Goal: Task Accomplishment & Management: Manage account settings

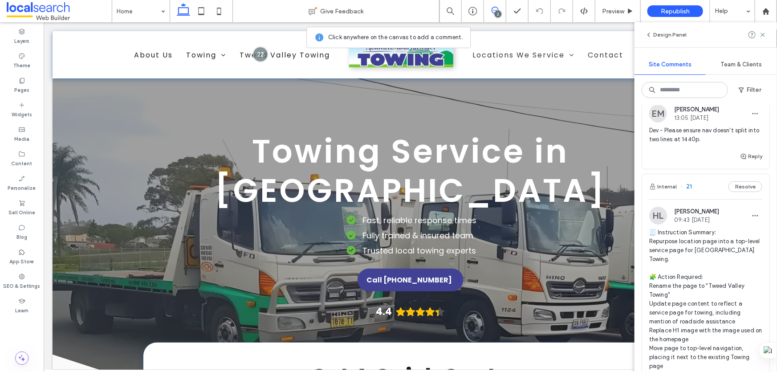
scroll to position [40, 0]
click at [716, 175] on div "Internal 21 Resolve" at bounding box center [705, 187] width 127 height 25
click at [715, 185] on div "Tweed Valley Towing Give Feedback 2 Preview Republish Help Design Panel Site Co…" at bounding box center [388, 186] width 777 height 372
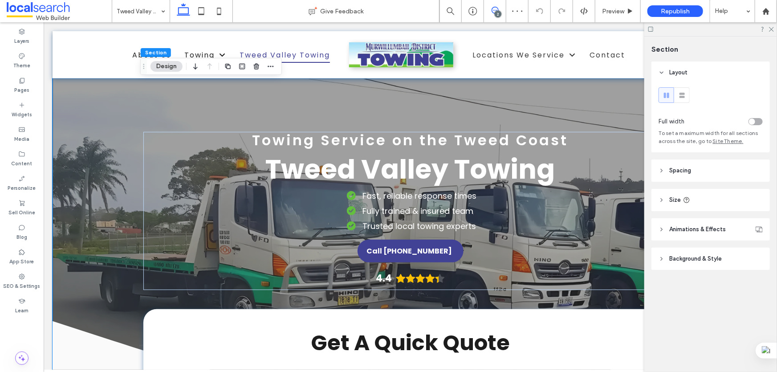
click at [500, 10] on span at bounding box center [495, 10] width 22 height 7
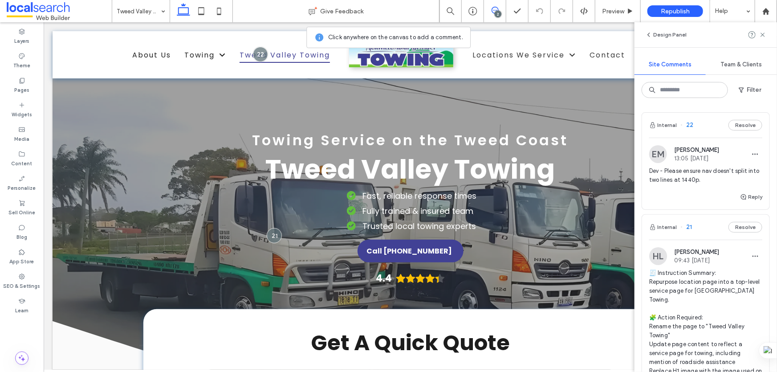
click at [705, 231] on div "Internal 21 Resolve" at bounding box center [705, 227] width 127 height 25
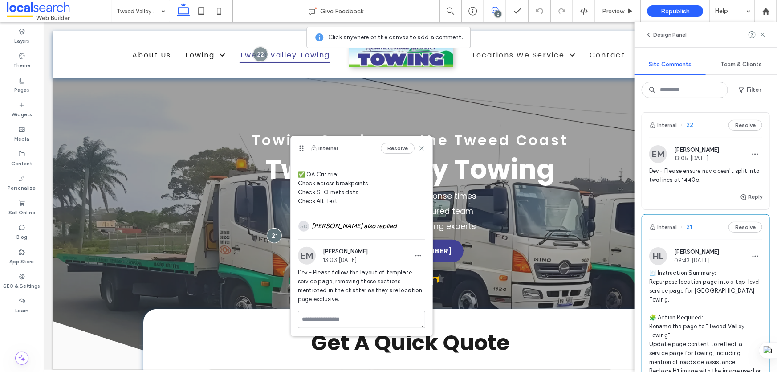
scroll to position [192, 0]
click at [26, 277] on div "SEO & Settings" at bounding box center [22, 281] width 44 height 25
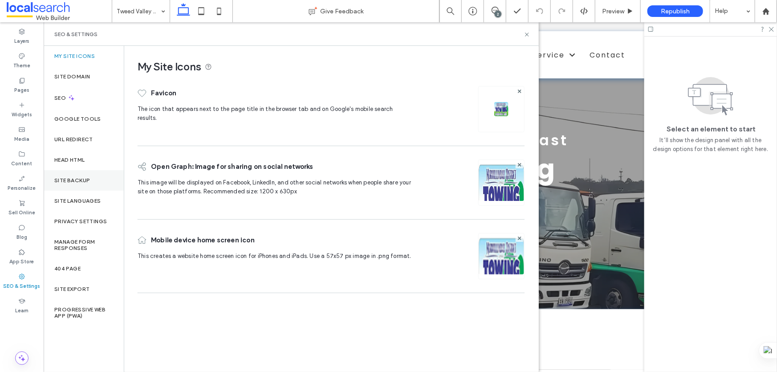
click at [106, 176] on div "Site Backup" at bounding box center [84, 180] width 80 height 20
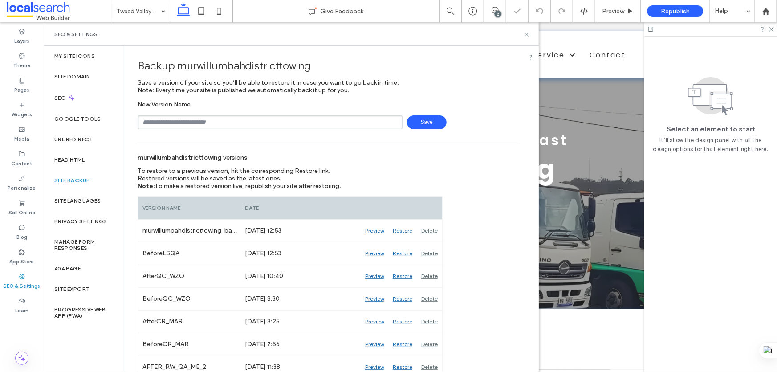
click at [267, 119] on input "text" at bounding box center [270, 122] width 265 height 14
type input "**********"
click at [423, 124] on span "Save" at bounding box center [427, 122] width 40 height 14
click at [528, 34] on icon at bounding box center [527, 34] width 7 height 7
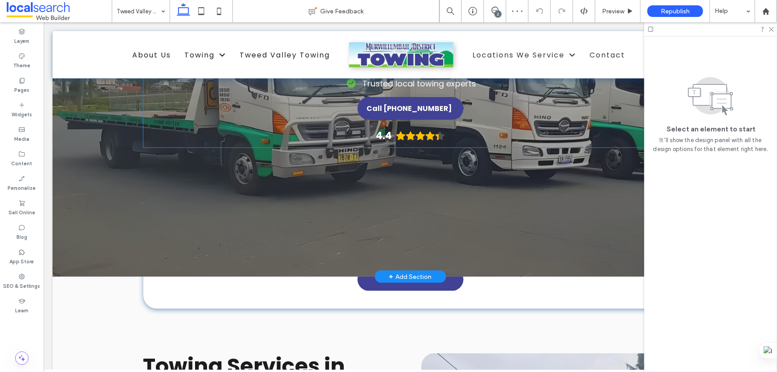
scroll to position [40, 0]
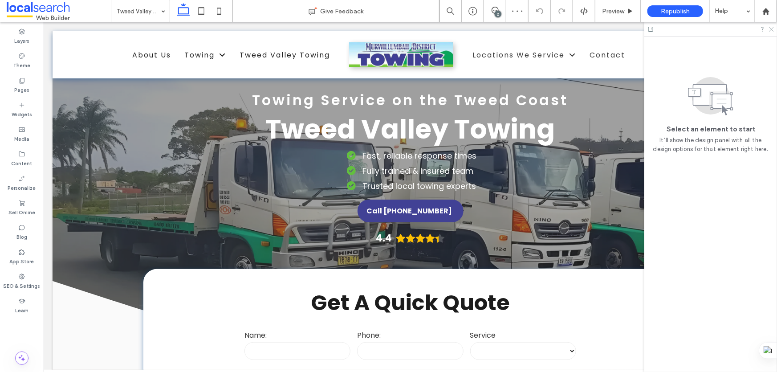
click at [770, 28] on icon at bounding box center [772, 29] width 6 height 6
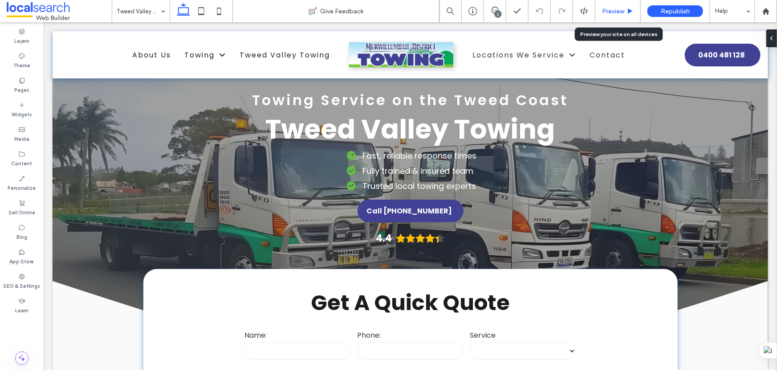
click at [610, 9] on span "Preview" at bounding box center [613, 12] width 22 height 8
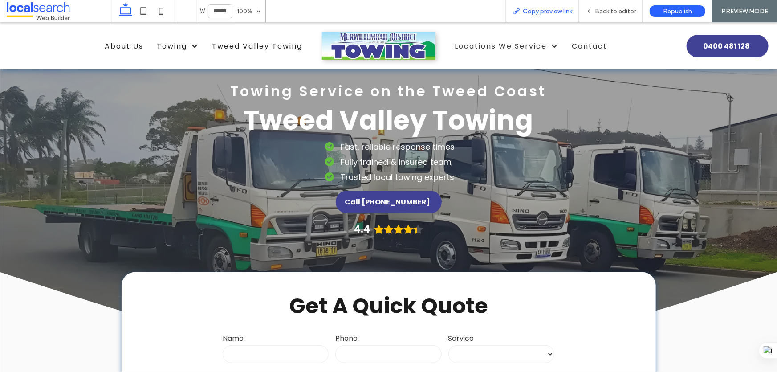
click at [539, 13] on span "Copy preview link" at bounding box center [547, 12] width 49 height 8
click at [593, 8] on icon at bounding box center [589, 11] width 6 height 6
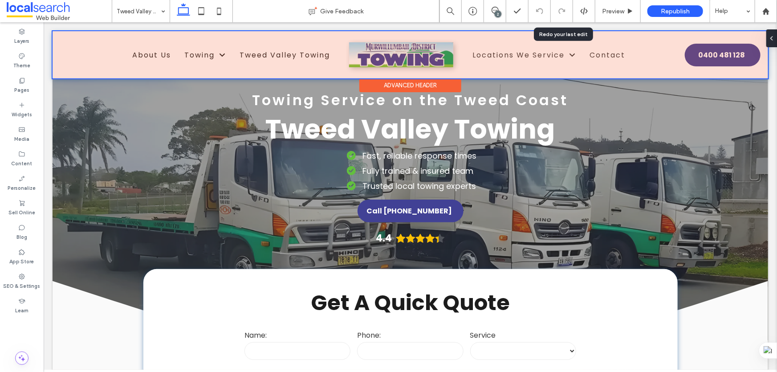
click at [230, 53] on div at bounding box center [410, 54] width 716 height 47
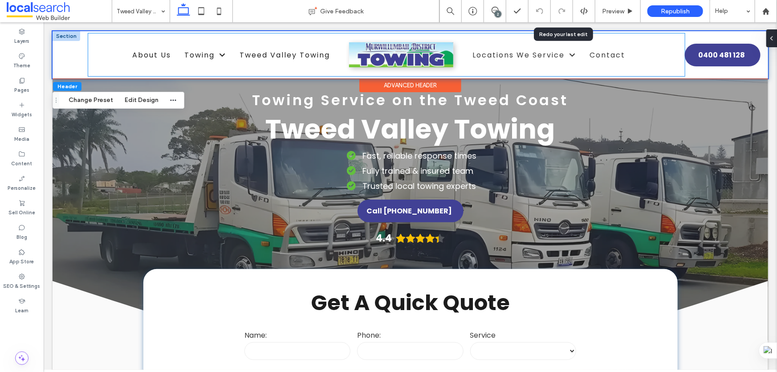
click at [96, 53] on div "About Us Towing Accident & Breakdown Towing Roadside Assistance Tilt Tray Trans…" at bounding box center [386, 54] width 597 height 43
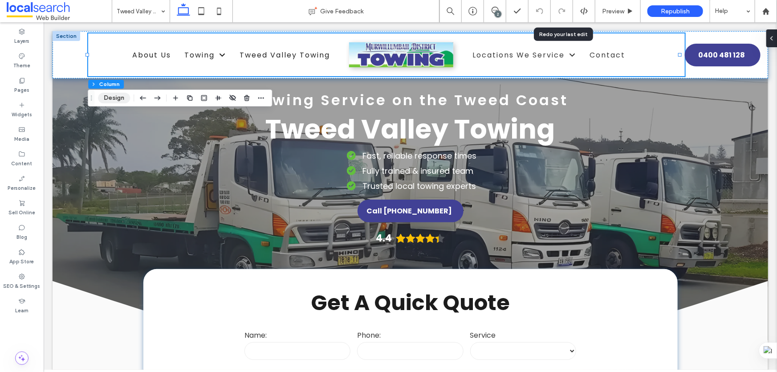
click at [103, 95] on button "Design" at bounding box center [114, 98] width 32 height 11
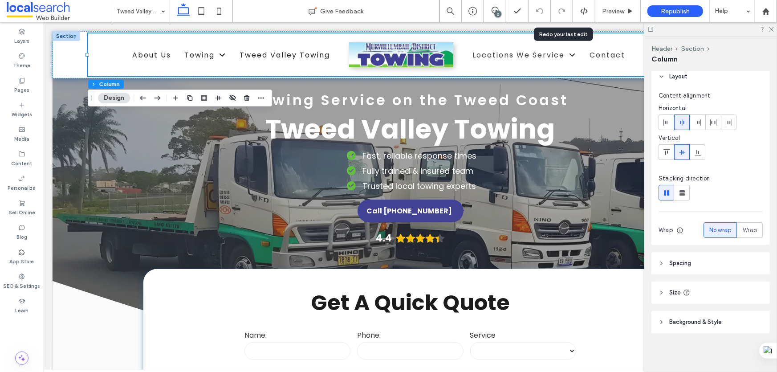
click at [698, 258] on header "Spacing" at bounding box center [711, 263] width 119 height 22
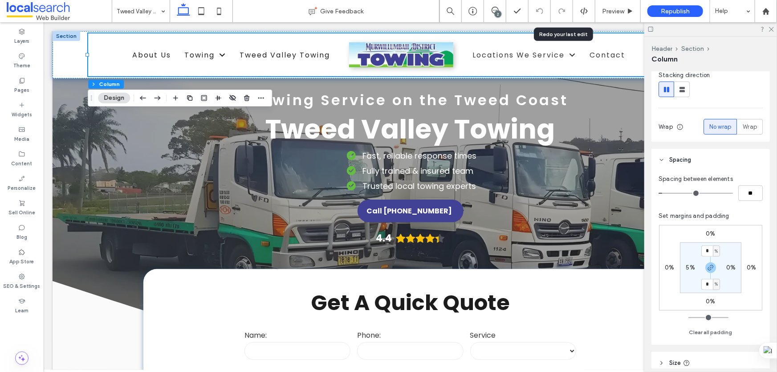
scroll to position [127, 0]
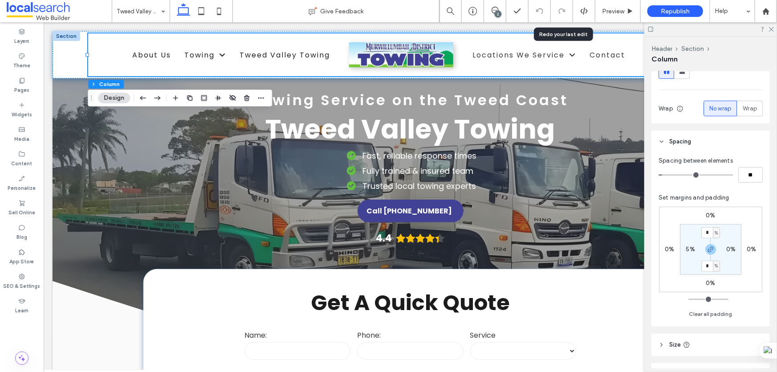
click at [689, 249] on label "5%" at bounding box center [690, 249] width 9 height 8
type input "*"
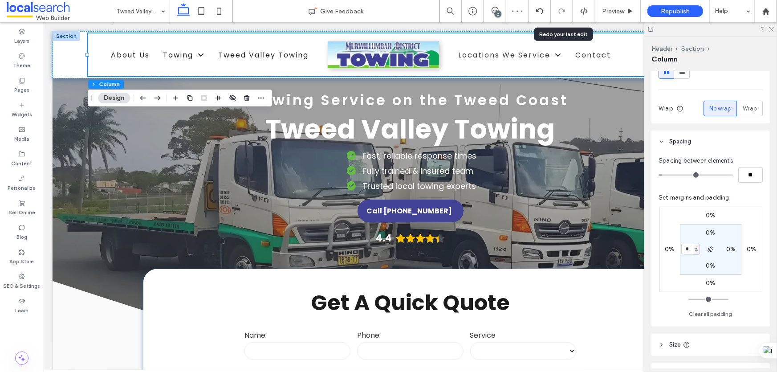
click at [772, 33] on div at bounding box center [711, 29] width 133 height 14
click at [770, 27] on icon at bounding box center [772, 29] width 6 height 6
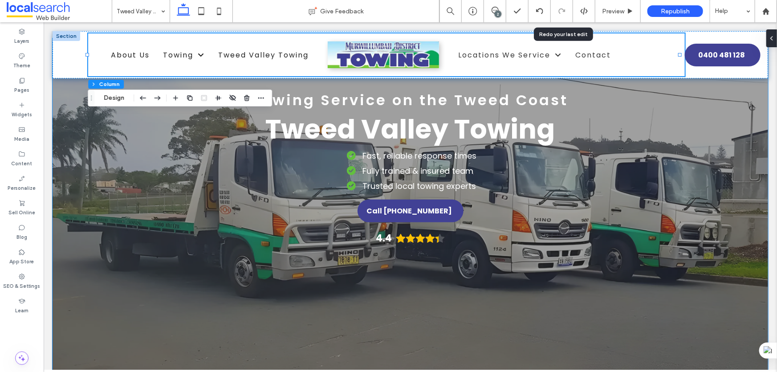
click at [719, 126] on div "Towing Service on the Tweed Coast Tweed Valley Towing Fast, reliable response t…" at bounding box center [410, 208] width 716 height 341
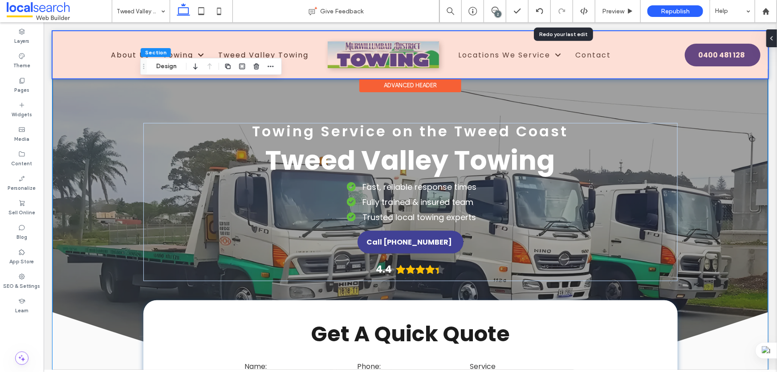
scroll to position [0, 0]
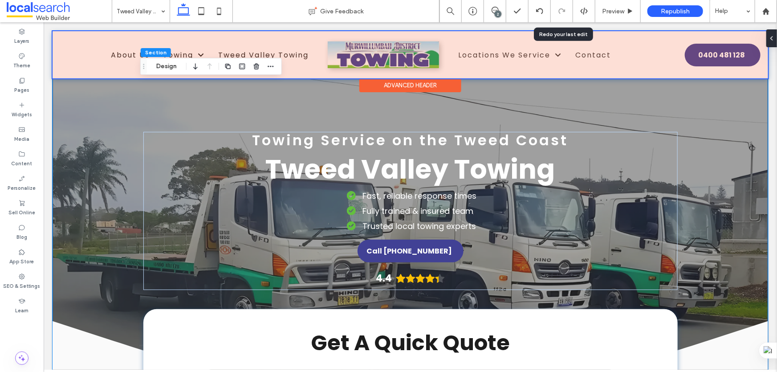
click at [78, 45] on div at bounding box center [410, 54] width 716 height 47
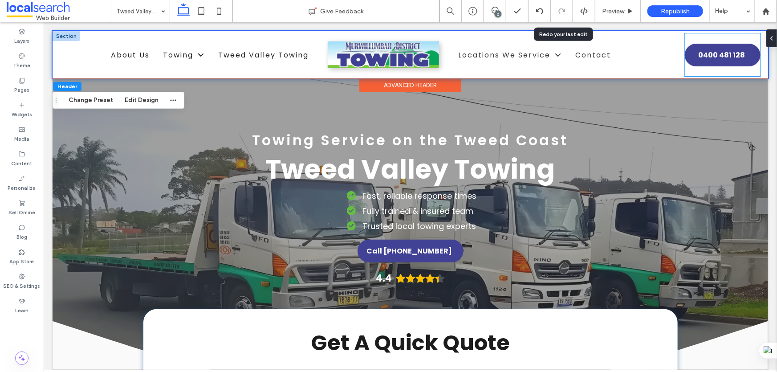
click at [693, 41] on div "0400 481 128 Phone Icon" at bounding box center [723, 54] width 76 height 43
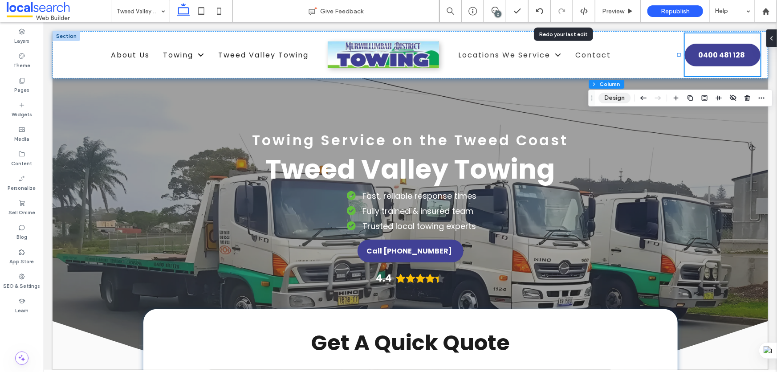
click at [615, 97] on button "Design" at bounding box center [615, 98] width 32 height 11
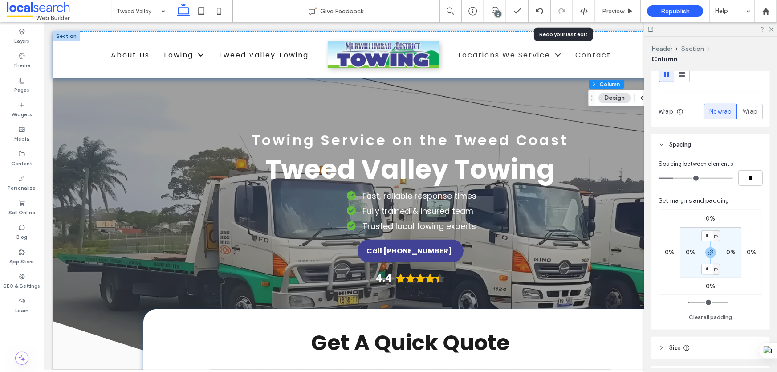
scroll to position [180, 0]
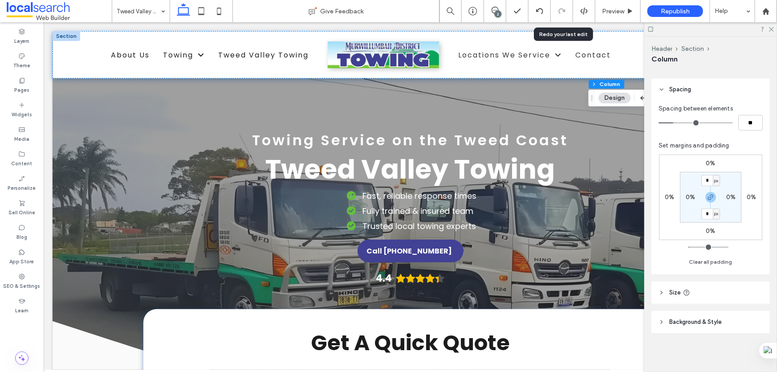
click at [669, 290] on header "Size" at bounding box center [711, 293] width 119 height 22
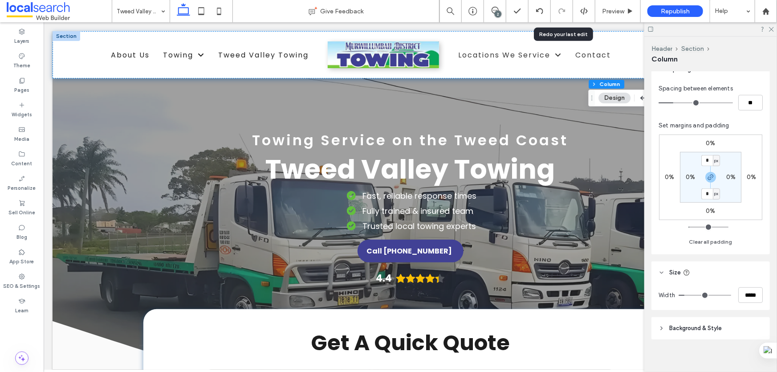
scroll to position [205, 0]
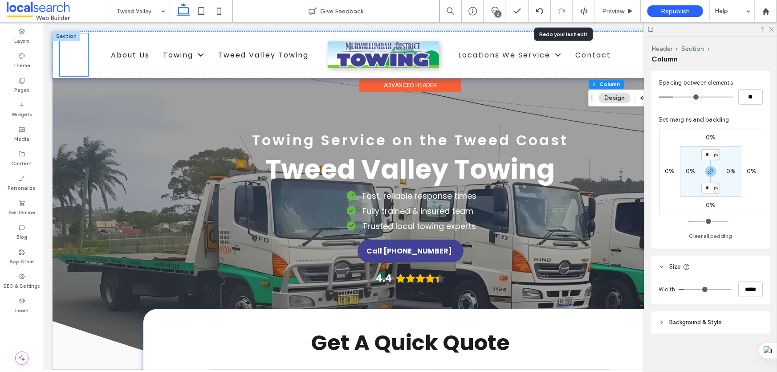
click at [65, 48] on div at bounding box center [73, 54] width 29 height 43
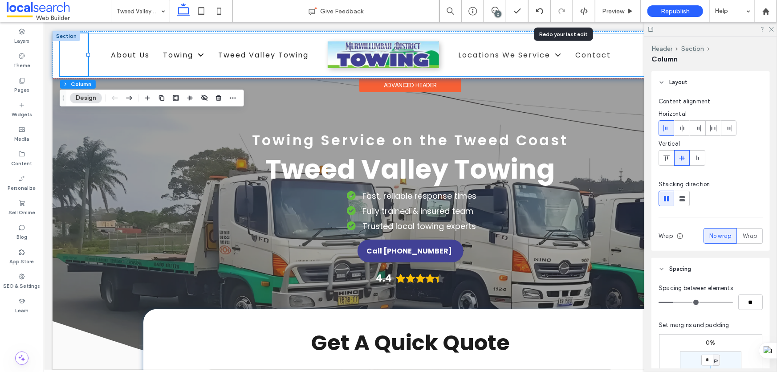
click at [640, 42] on div "About Us Towing Accident & Breakdown Towing Roadside Assistance Tilt Tray Trans…" at bounding box center [386, 54] width 597 height 43
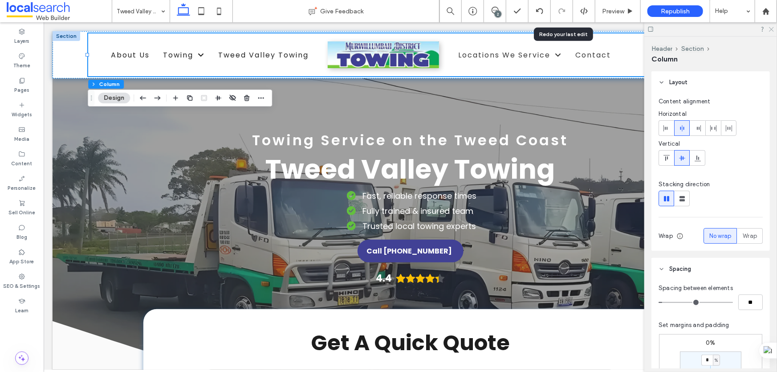
click at [770, 28] on icon at bounding box center [772, 29] width 6 height 6
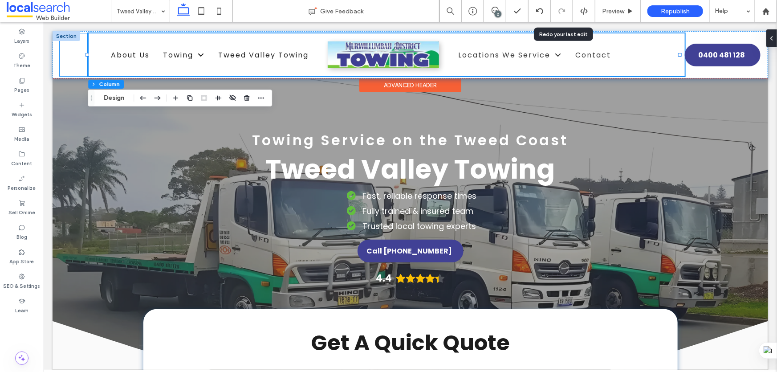
click at [79, 53] on div at bounding box center [73, 54] width 29 height 43
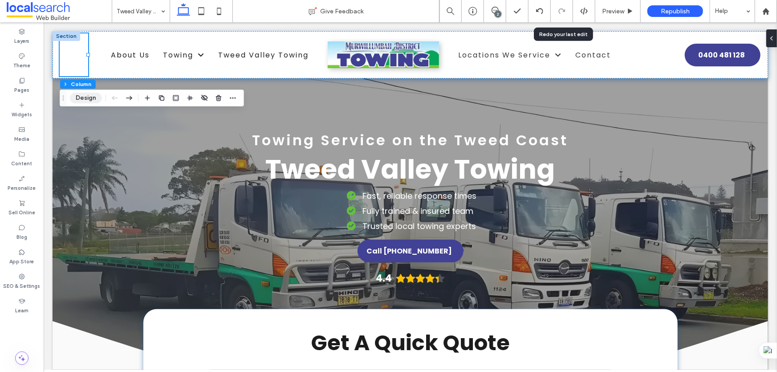
click at [79, 97] on button "Design" at bounding box center [86, 98] width 32 height 11
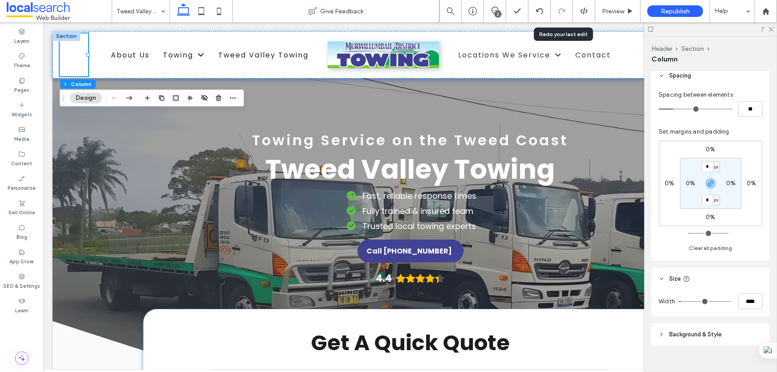
scroll to position [206, 0]
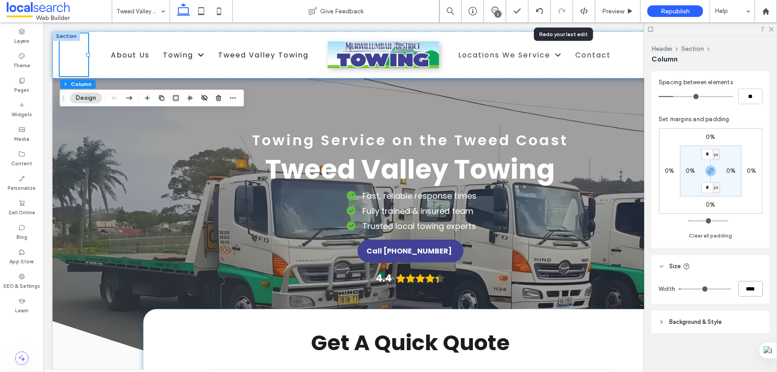
click at [739, 290] on input "****" at bounding box center [751, 289] width 25 height 16
type input "****"
type input "**"
type input "*****"
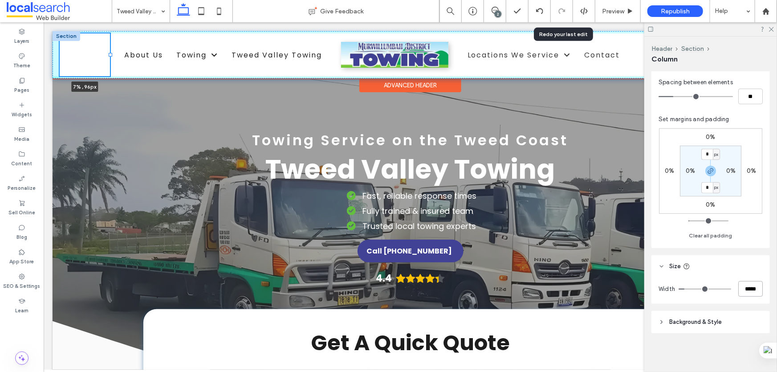
drag, startPoint x: 134, startPoint y: 53, endPoint x: 109, endPoint y: 52, distance: 25.0
click at [60, 33] on div at bounding box center [59, 33] width 0 height 0
type input "*"
type input "****"
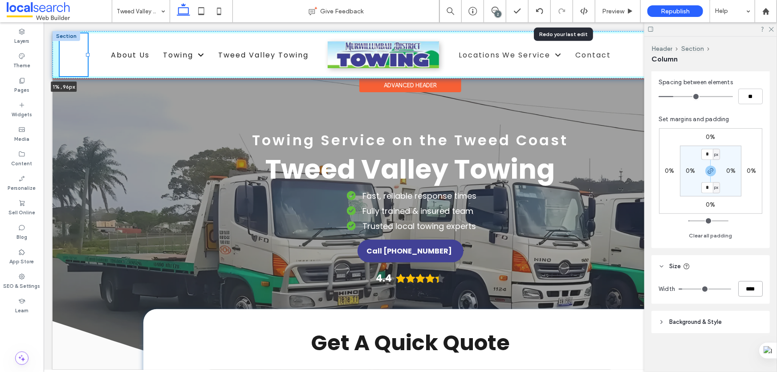
drag, startPoint x: 111, startPoint y: 54, endPoint x: 69, endPoint y: 57, distance: 41.9
click at [69, 57] on div "1% , 96px About Us Towing Accident & Breakdown Towing Roadside Assistance Tilt …" at bounding box center [410, 54] width 716 height 47
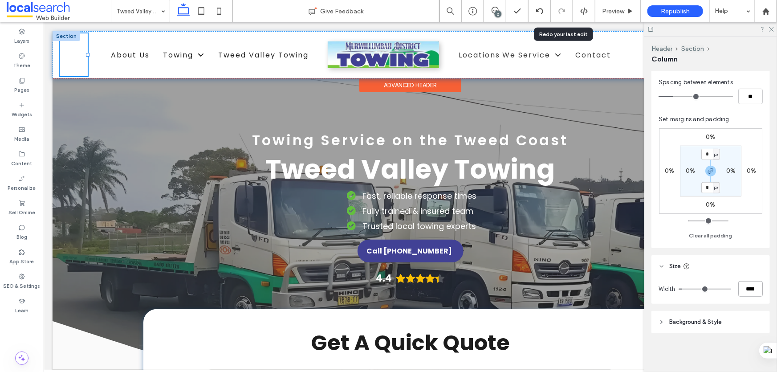
type input "*"
type input "**"
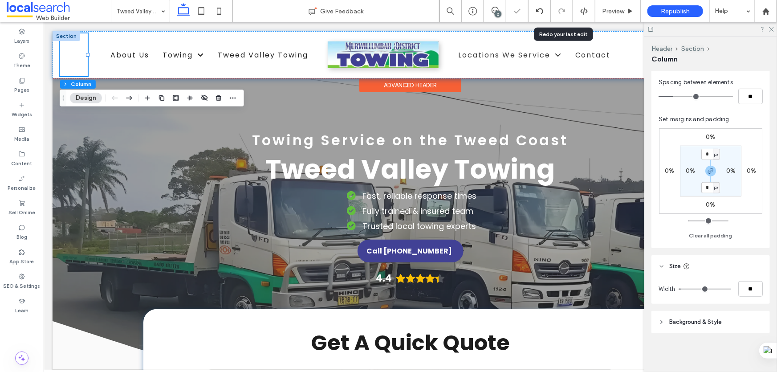
type input "*"
type input "****"
click at [59, 37] on div at bounding box center [66, 36] width 28 height 10
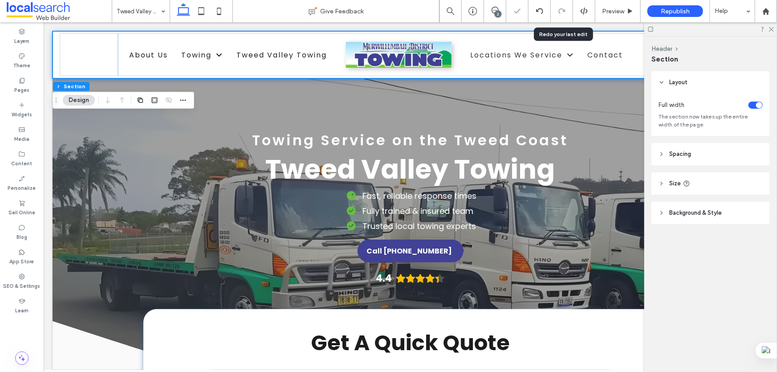
click at [686, 154] on span "Spacing" at bounding box center [681, 154] width 22 height 9
click at [686, 155] on span "Spacing" at bounding box center [681, 154] width 22 height 9
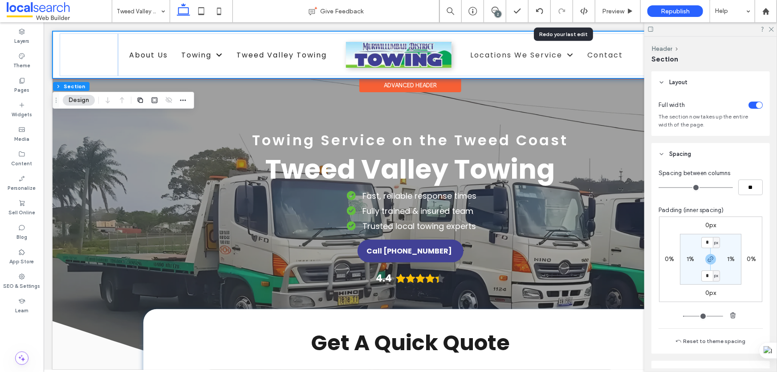
click at [57, 42] on div "About Us Towing Accident & Breakdown Towing Roadside Assistance Tilt Tray Trans…" at bounding box center [410, 54] width 716 height 47
click at [138, 38] on div "About Us Towing Accident & Breakdown Towing Roadside Assistance Tilt Tray Trans…" at bounding box center [401, 54] width 567 height 43
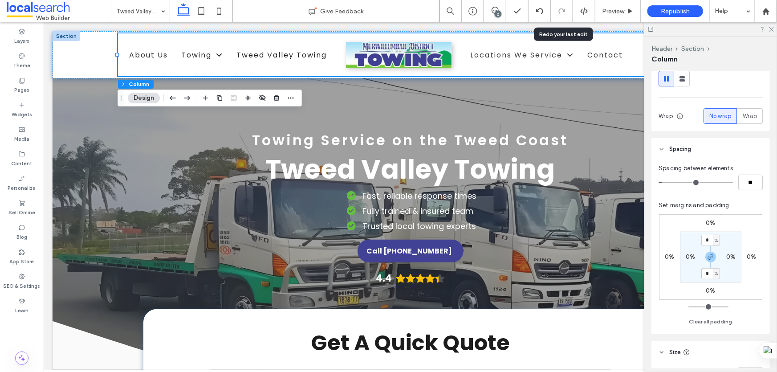
scroll to position [121, 0]
click at [671, 256] on label "0%" at bounding box center [669, 256] width 9 height 8
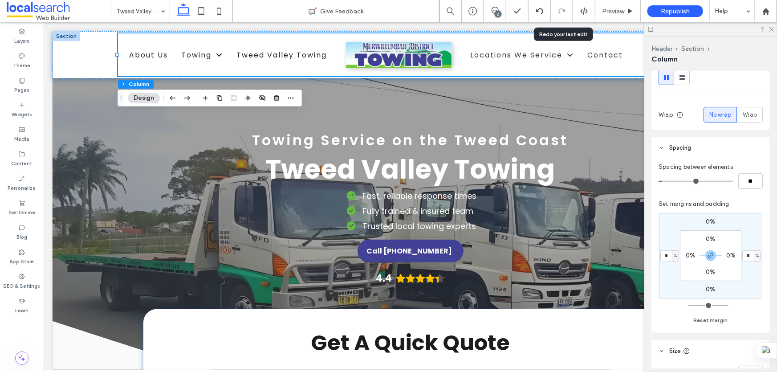
type input "*"
type input "**"
type input "*****"
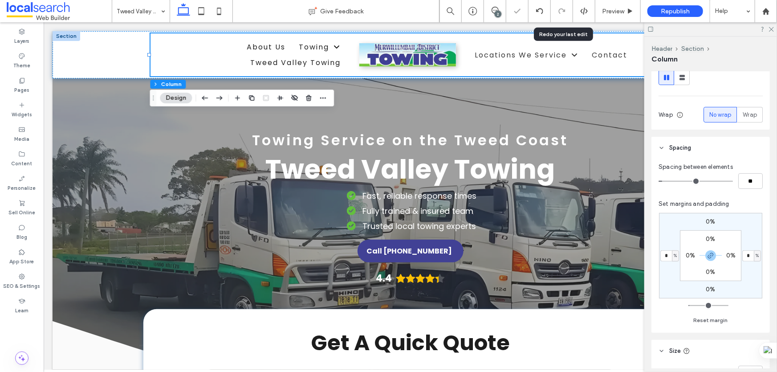
click at [670, 254] on input "*" at bounding box center [667, 255] width 12 height 11
type input "**"
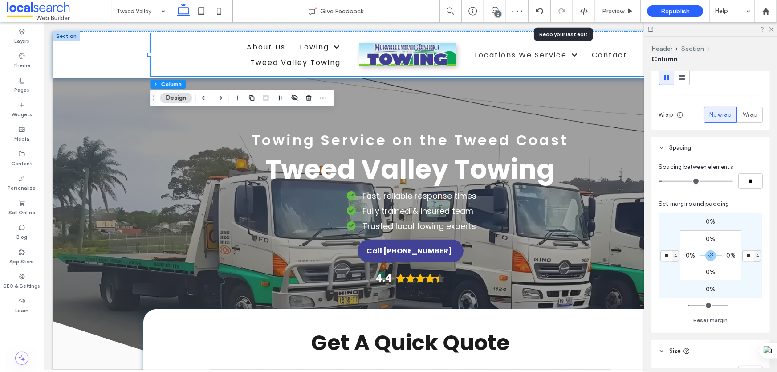
type input "**"
type input "*****"
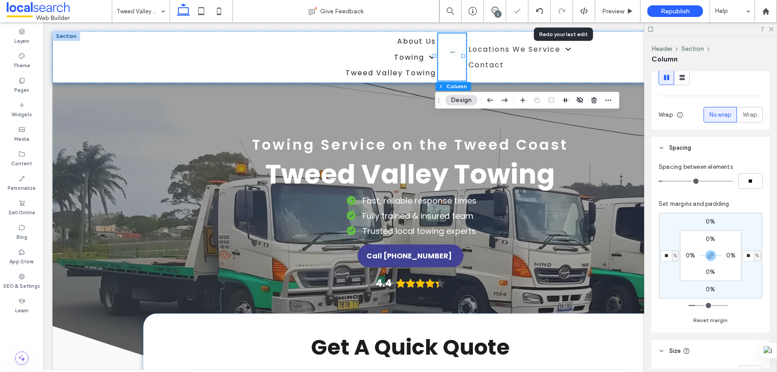
drag, startPoint x: 671, startPoint y: 254, endPoint x: 666, endPoint y: 253, distance: 5.1
click at [666, 253] on input "**" at bounding box center [667, 255] width 12 height 11
click at [711, 254] on icon "button" at bounding box center [710, 255] width 7 height 7
click at [665, 258] on input "**" at bounding box center [667, 255] width 12 height 11
type input "*"
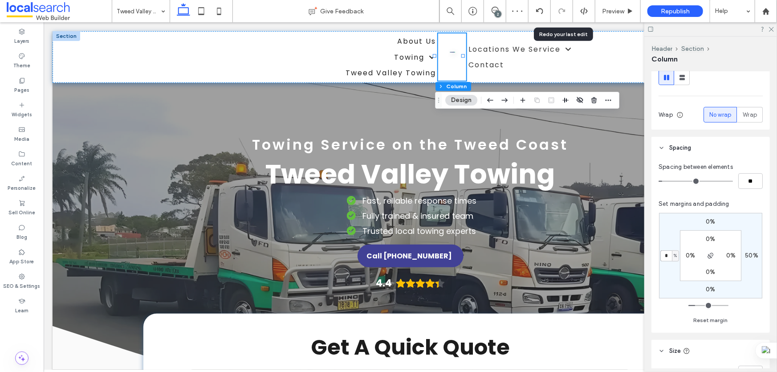
type input "*"
type input "**"
type input "***"
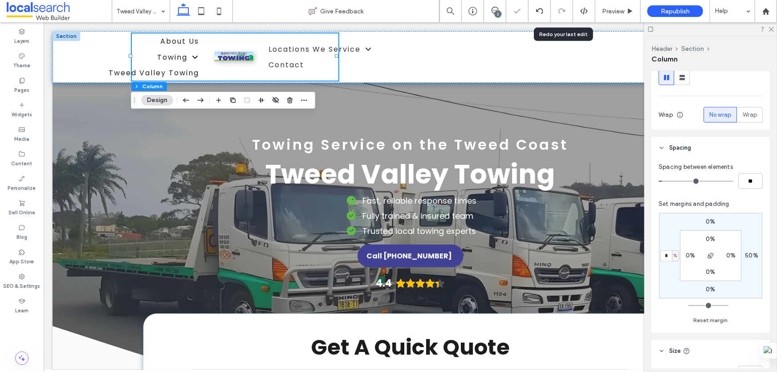
click at [748, 255] on label "50%" at bounding box center [751, 256] width 13 height 8
type input "**"
type input "*"
type input "**"
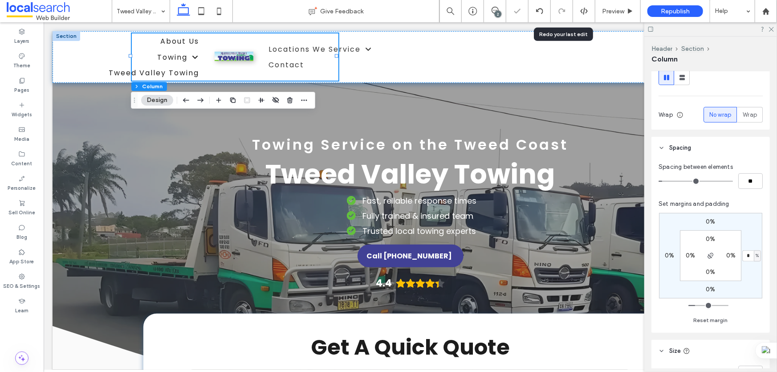
type input "*****"
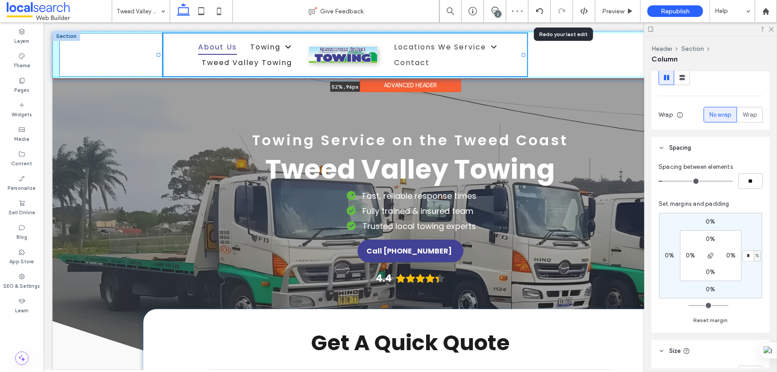
click at [223, 53] on div "About Us Towing Accident & Breakdown Towing Roadside Assistance Tilt Tray Trans…" at bounding box center [410, 54] width 716 height 47
click at [223, 53] on span "About Us" at bounding box center [217, 47] width 39 height 16
type input "**"
type input "*****"
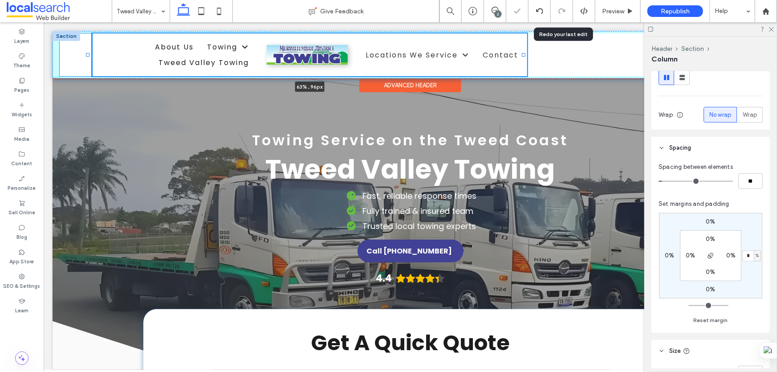
drag, startPoint x: 158, startPoint y: 54, endPoint x: 61, endPoint y: 48, distance: 97.4
click at [61, 48] on div "About Us Towing Accident & Breakdown Towing Roadside Assistance Tilt Tray Trans…" at bounding box center [410, 54] width 716 height 47
type input "**"
type input "*****"
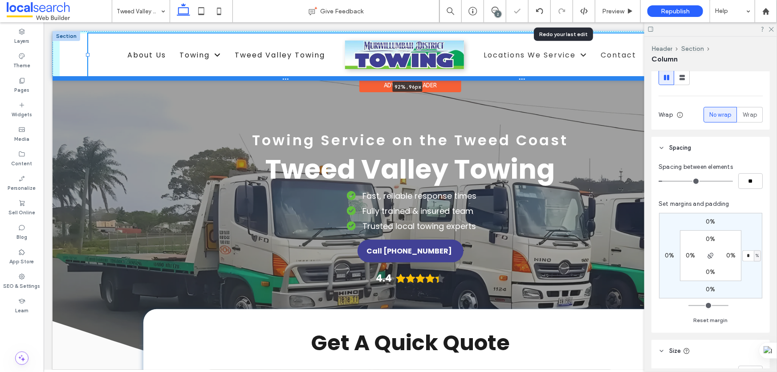
drag, startPoint x: 523, startPoint y: 54, endPoint x: 802, endPoint y: 98, distance: 282.7
click at [758, 75] on div "About Us Towing Accident & Breakdown Towing Roadside Assistance Tilt Tray Trans…" at bounding box center [410, 54] width 716 height 47
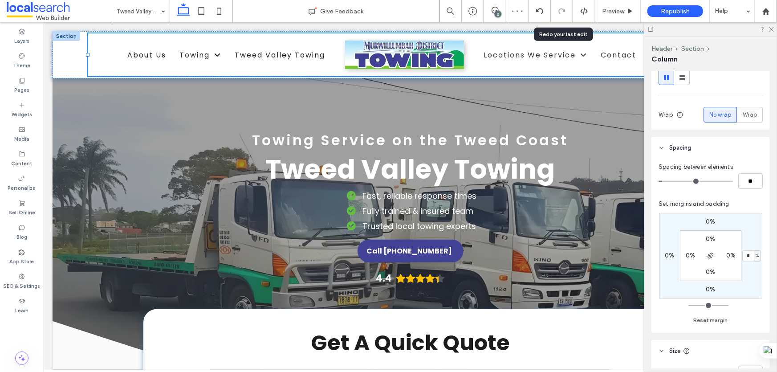
type input "**"
type input "*****"
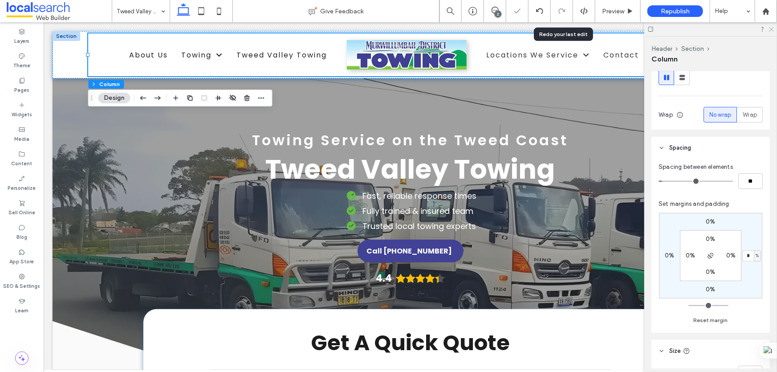
click at [770, 28] on use at bounding box center [771, 29] width 5 height 5
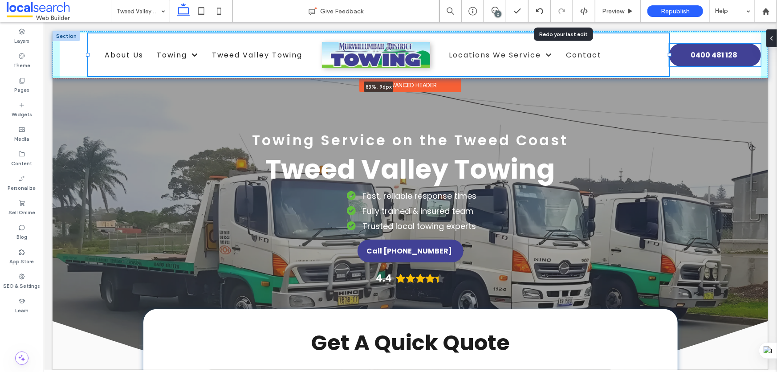
drag, startPoint x: 725, startPoint y: 54, endPoint x: 668, endPoint y: 49, distance: 57.2
click at [668, 49] on div "About Us Towing Accident & Breakdown Towing Roadside Assistance Tilt Tray Trans…" at bounding box center [410, 54] width 716 height 47
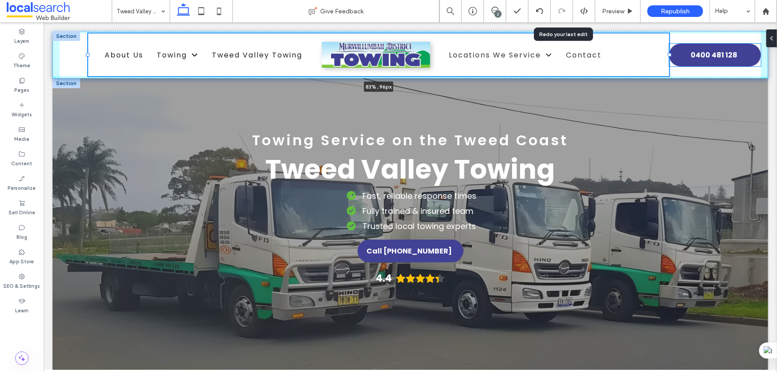
type input "**"
type input "*****"
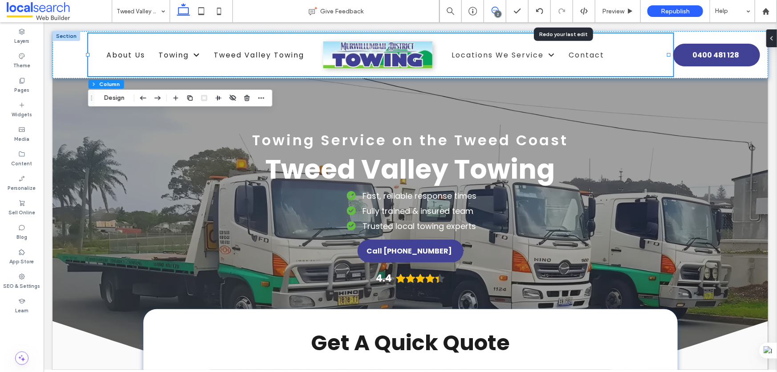
click at [494, 11] on icon at bounding box center [495, 10] width 7 height 7
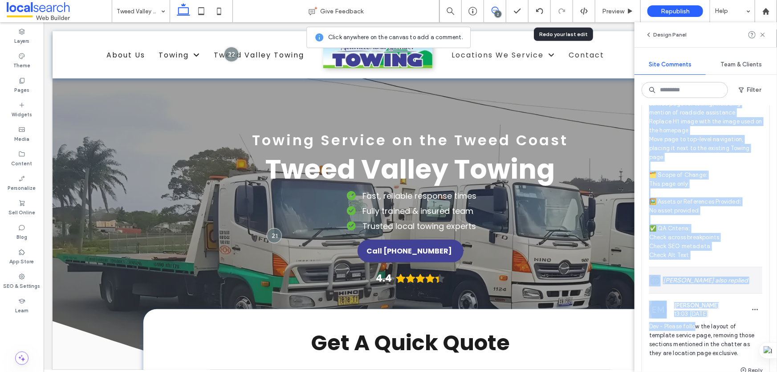
scroll to position [324, 0]
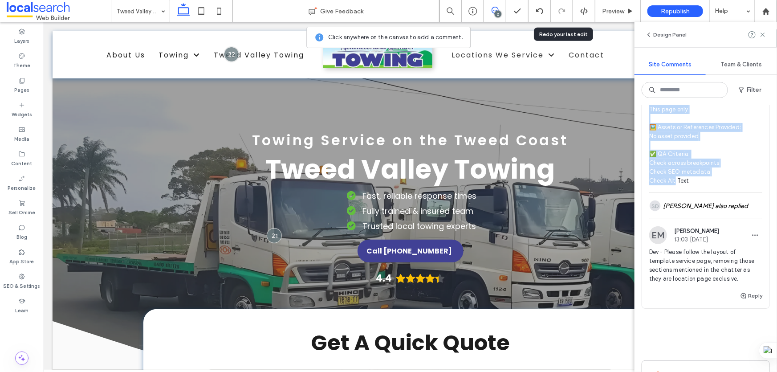
drag, startPoint x: 652, startPoint y: 191, endPoint x: 738, endPoint y: 185, distance: 86.2
click at [738, 185] on div "🧾 Instruction Summary: Repurpose location page into a top-level service page fo…" at bounding box center [706, 69] width 113 height 248
copy span "🧾 Instruction Summary: Repurpose location page into a top-level service page fo…"
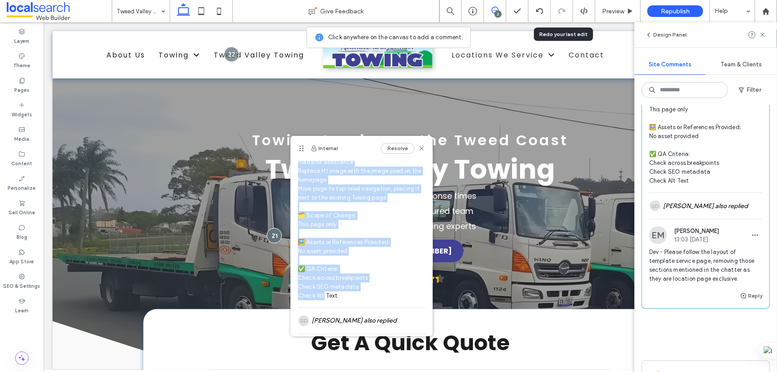
scroll to position [121, 0]
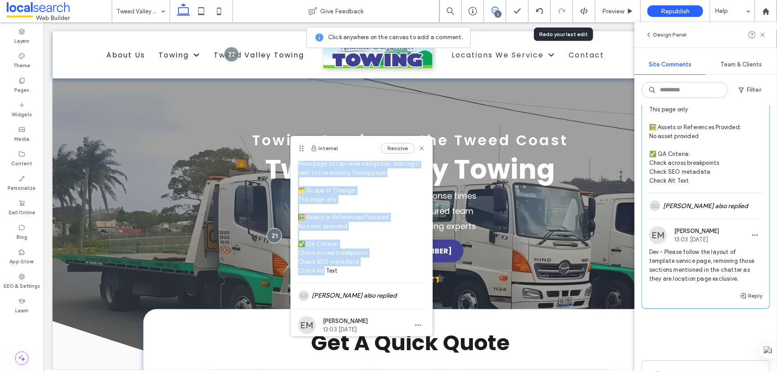
drag, startPoint x: 300, startPoint y: 184, endPoint x: 392, endPoint y: 278, distance: 131.1
click at [392, 278] on div "🧾 Instruction Summary: Repurpose location page into a top-level service page fo…" at bounding box center [361, 171] width 127 height 221
copy span "🧾 Instruction Summary: Repurpose location page into a top-level service page fo…"
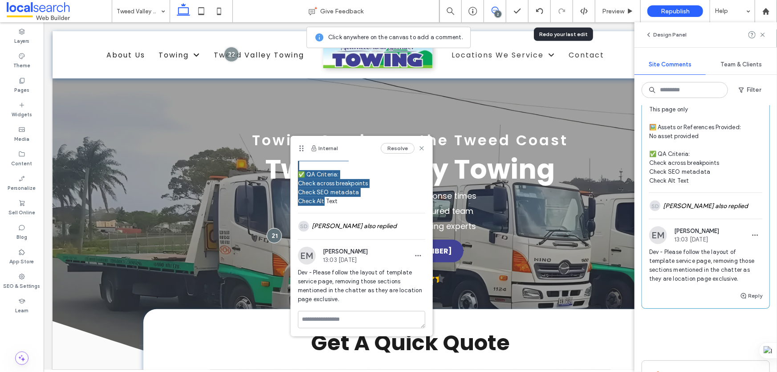
scroll to position [192, 0]
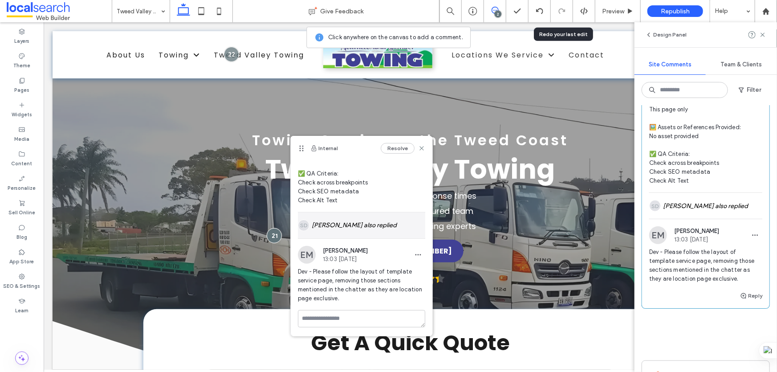
click at [401, 229] on div "SD [PERSON_NAME] also replied" at bounding box center [361, 226] width 127 height 26
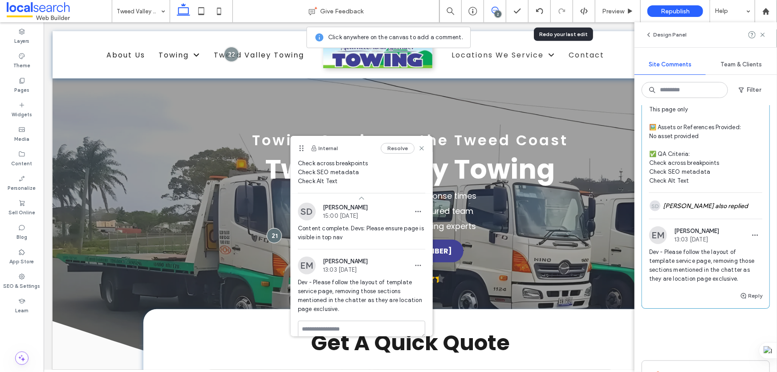
scroll to position [221, 0]
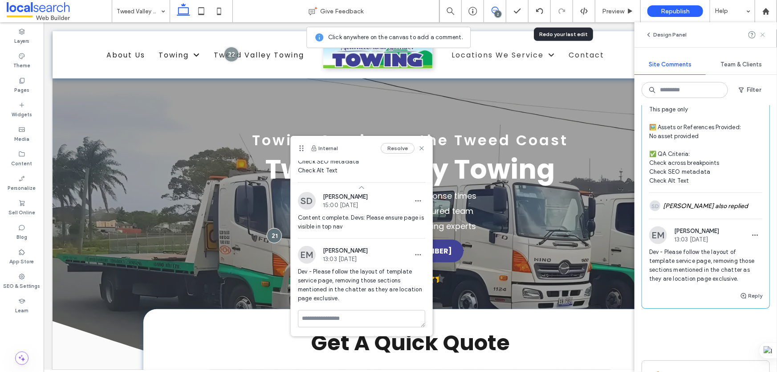
click at [762, 35] on use at bounding box center [763, 35] width 4 height 4
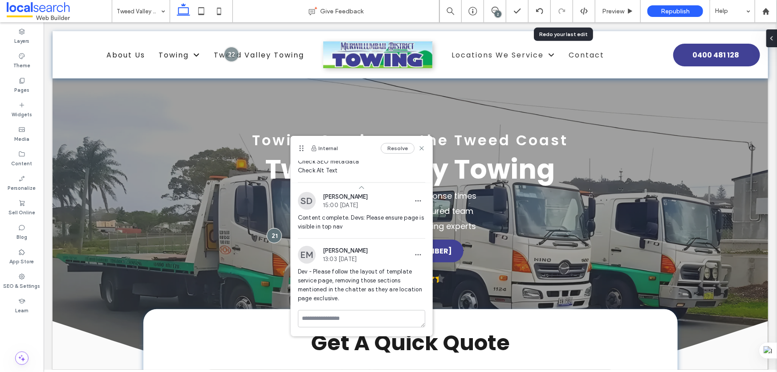
scroll to position [0, 0]
click at [24, 280] on label "SEO & Settings" at bounding box center [22, 285] width 37 height 10
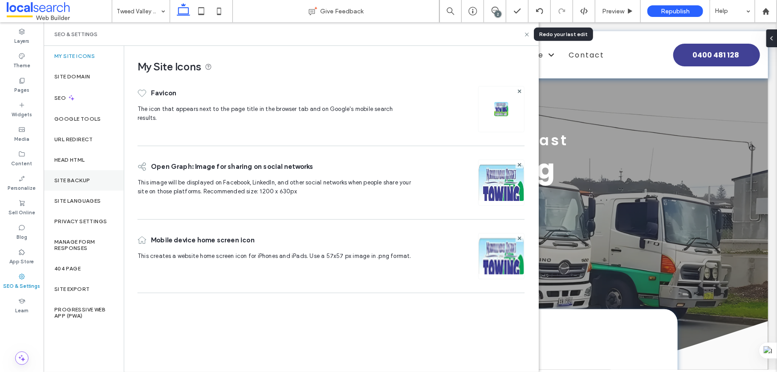
click at [63, 182] on label "Site Backup" at bounding box center [72, 180] width 36 height 6
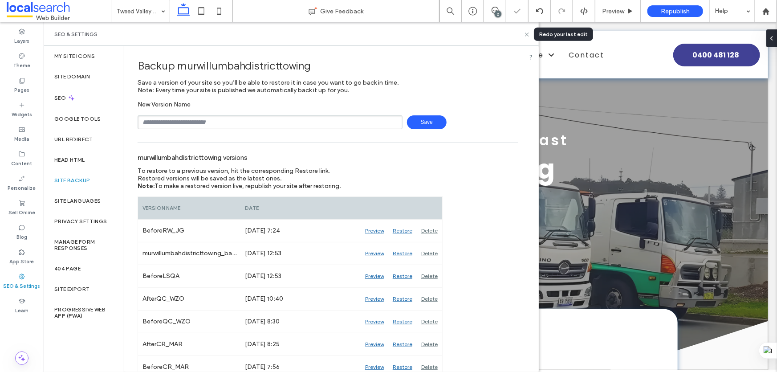
click at [200, 119] on input "text" at bounding box center [270, 122] width 265 height 14
type input "*******"
click at [417, 121] on span "Save" at bounding box center [427, 122] width 40 height 14
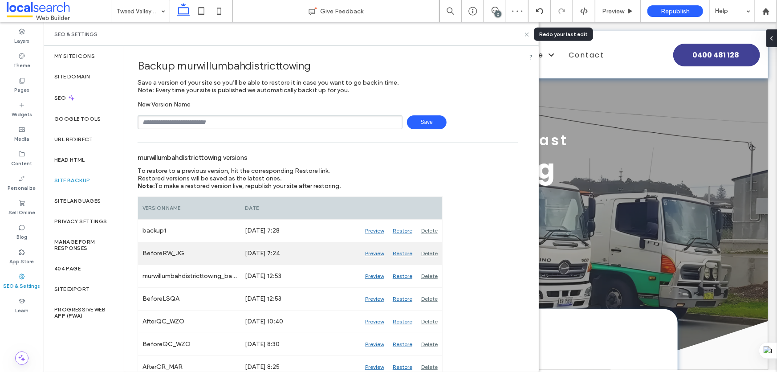
click at [398, 253] on div "Restore" at bounding box center [402, 253] width 29 height 22
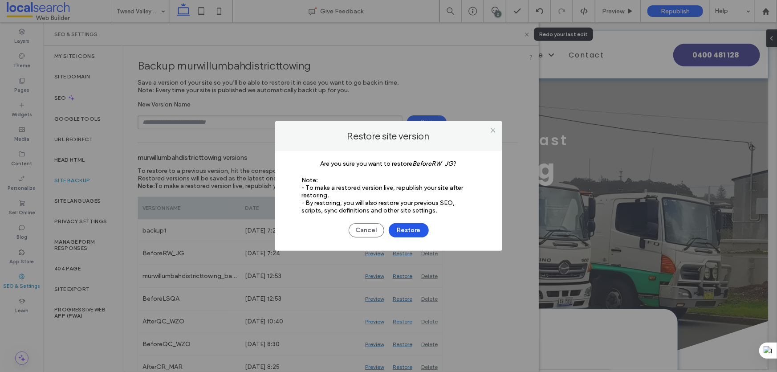
click at [405, 230] on button "Restore" at bounding box center [409, 230] width 40 height 14
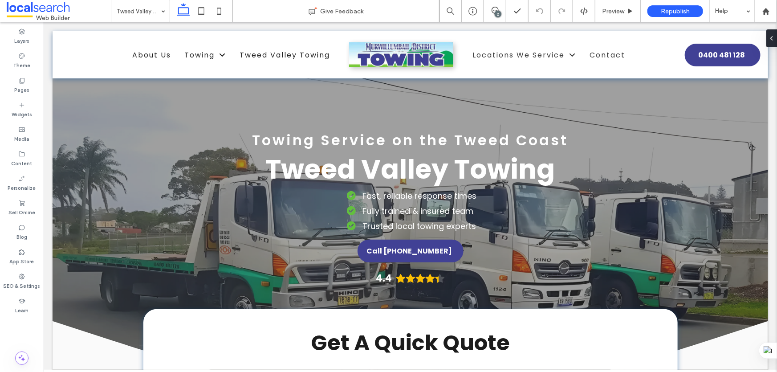
click at [248, 78] on div at bounding box center [410, 78] width 716 height 0
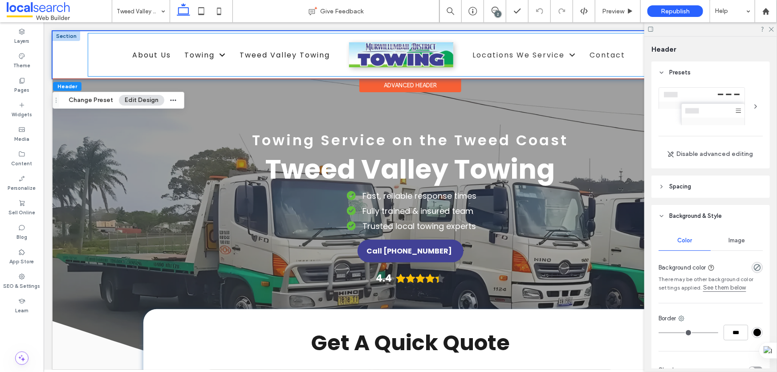
click at [105, 36] on div "About Us Towing Accident & Breakdown Towing Roadside Assistance Tilt Tray Trans…" at bounding box center [386, 54] width 597 height 43
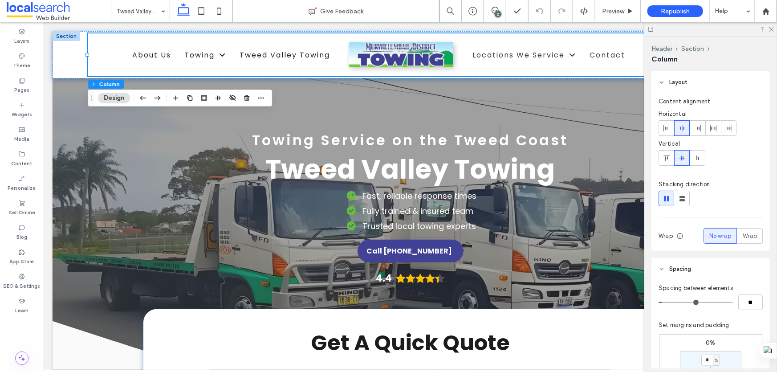
scroll to position [162, 0]
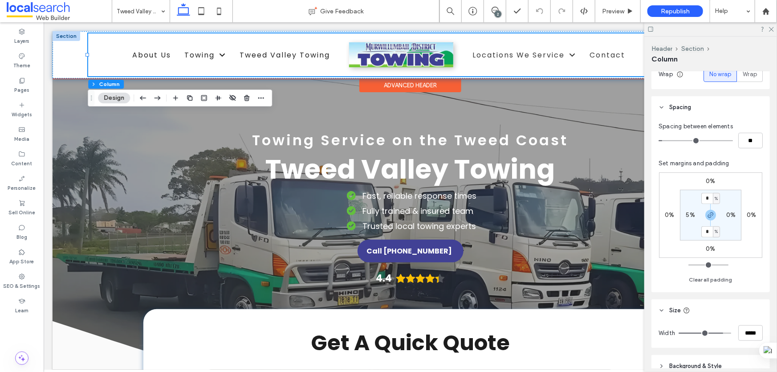
click at [551, 40] on div "About Us Towing Accident & Breakdown Towing Roadside Assistance Tilt Tray Trans…" at bounding box center [386, 54] width 597 height 43
click at [147, 54] on span "About Us" at bounding box center [151, 54] width 39 height 16
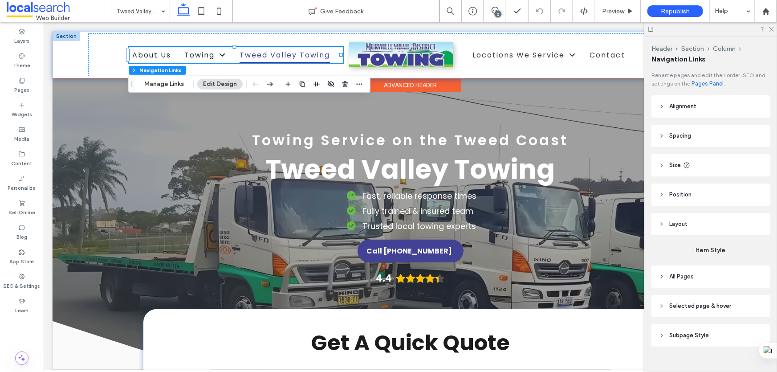
click at [255, 51] on span "Tweed Valley Towing" at bounding box center [284, 54] width 90 height 16
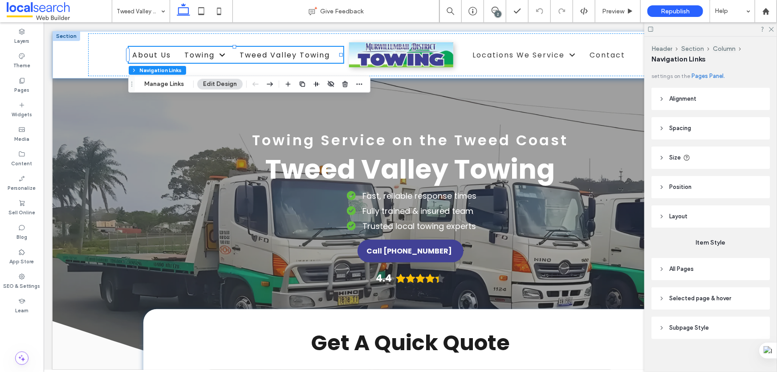
scroll to position [14, 0]
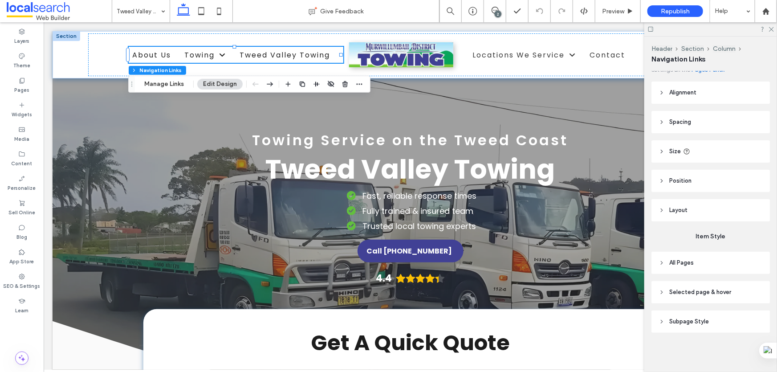
click at [687, 213] on span "Layout" at bounding box center [679, 210] width 18 height 9
type input "*"
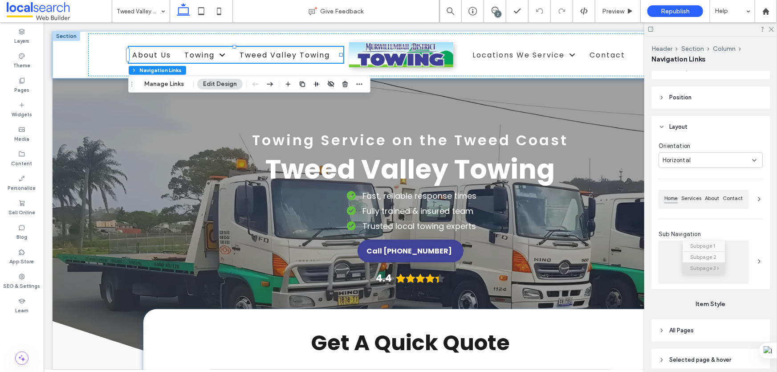
scroll to position [165, 0]
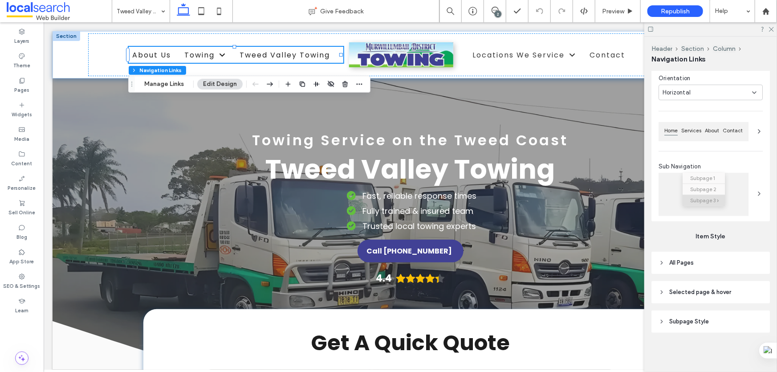
click at [695, 263] on header "All Pages" at bounding box center [711, 263] width 119 height 22
type input "*"
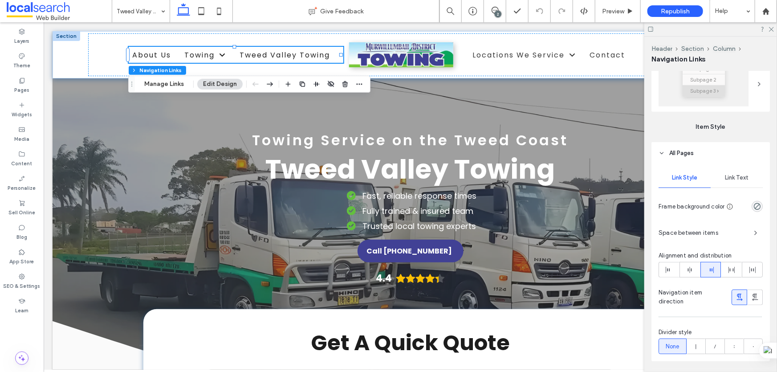
scroll to position [286, 0]
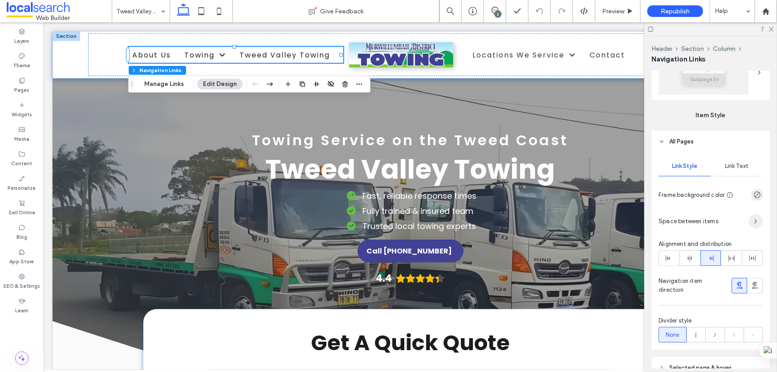
click at [752, 219] on icon "button" at bounding box center [755, 221] width 7 height 7
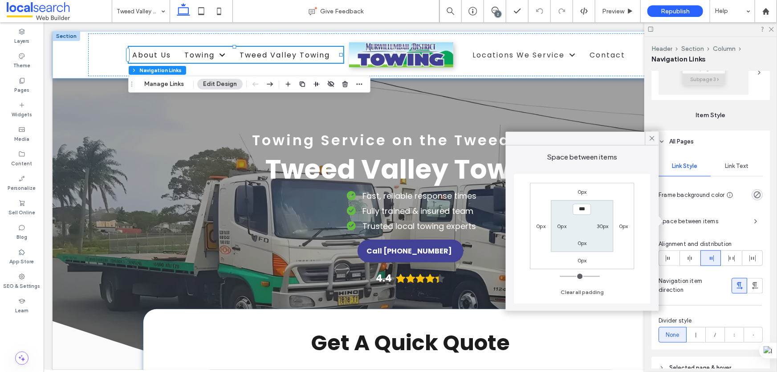
click at [602, 227] on label "30px" at bounding box center [603, 226] width 12 height 7
type input "**"
type input "*"
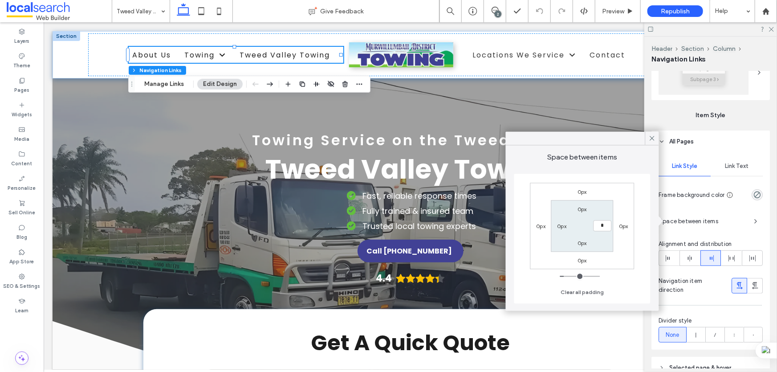
type input "*"
type input "***"
type input "*"
click at [563, 226] on label "0px" at bounding box center [561, 226] width 9 height 7
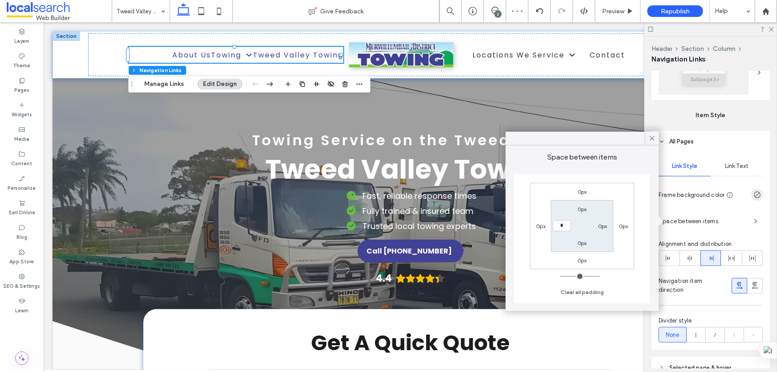
type input "*"
type input "***"
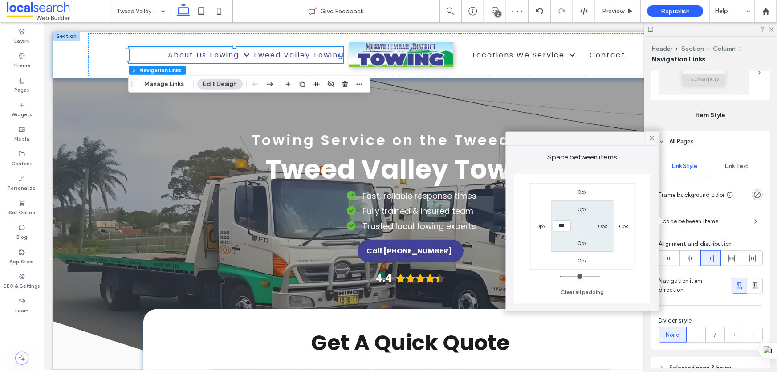
type input "*"
click at [600, 225] on label "0px" at bounding box center [602, 226] width 9 height 7
type input "*"
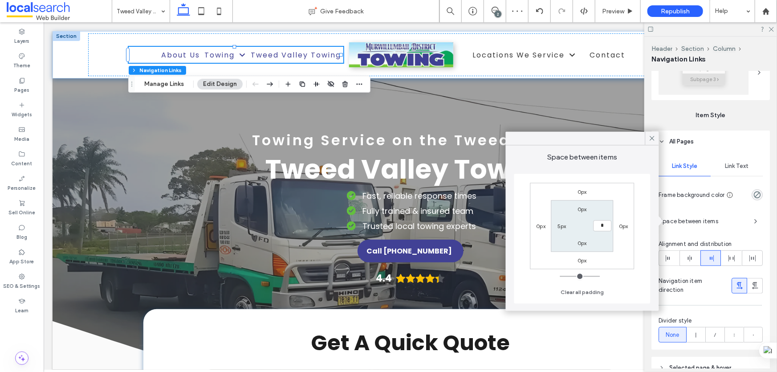
type input "*"
type input "***"
type input "*"
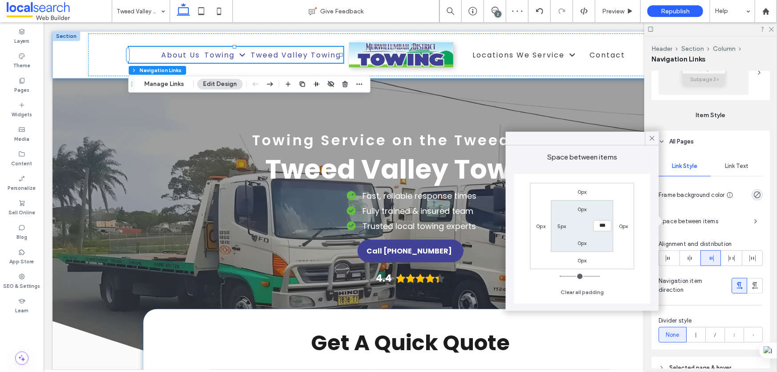
type input "*"
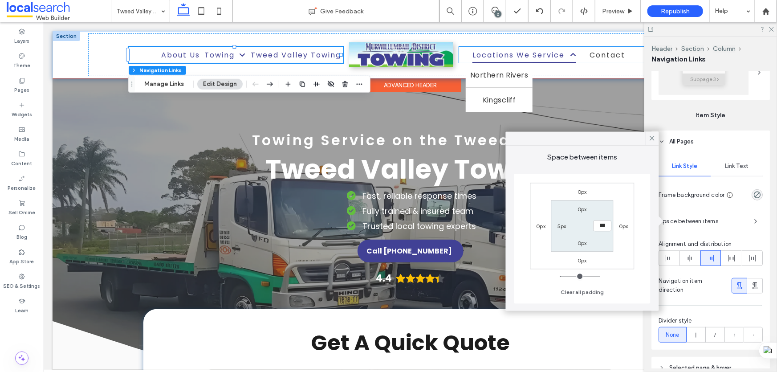
click at [546, 57] on span "Locations We Service" at bounding box center [524, 54] width 104 height 16
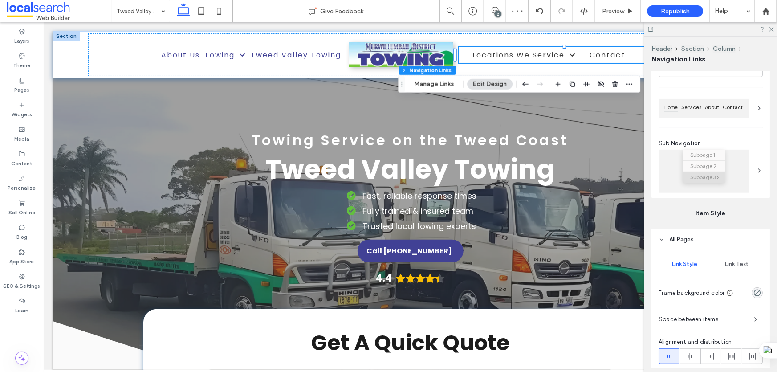
scroll to position [202, 0]
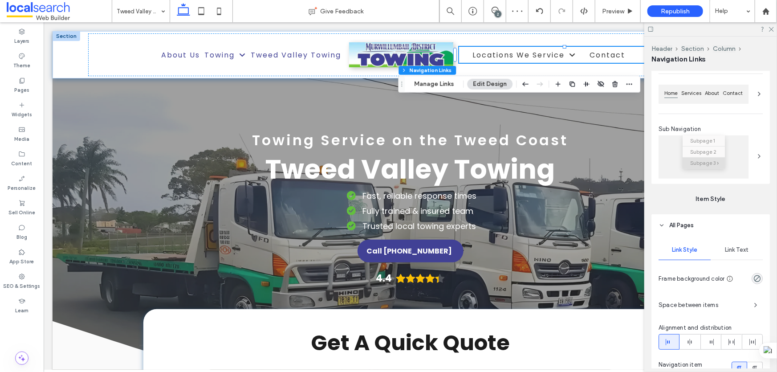
click at [741, 249] on span "Link Text" at bounding box center [737, 249] width 24 height 7
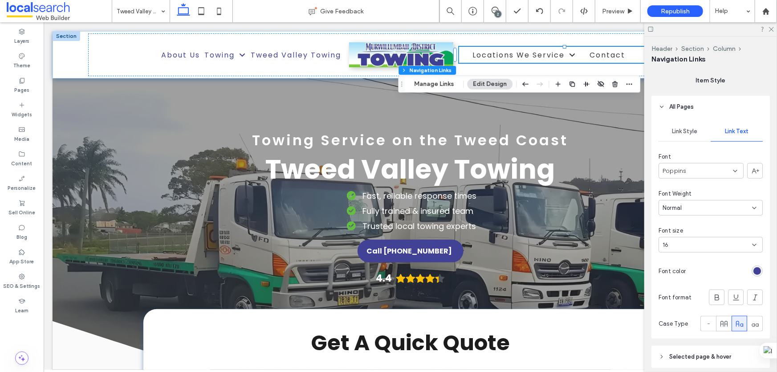
scroll to position [324, 0]
click at [684, 128] on span "Link Style" at bounding box center [684, 128] width 25 height 7
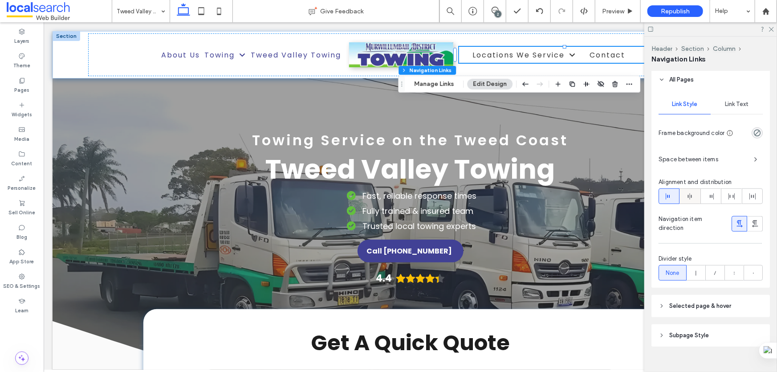
scroll to position [361, 0]
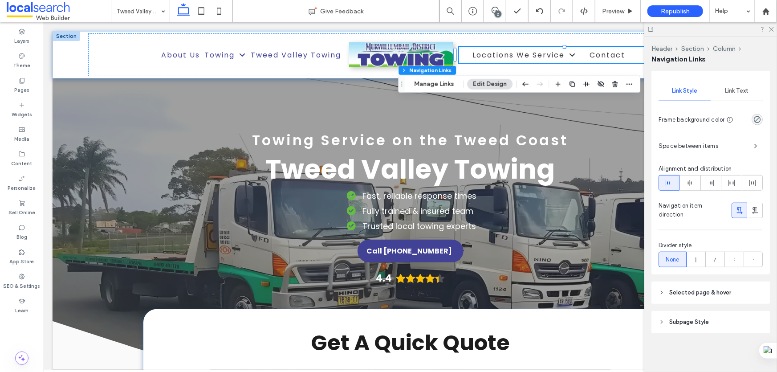
click at [717, 145] on span "Space between items" at bounding box center [703, 146] width 88 height 9
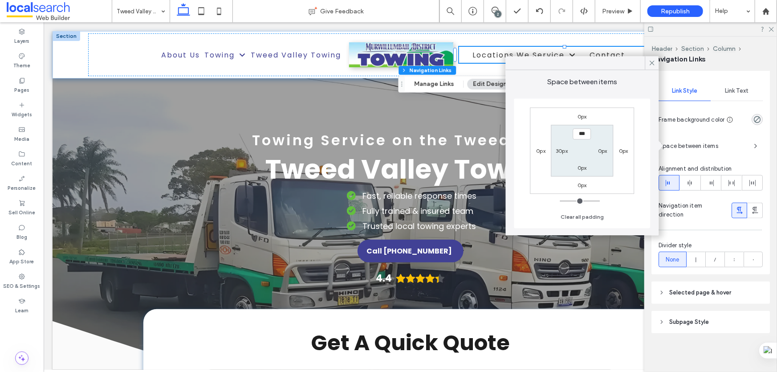
click at [562, 152] on label "30px" at bounding box center [562, 150] width 12 height 7
type input "**"
type input "*"
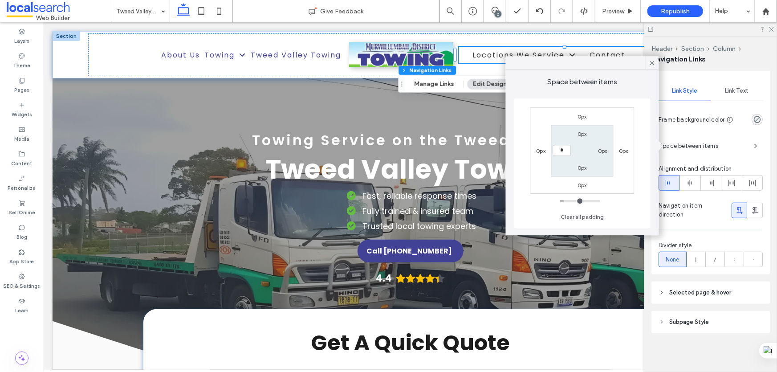
type input "*"
type input "***"
type input "*"
click at [601, 151] on label "0px" at bounding box center [602, 150] width 9 height 7
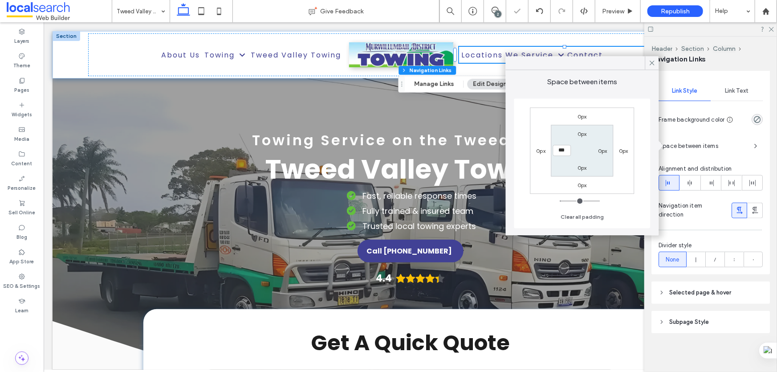
type input "*"
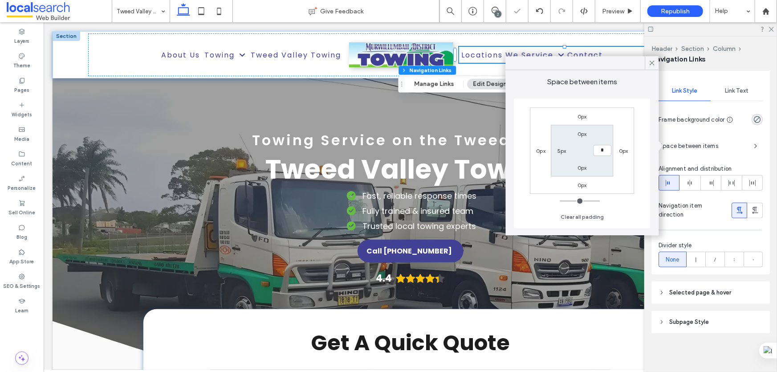
type input "***"
type input "*"
click at [651, 60] on icon at bounding box center [653, 63] width 8 height 8
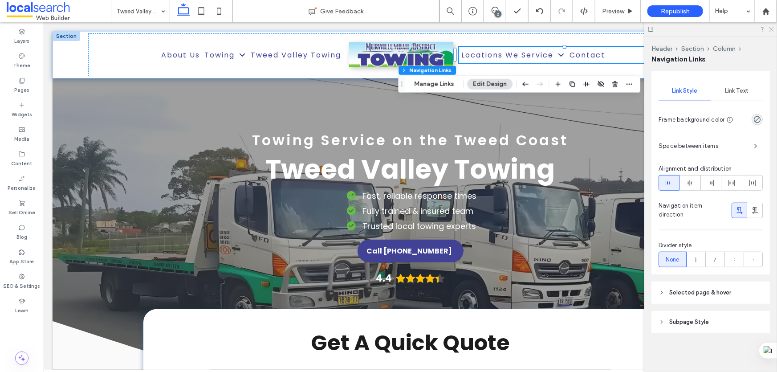
click at [771, 30] on use at bounding box center [771, 29] width 5 height 5
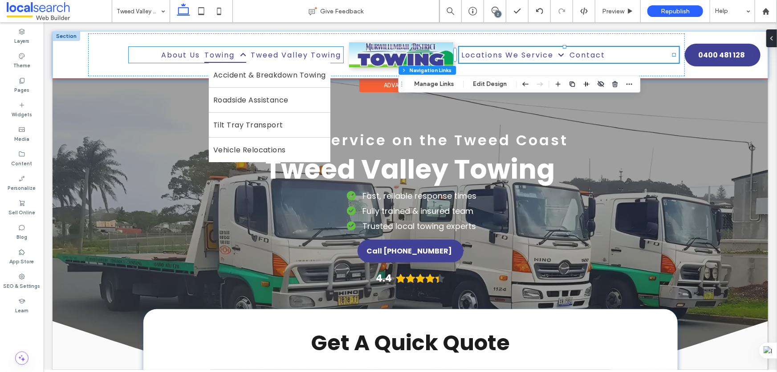
click at [204, 53] on span "Towing" at bounding box center [225, 54] width 42 height 16
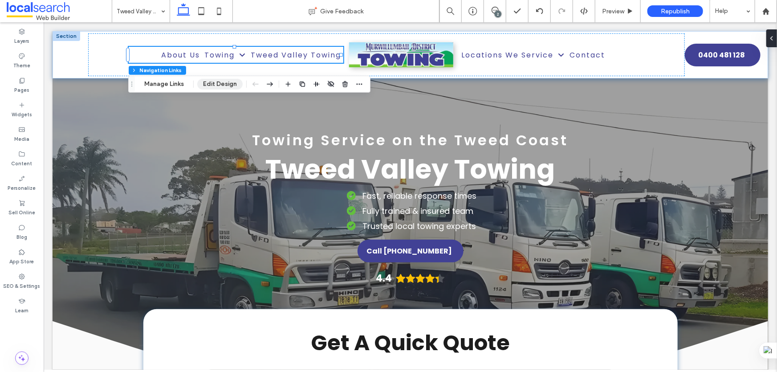
click at [220, 82] on button "Edit Design" at bounding box center [219, 84] width 45 height 11
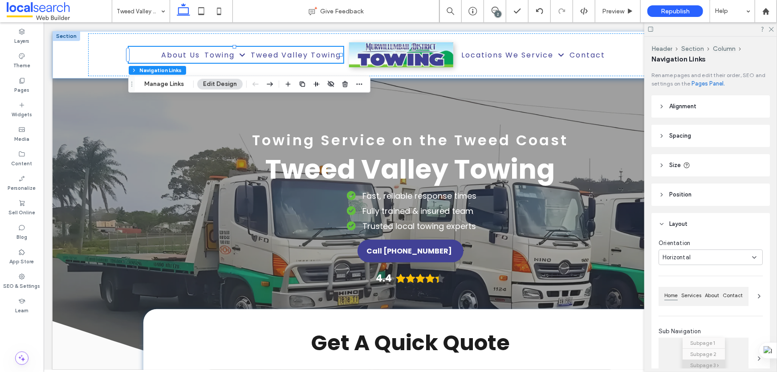
click at [671, 165] on span "Size" at bounding box center [676, 165] width 12 height 9
type input "*"
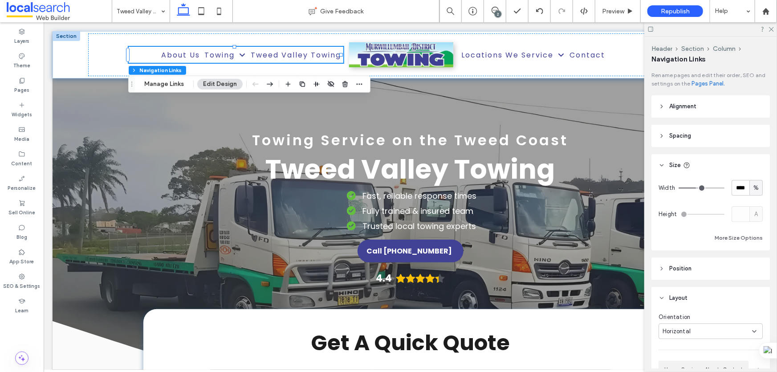
click at [673, 164] on span "Size" at bounding box center [676, 165] width 12 height 9
type input "*"
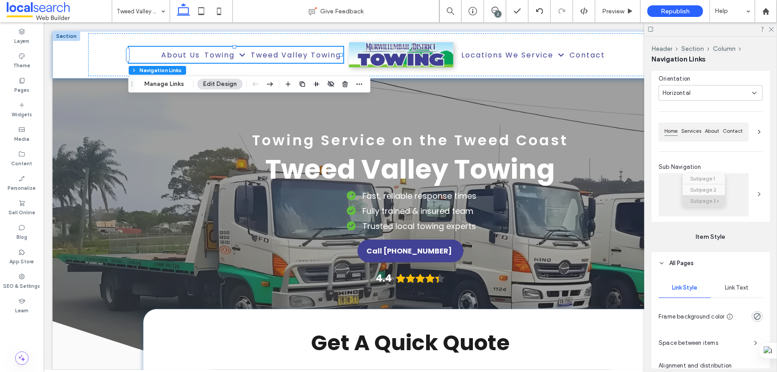
scroll to position [283, 0]
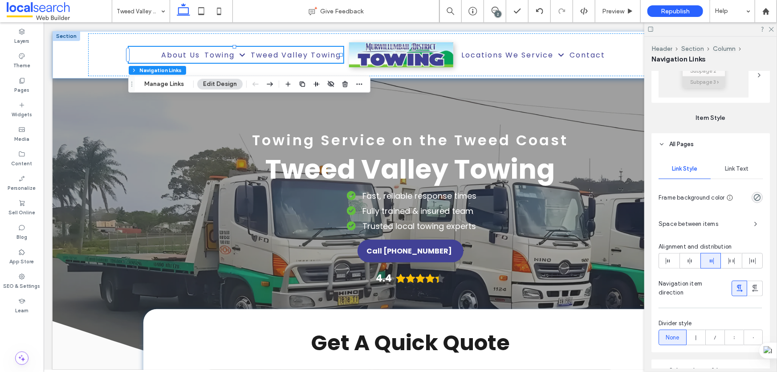
click at [730, 169] on span "Link Text" at bounding box center [737, 168] width 24 height 7
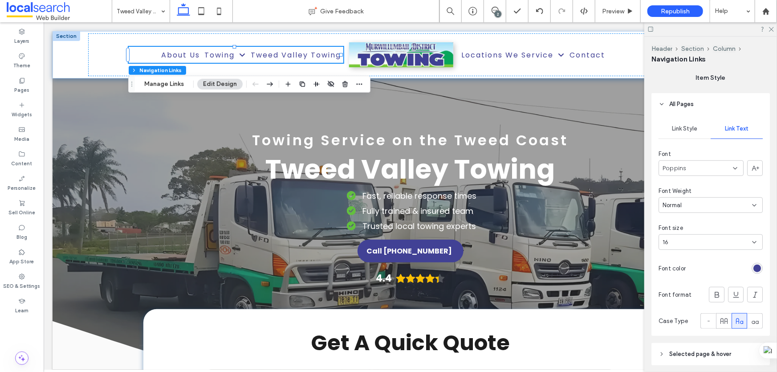
scroll to position [385, 0]
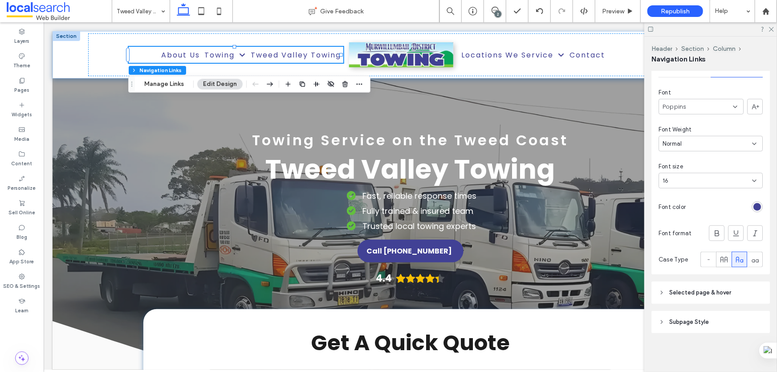
click at [696, 179] on div "16" at bounding box center [706, 180] width 86 height 9
click at [681, 237] on div "14" at bounding box center [708, 234] width 99 height 16
type input "*"
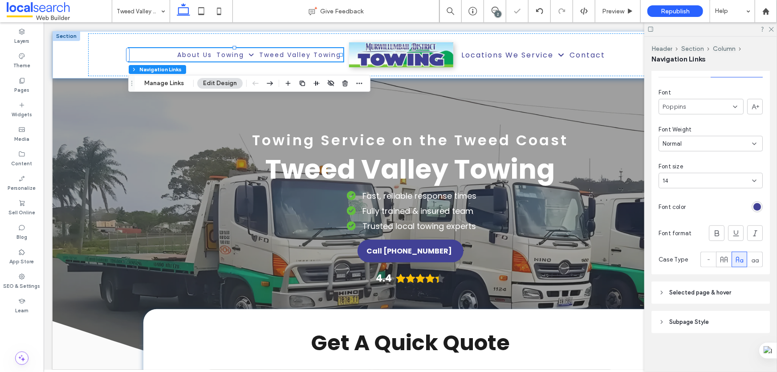
type input "*"
click at [684, 179] on div "14" at bounding box center [706, 180] width 86 height 9
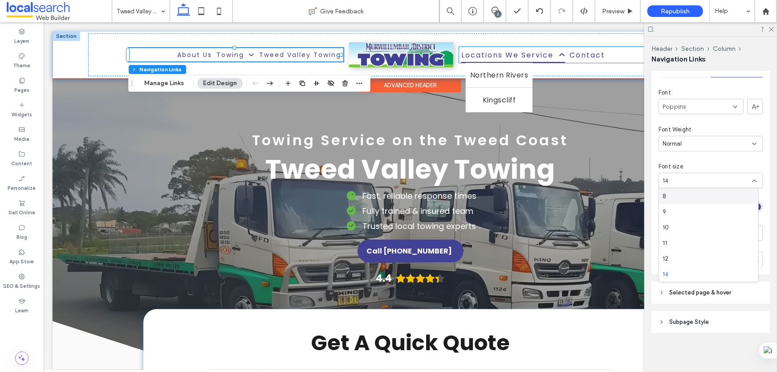
click at [510, 52] on span "Locations We Service" at bounding box center [513, 54] width 104 height 16
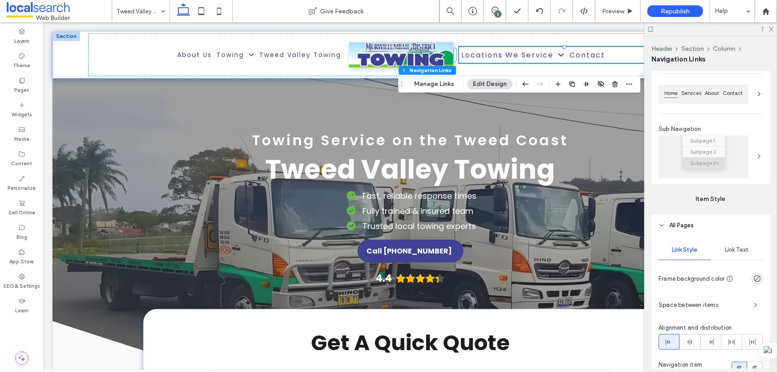
click at [725, 247] on span "Link Text" at bounding box center [737, 249] width 24 height 7
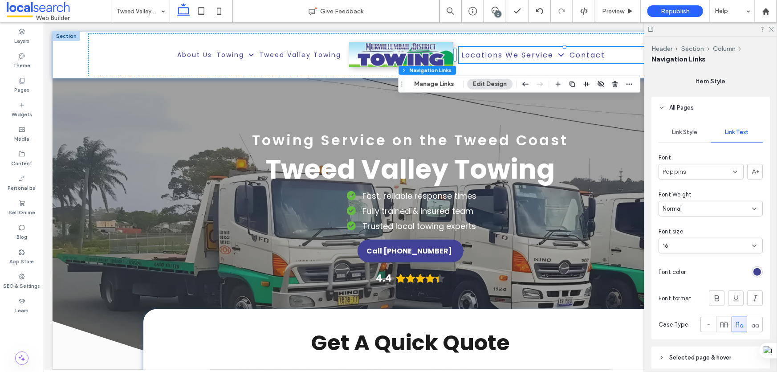
scroll to position [324, 0]
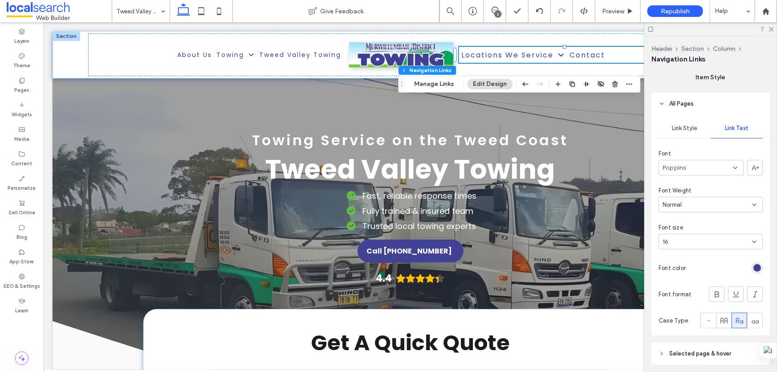
click at [693, 241] on div "16" at bounding box center [706, 241] width 86 height 9
click at [674, 332] on div "14" at bounding box center [708, 335] width 99 height 16
type input "*"
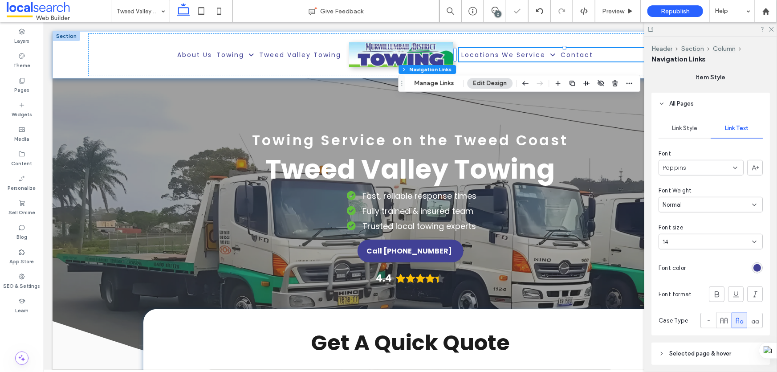
type input "*"
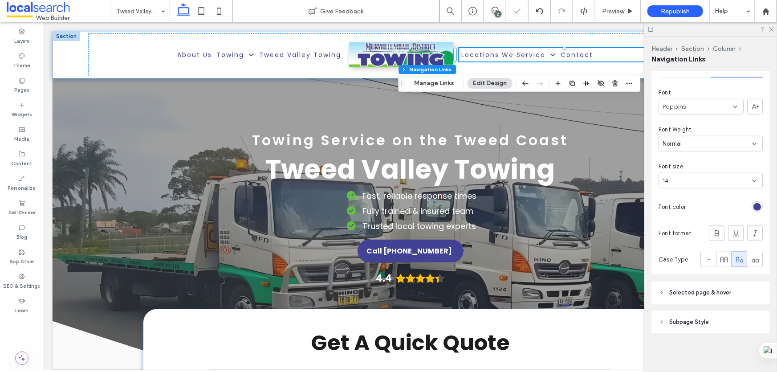
click at [687, 292] on span "Selected page & hover" at bounding box center [701, 292] width 62 height 9
type input "*"
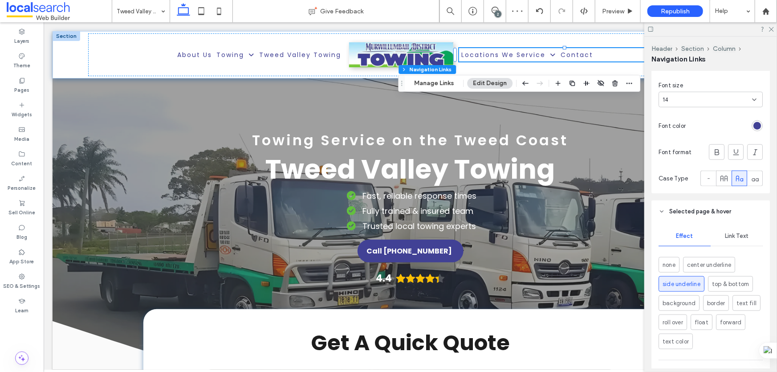
click at [686, 204] on header "Selected page & hover" at bounding box center [711, 211] width 119 height 22
type input "*"
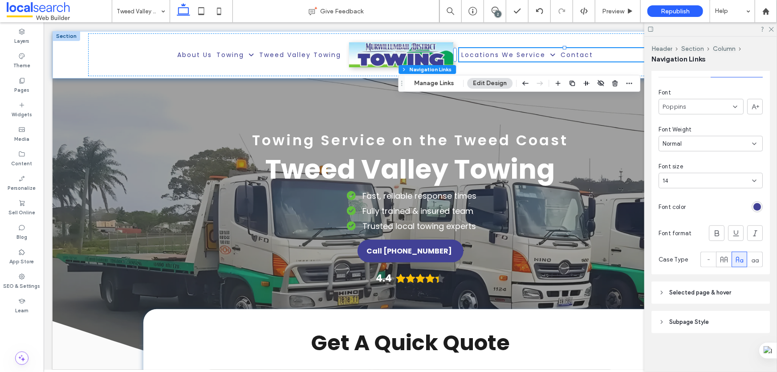
click at [692, 327] on header "Subpage Style" at bounding box center [711, 322] width 119 height 22
type input "*"
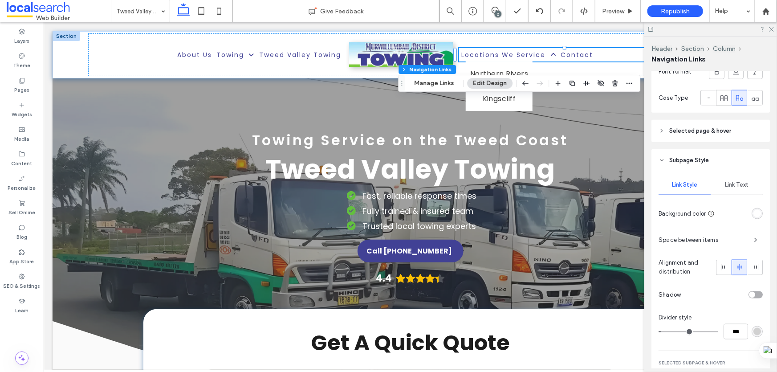
scroll to position [547, 0]
click at [726, 187] on span "Link Text" at bounding box center [737, 184] width 24 height 7
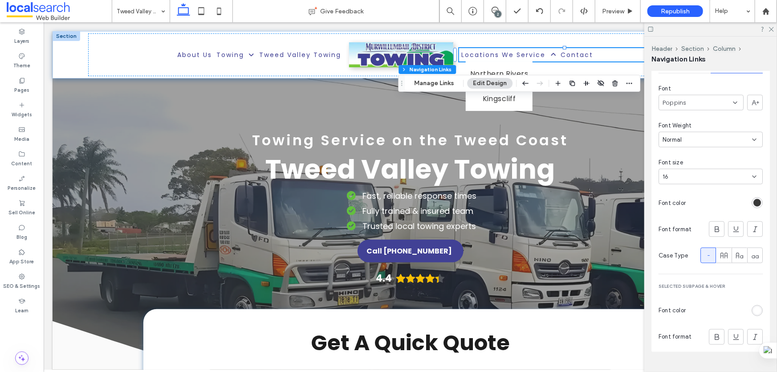
scroll to position [668, 0]
click at [679, 174] on div "16" at bounding box center [706, 176] width 86 height 9
click at [677, 272] on div "14" at bounding box center [708, 270] width 99 height 16
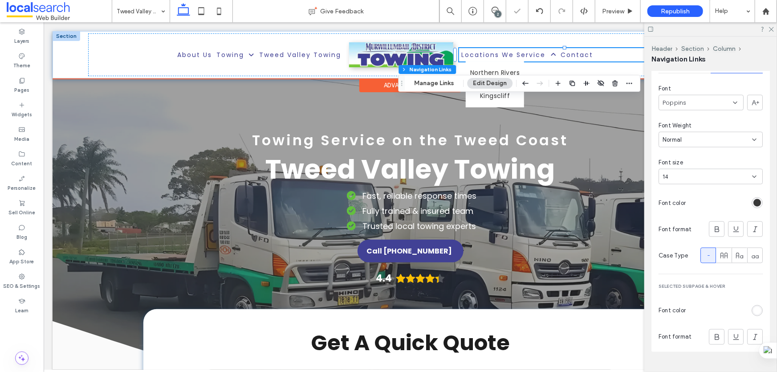
type input "*"
click at [277, 56] on span "Tweed Valley Towing" at bounding box center [300, 55] width 82 height 14
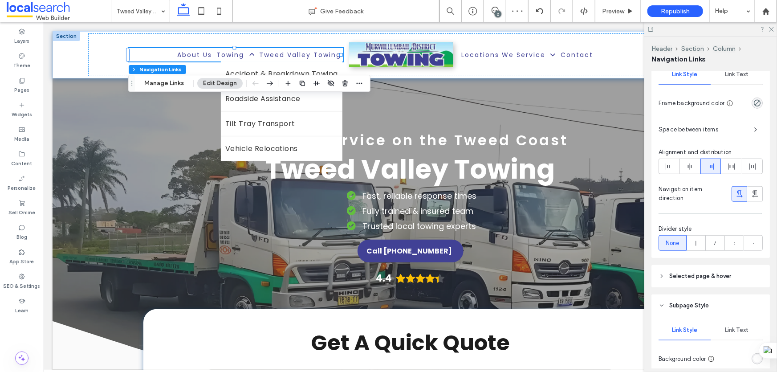
scroll to position [446, 0]
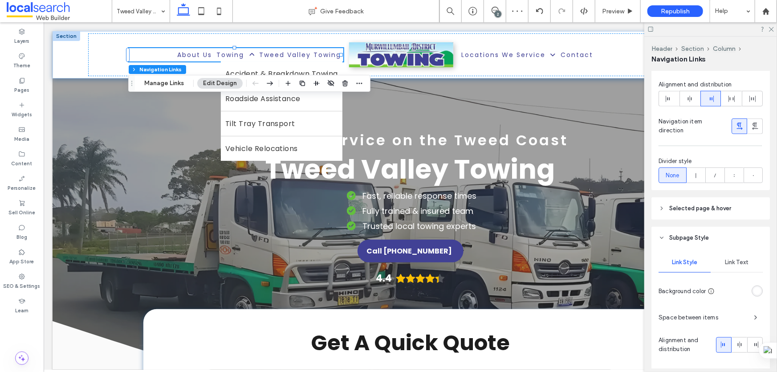
click at [712, 210] on span "Selected page & hover" at bounding box center [701, 208] width 62 height 9
type input "*"
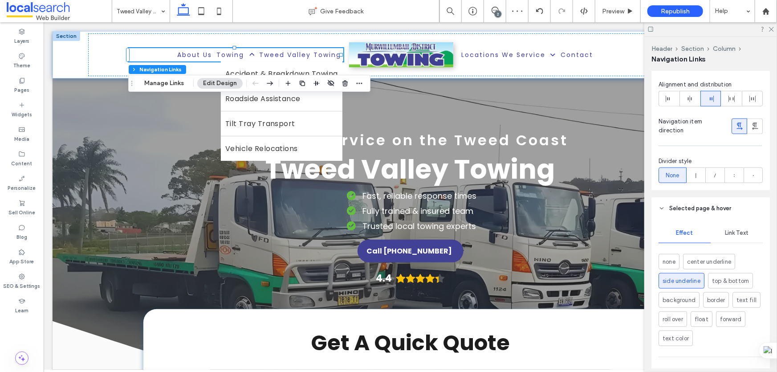
click at [712, 210] on span "Selected page & hover" at bounding box center [701, 208] width 62 height 9
type input "*"
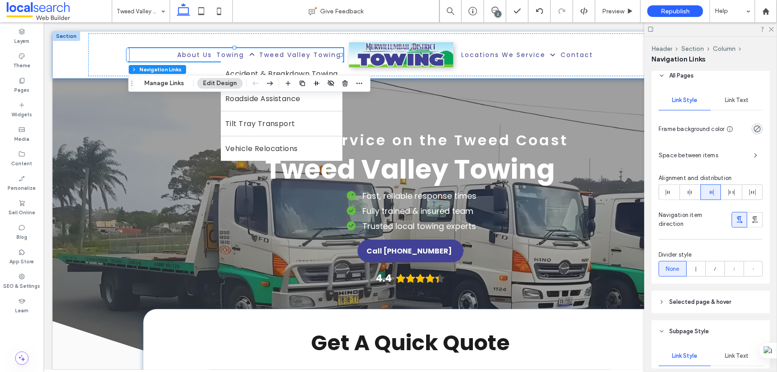
scroll to position [348, 0]
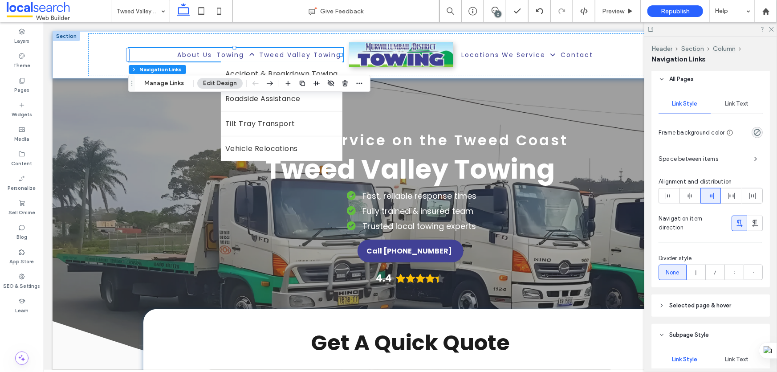
click at [728, 98] on div "Link Text" at bounding box center [737, 104] width 52 height 20
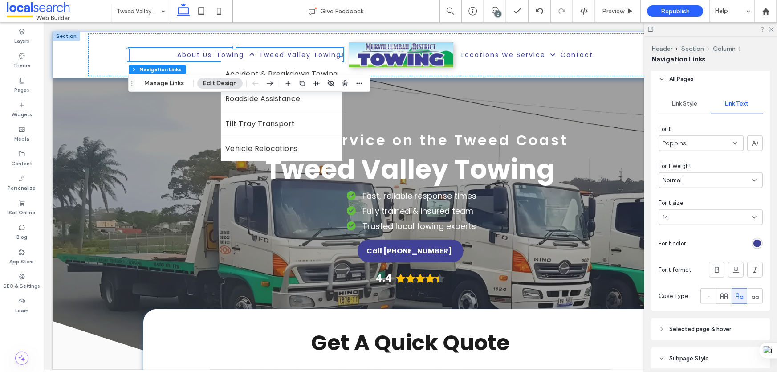
click at [696, 216] on div "14" at bounding box center [706, 217] width 86 height 9
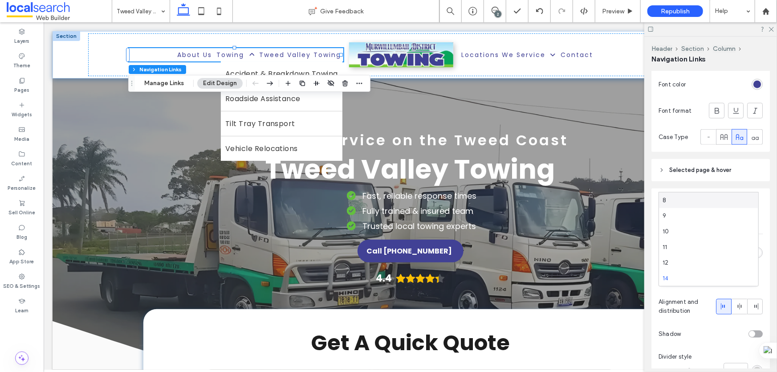
scroll to position [511, 0]
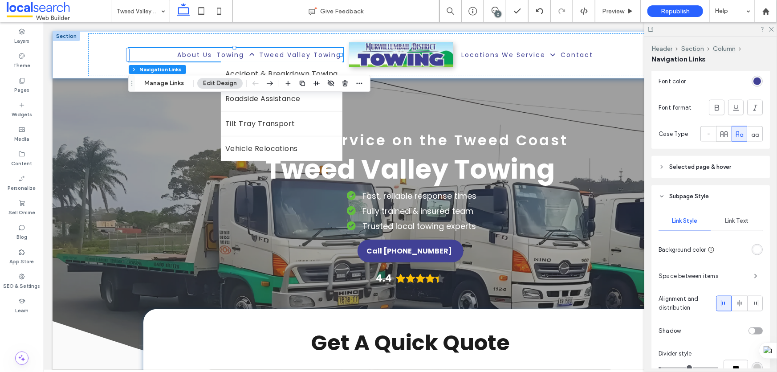
click at [727, 224] on span "Link Text" at bounding box center [737, 220] width 24 height 7
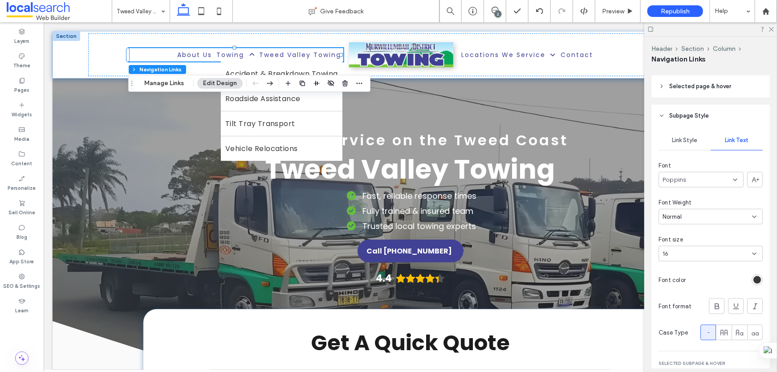
scroll to position [592, 0]
click at [696, 253] on div "16" at bounding box center [706, 253] width 86 height 9
click at [672, 349] on div "14" at bounding box center [708, 347] width 99 height 16
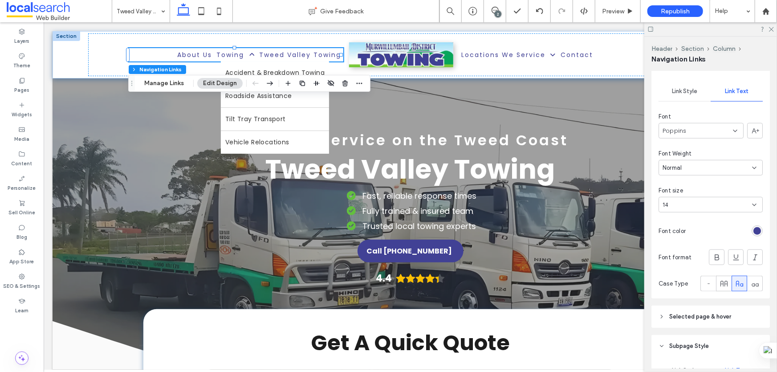
scroll to position [282, 0]
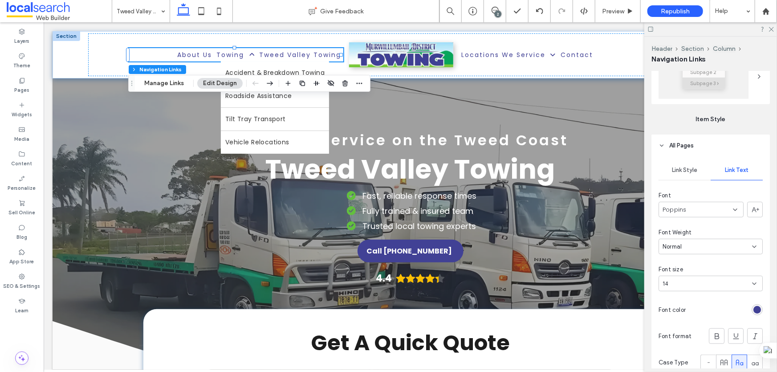
click at [691, 170] on span "Link Style" at bounding box center [684, 170] width 25 height 7
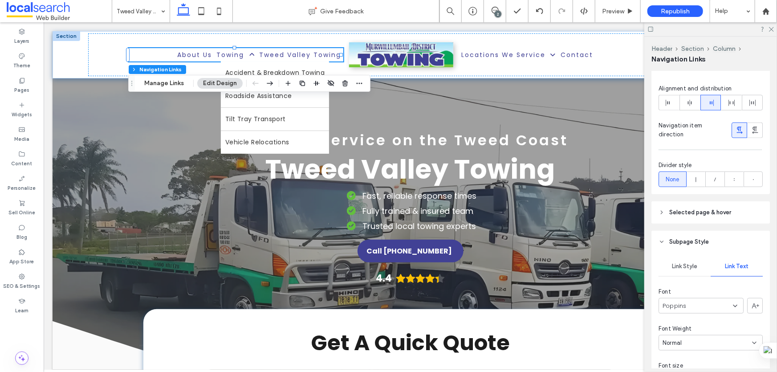
scroll to position [485, 0]
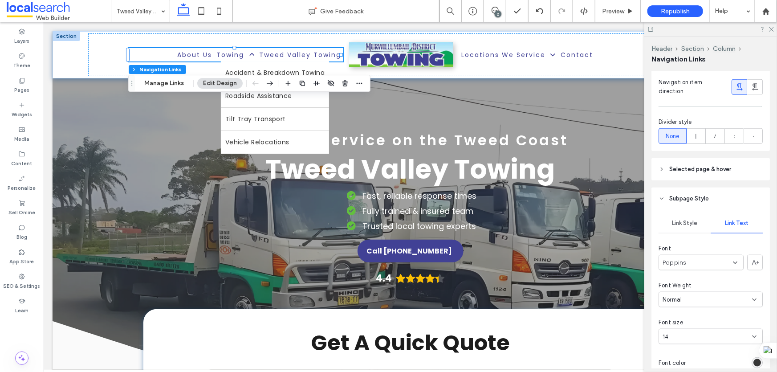
click at [698, 199] on span "Subpage Style" at bounding box center [690, 198] width 40 height 9
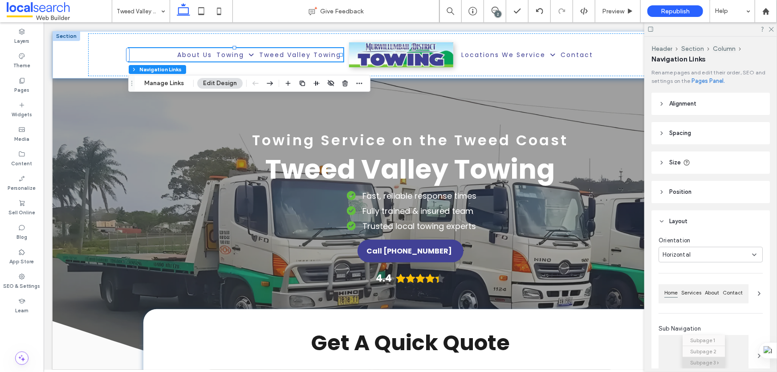
scroll to position [0, 0]
click at [675, 135] on span "Spacing" at bounding box center [681, 135] width 22 height 9
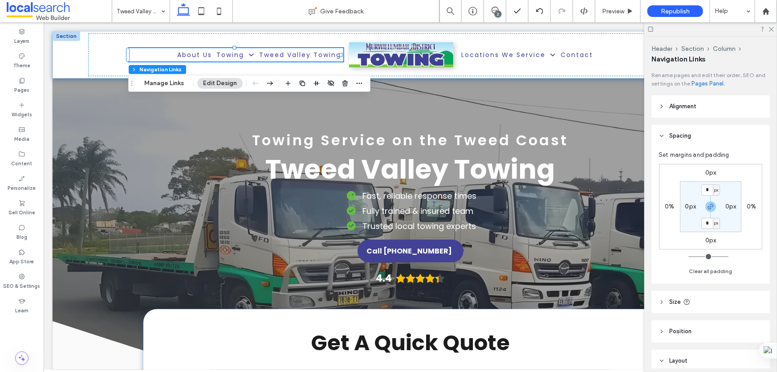
click at [675, 135] on span "Spacing" at bounding box center [681, 135] width 22 height 9
type input "*"
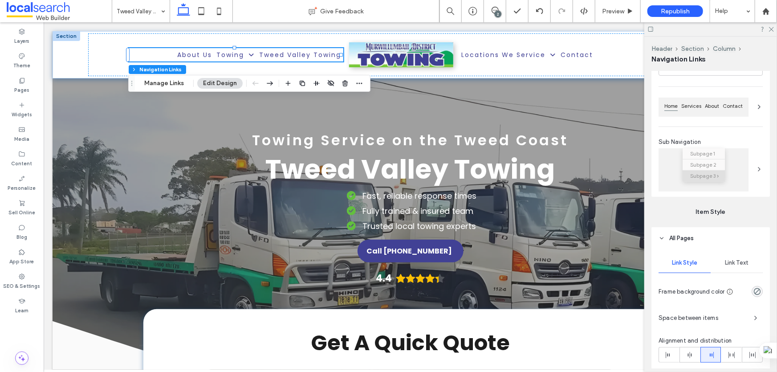
scroll to position [202, 0]
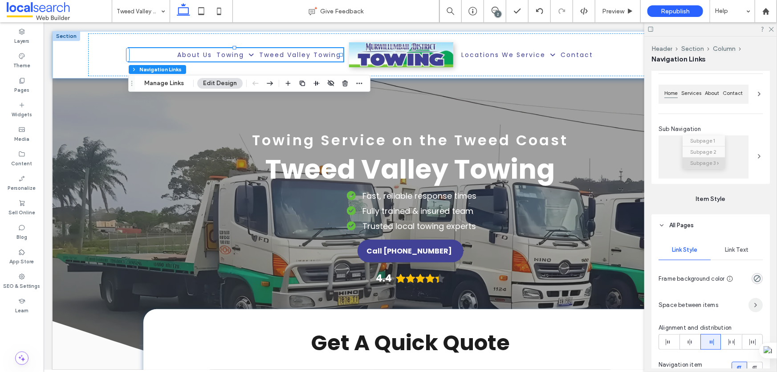
click at [749, 306] on span "button" at bounding box center [756, 305] width 14 height 14
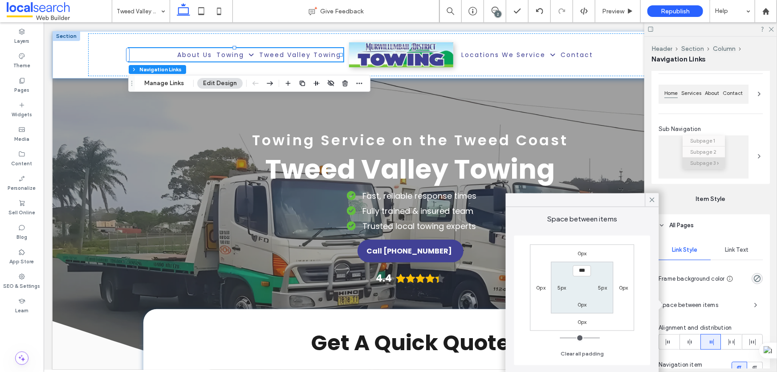
click at [562, 289] on label "5px" at bounding box center [562, 288] width 9 height 7
type input "*"
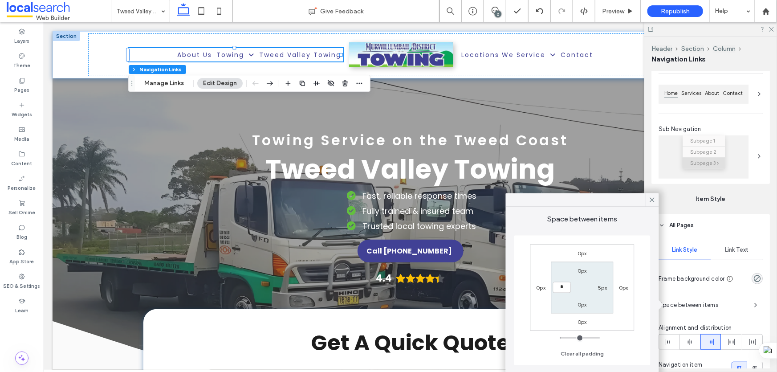
type input "***"
click at [602, 289] on label "5px" at bounding box center [602, 288] width 9 height 7
type input "*"
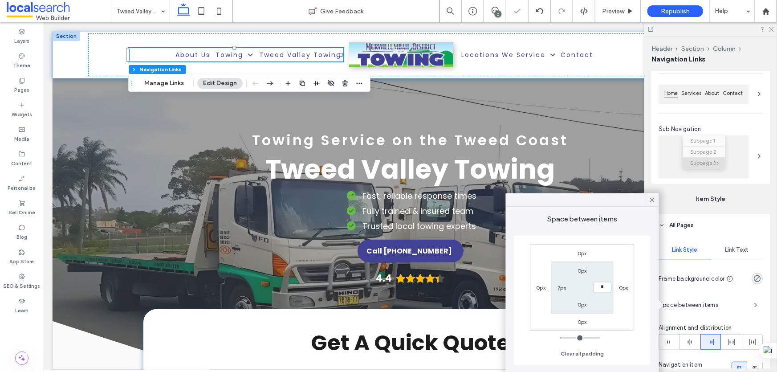
type input "*"
type input "***"
type input "*"
type input "***"
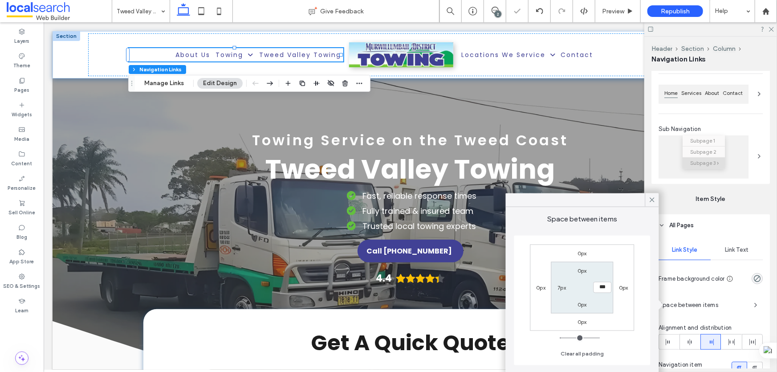
type input "*"
type input "***"
type input "*"
click at [650, 199] on icon at bounding box center [653, 200] width 8 height 8
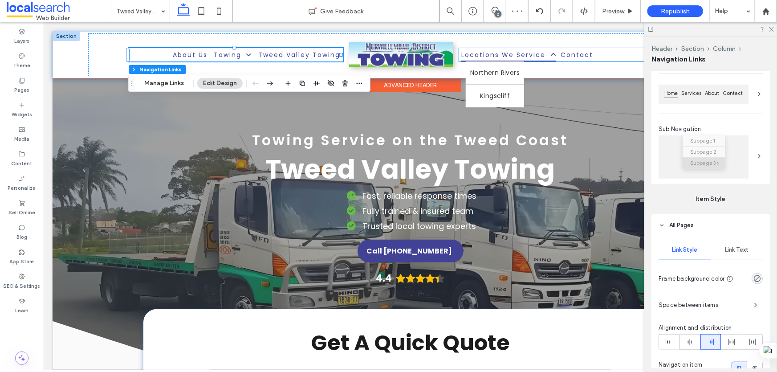
click at [529, 51] on span "Locations We Service" at bounding box center [508, 55] width 95 height 14
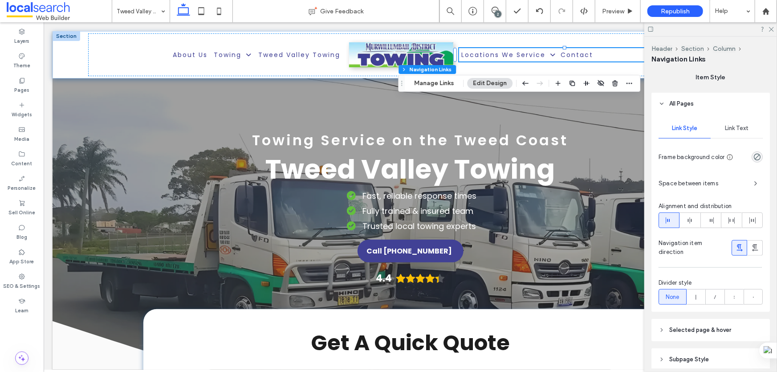
scroll to position [361, 0]
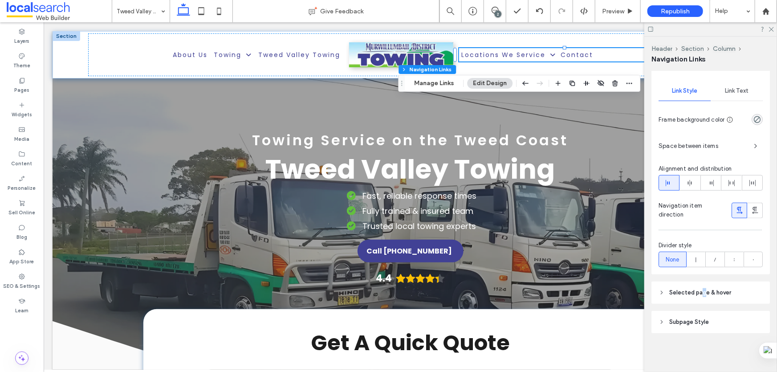
click at [703, 290] on header "Selected page & hover" at bounding box center [711, 293] width 119 height 22
type input "*"
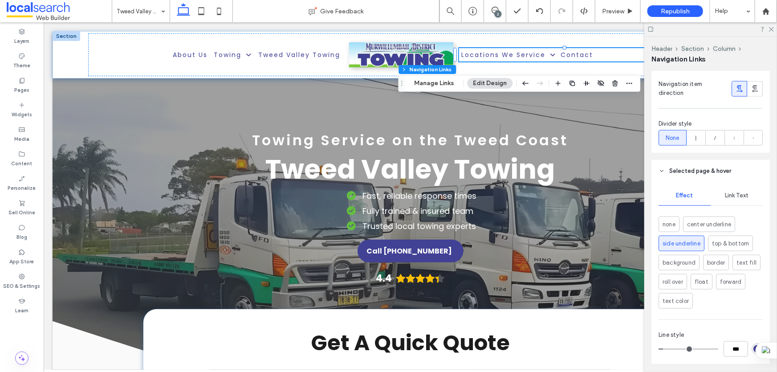
click at [725, 198] on span "Link Text" at bounding box center [737, 195] width 24 height 7
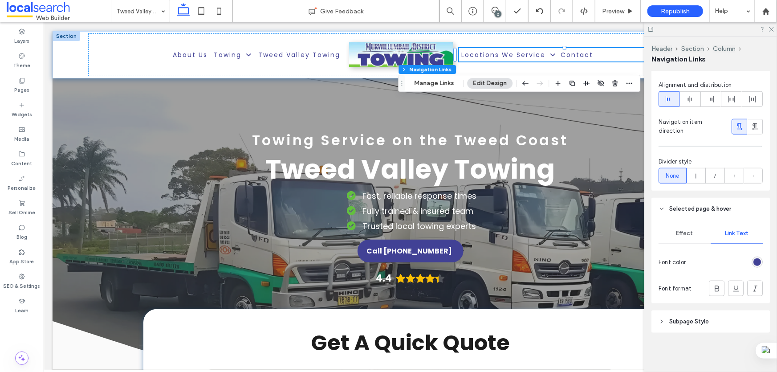
scroll to position [445, 0]
click at [682, 232] on span "Effect" at bounding box center [685, 233] width 17 height 7
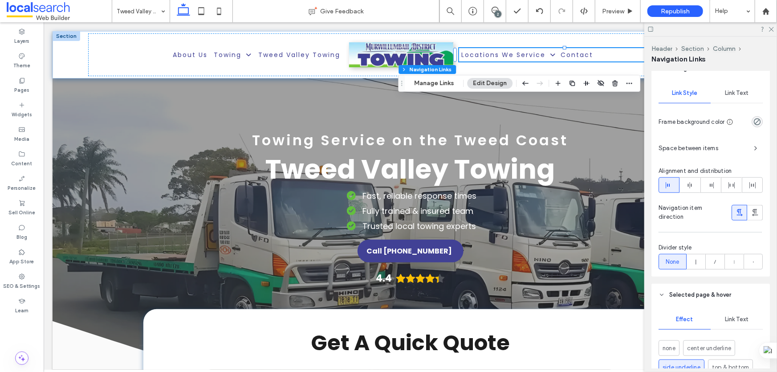
scroll to position [341, 0]
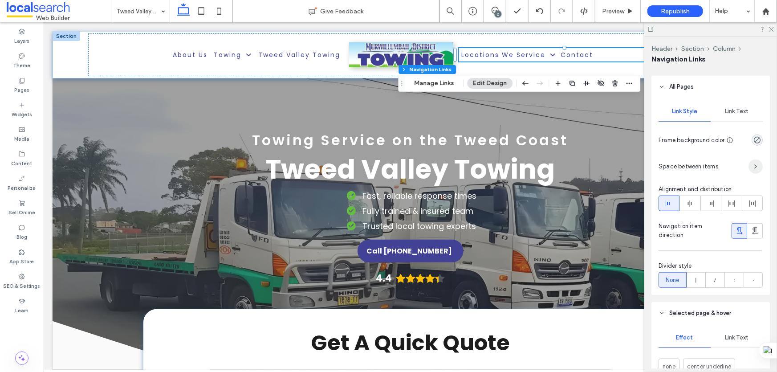
click at [752, 166] on icon "button" at bounding box center [755, 166] width 7 height 7
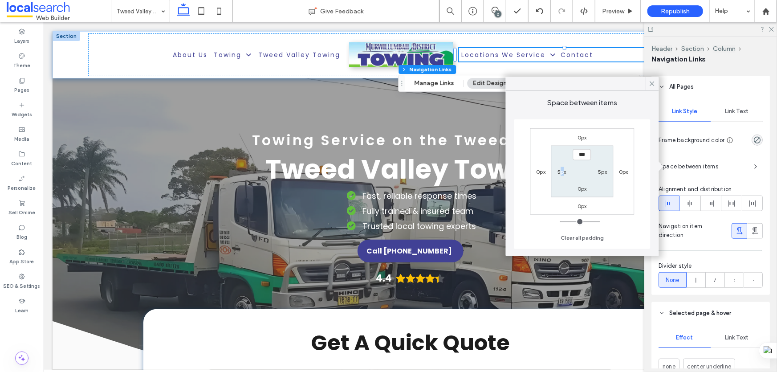
click at [562, 172] on label "5px" at bounding box center [562, 171] width 9 height 7
type input "*"
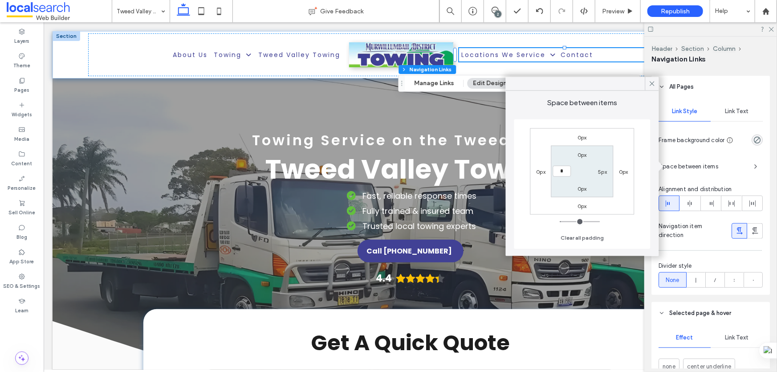
type input "*"
type input "***"
type input "*"
click at [604, 172] on label "5px" at bounding box center [602, 171] width 9 height 7
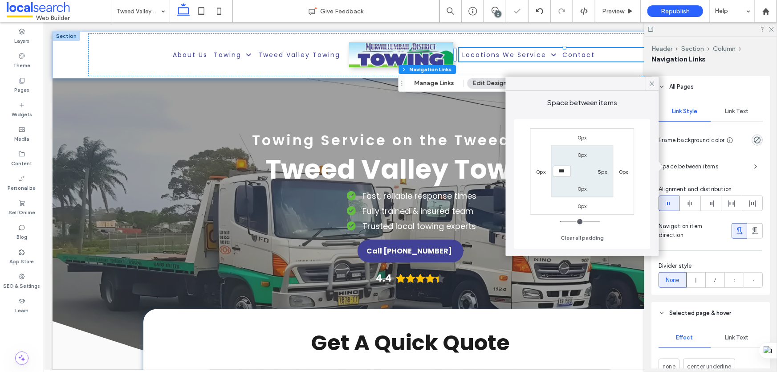
type input "*"
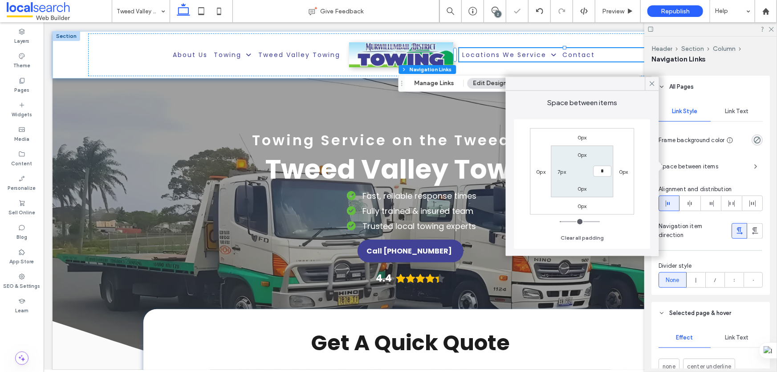
type input "***"
type input "*"
click at [654, 85] on icon at bounding box center [653, 84] width 8 height 8
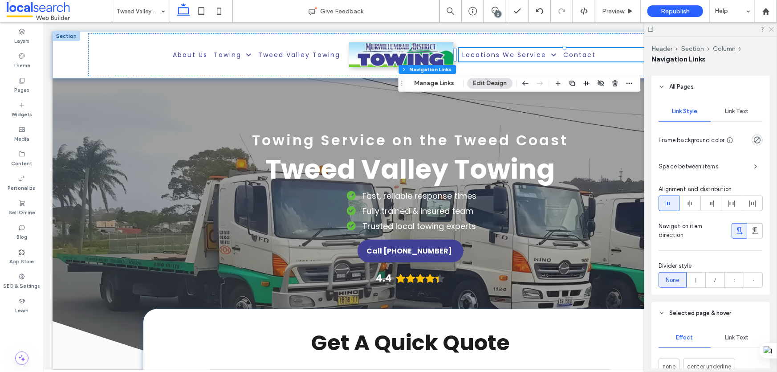
click at [774, 29] on icon at bounding box center [772, 29] width 6 height 6
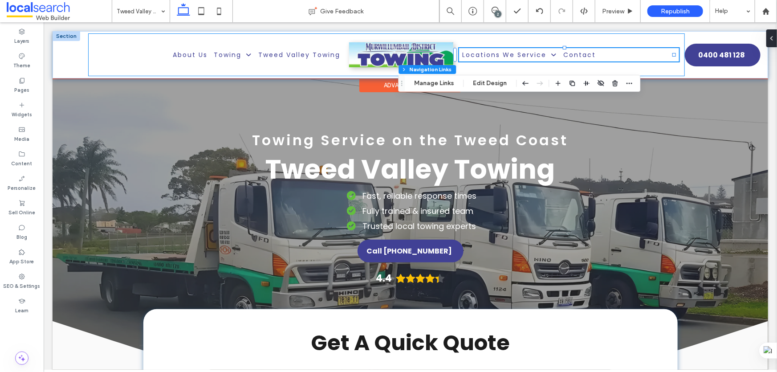
click at [114, 52] on div "About Us Towing Accident & Breakdown Towing Roadside Assistance Tilt Tray Trans…" at bounding box center [386, 54] width 597 height 43
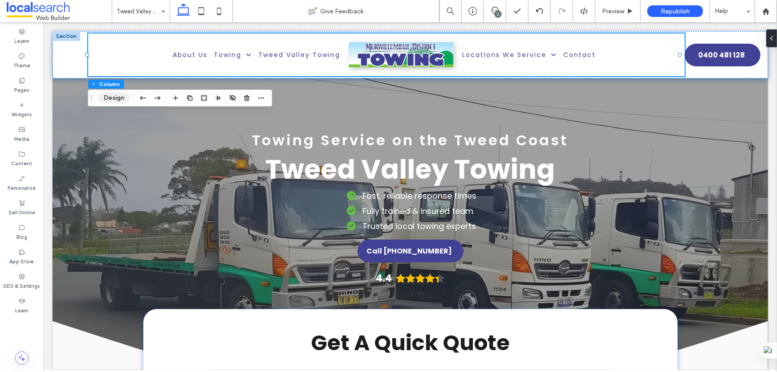
click at [124, 98] on button "Design" at bounding box center [114, 98] width 32 height 11
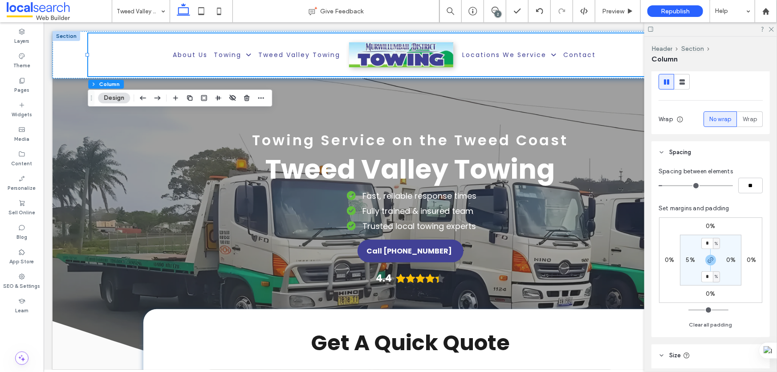
scroll to position [121, 0]
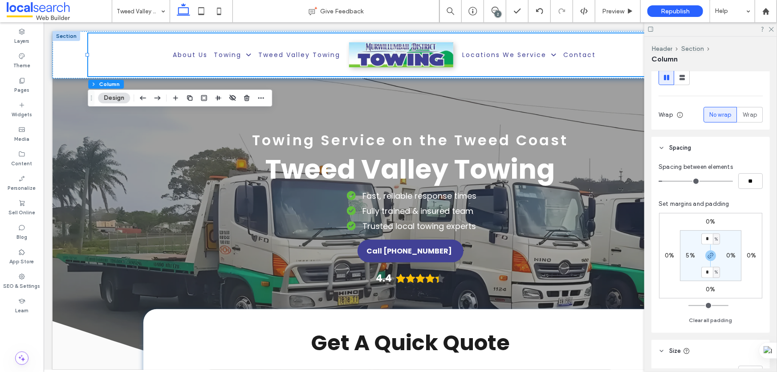
click at [689, 255] on label "5%" at bounding box center [690, 256] width 9 height 8
type input "*"
click at [691, 254] on input "*" at bounding box center [688, 255] width 12 height 11
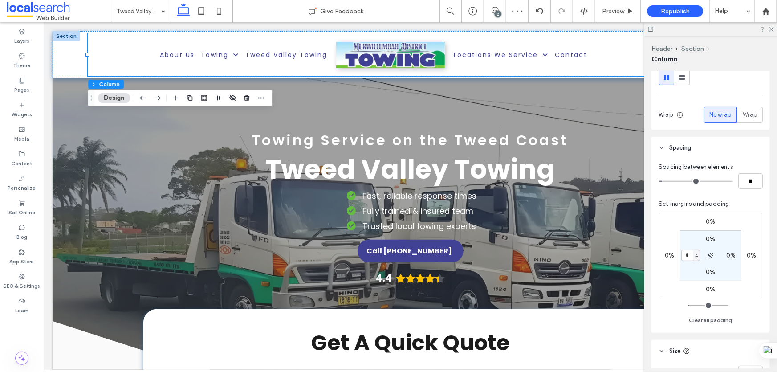
click at [691, 254] on input "*" at bounding box center [688, 255] width 12 height 11
type input "*"
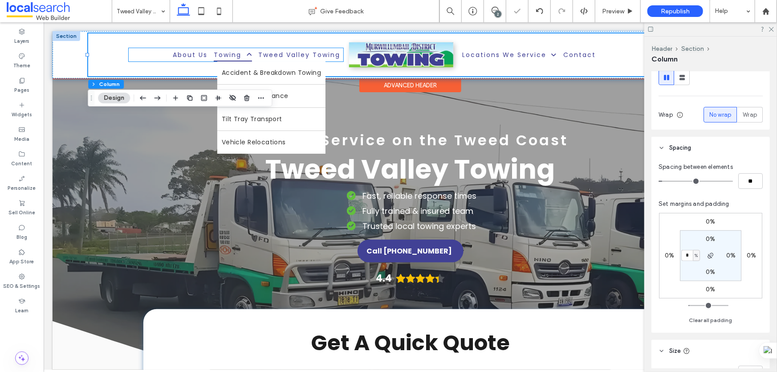
click at [249, 54] on link "Towing" at bounding box center [232, 55] width 45 height 14
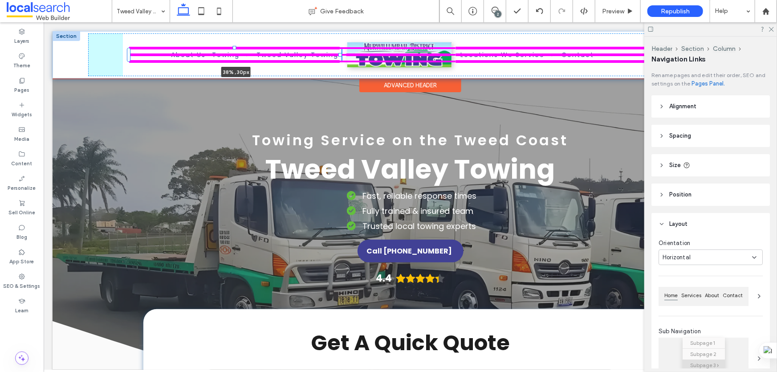
click at [339, 54] on div at bounding box center [340, 55] width 4 height 4
type input "****"
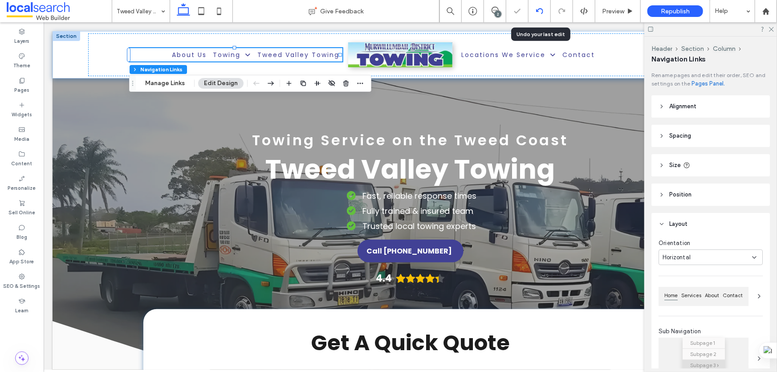
click at [544, 13] on div at bounding box center [540, 11] width 22 height 7
click at [536, 9] on icon at bounding box center [539, 11] width 7 height 7
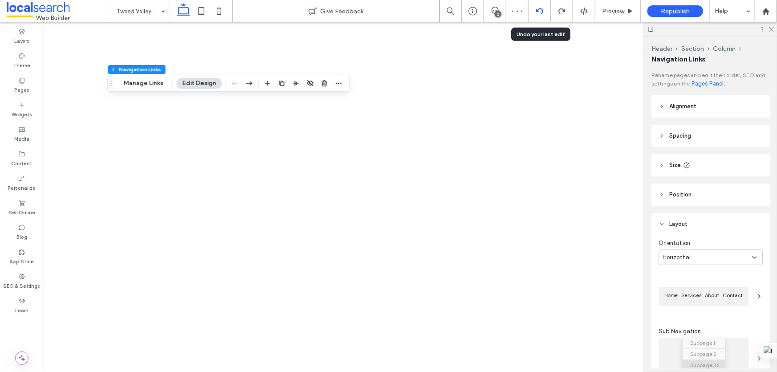
click at [536, 9] on icon at bounding box center [539, 11] width 7 height 7
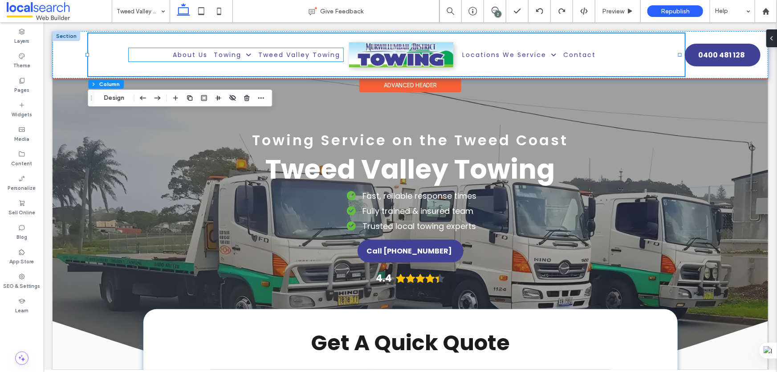
drag, startPoint x: 151, startPoint y: 54, endPoint x: 151, endPoint y: 59, distance: 4.9
click at [151, 54] on ul "About Us Towing Accident & Breakdown Towing Roadside Assistance Tilt Tray Trans…" at bounding box center [235, 55] width 214 height 14
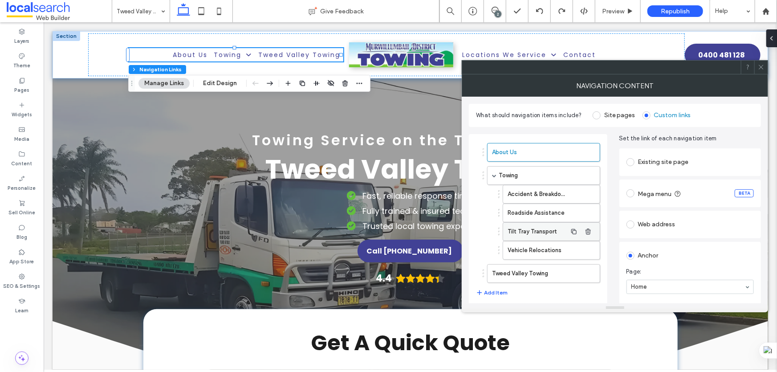
scroll to position [35, 0]
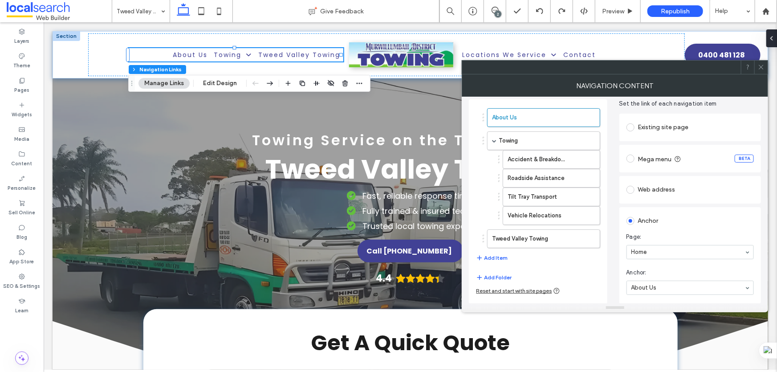
click at [760, 69] on use at bounding box center [762, 67] width 4 height 4
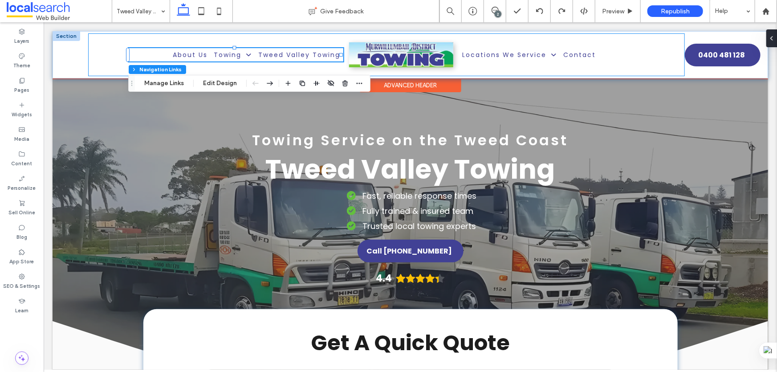
click at [115, 46] on div "About Us Towing Accident & Breakdown Towing Roadside Assistance Tilt Tray Trans…" at bounding box center [386, 54] width 597 height 43
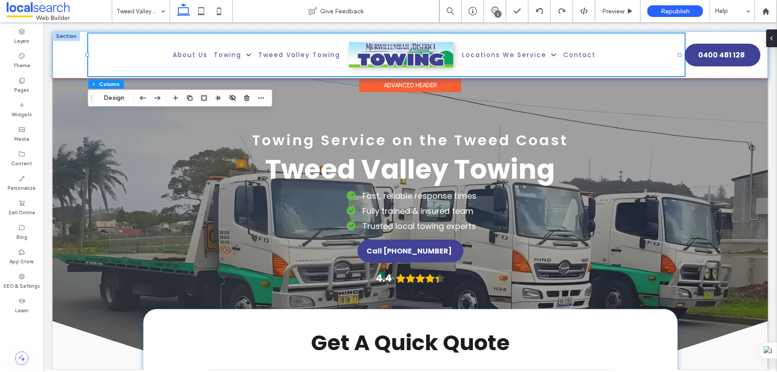
click at [115, 46] on div "About Us Towing Accident & Breakdown Towing Roadside Assistance Tilt Tray Trans…" at bounding box center [386, 54] width 597 height 43
click at [71, 49] on div at bounding box center [73, 54] width 29 height 43
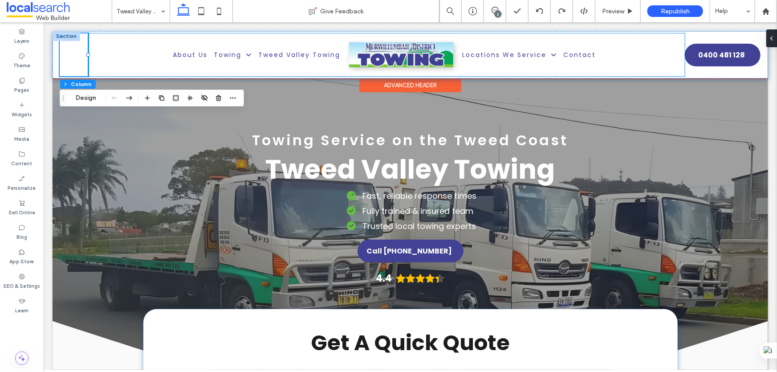
click at [97, 44] on div "About Us Towing Accident & Breakdown Towing Roadside Assistance Tilt Tray Trans…" at bounding box center [386, 54] width 597 height 43
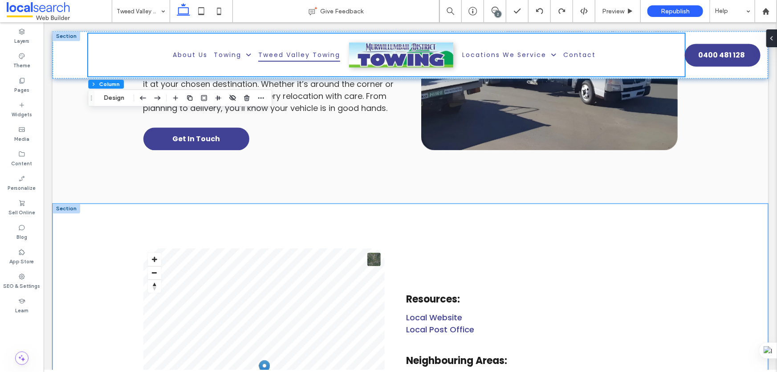
scroll to position [2511, 0]
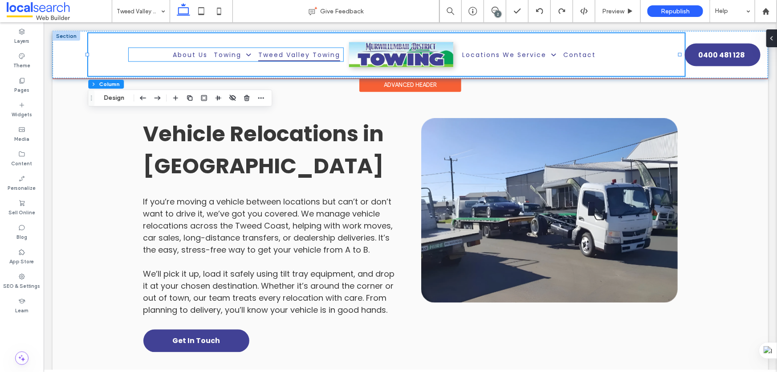
click at [140, 53] on ul "About Us Towing Accident & Breakdown Towing Roadside Assistance Tilt Tray Trans…" at bounding box center [235, 55] width 214 height 14
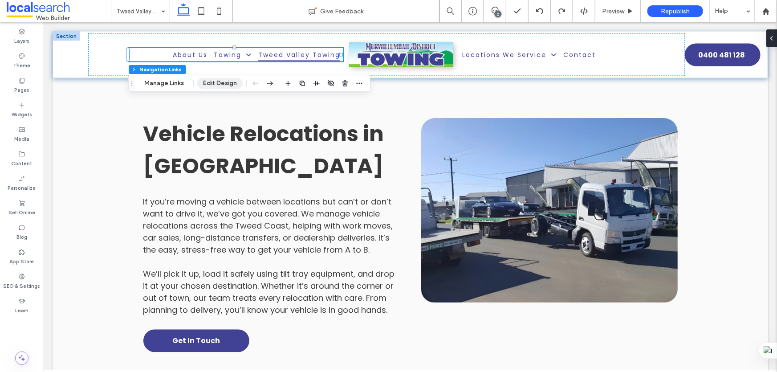
click at [217, 86] on button "Edit Design" at bounding box center [219, 83] width 45 height 11
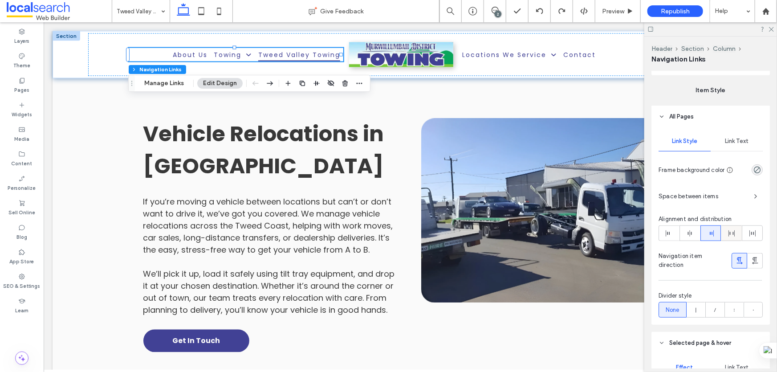
scroll to position [364, 0]
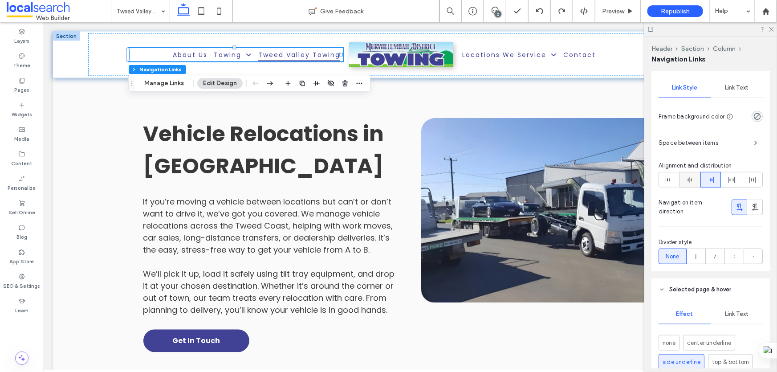
click at [690, 183] on icon at bounding box center [690, 179] width 7 height 7
type input "*"
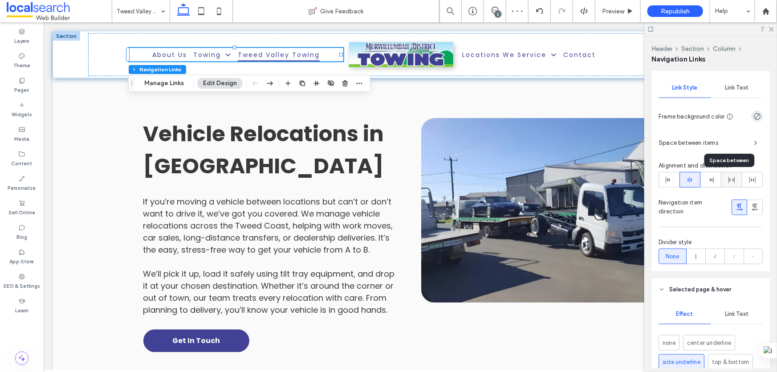
click at [734, 180] on div at bounding box center [732, 179] width 20 height 15
type input "*"
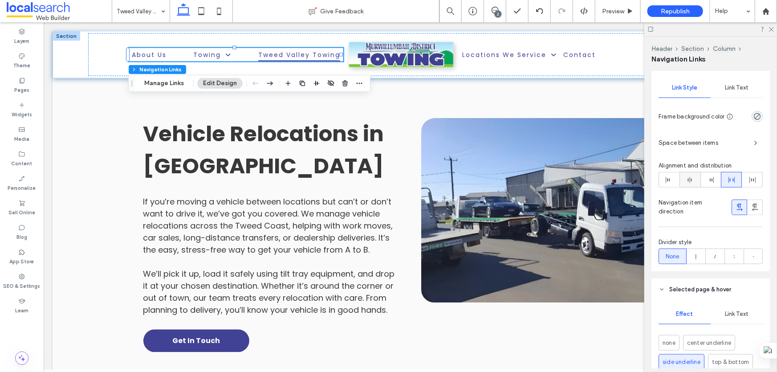
click at [688, 180] on icon at bounding box center [690, 179] width 7 height 7
type input "*"
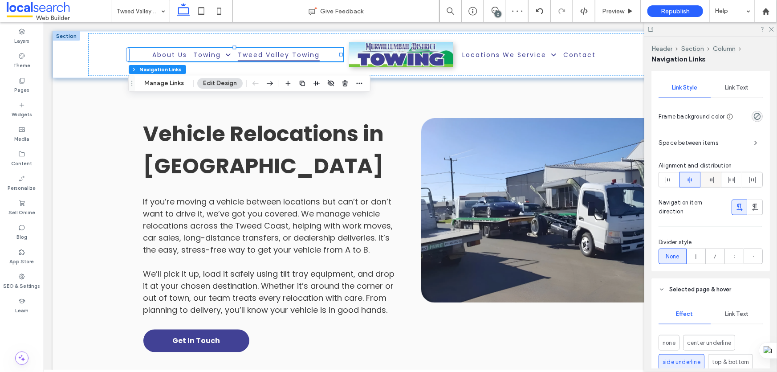
click at [704, 179] on div at bounding box center [711, 179] width 20 height 15
type input "*"
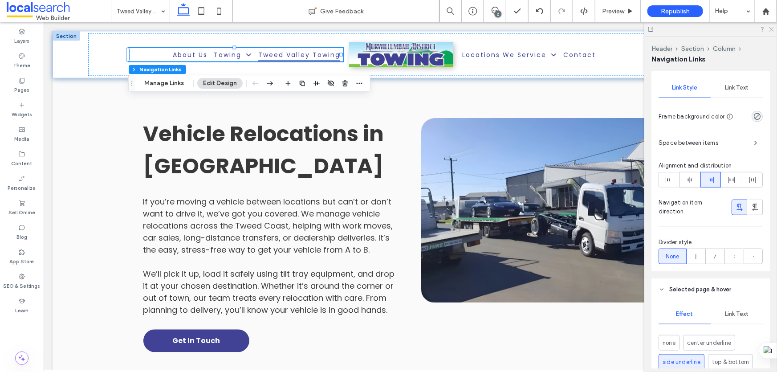
drag, startPoint x: 769, startPoint y: 29, endPoint x: 684, endPoint y: 23, distance: 84.4
click at [769, 29] on icon at bounding box center [772, 29] width 6 height 6
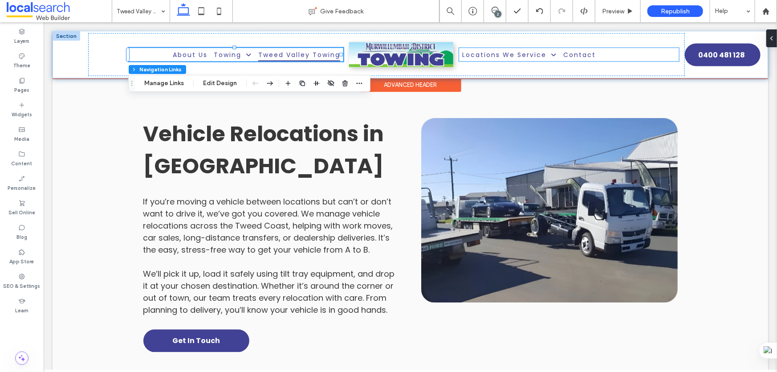
click at [613, 59] on ul "Locations We Service [GEOGRAPHIC_DATA] [GEOGRAPHIC_DATA] Contact" at bounding box center [569, 55] width 220 height 14
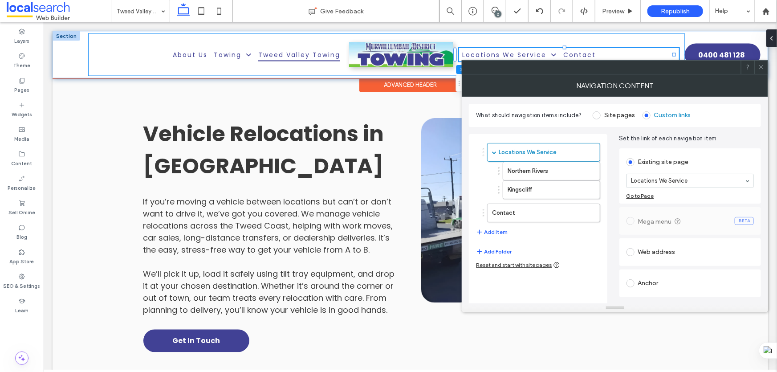
click at [133, 44] on div "About Us Towing Accident & Breakdown Towing Roadside Assistance Tilt Tray Trans…" at bounding box center [386, 54] width 597 height 43
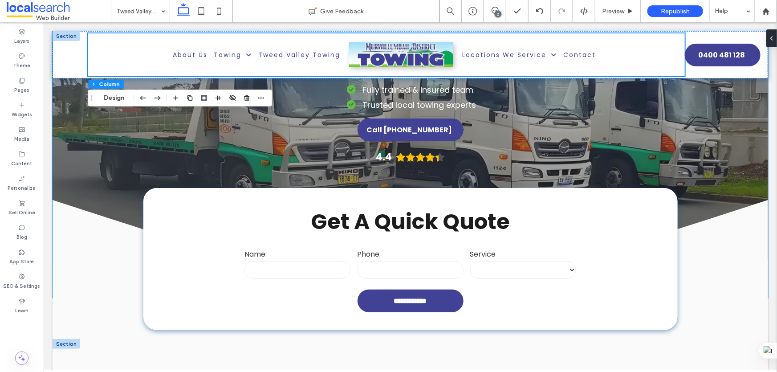
scroll to position [0, 0]
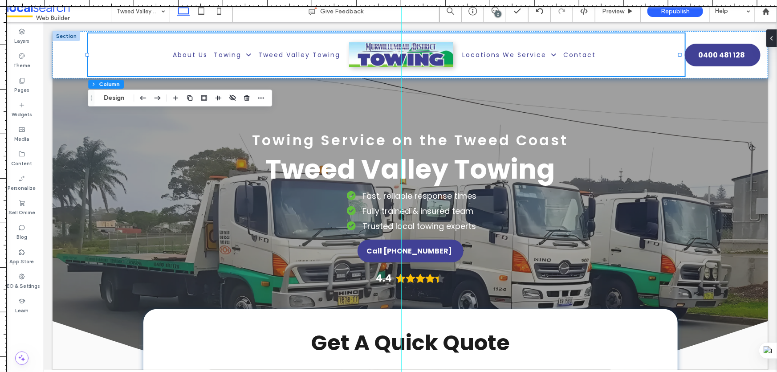
drag, startPoint x: 4, startPoint y: 53, endPoint x: 401, endPoint y: 76, distance: 398.5
click at [401, 372] on div at bounding box center [388, 372] width 777 height 0
drag, startPoint x: 402, startPoint y: 102, endPoint x: 406, endPoint y: 101, distance: 4.5
click at [406, 101] on div at bounding box center [407, 186] width 8 height 372
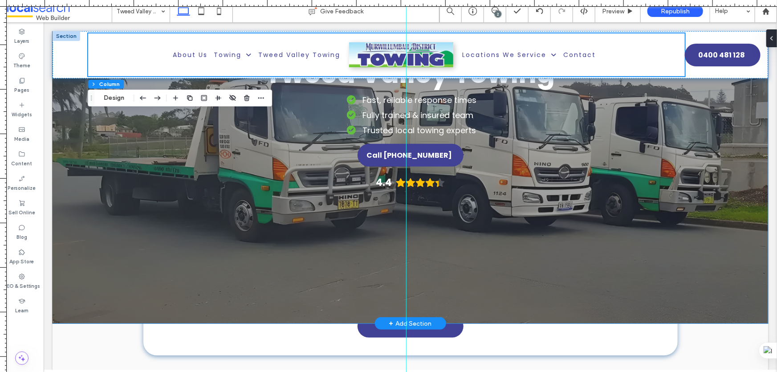
scroll to position [121, 0]
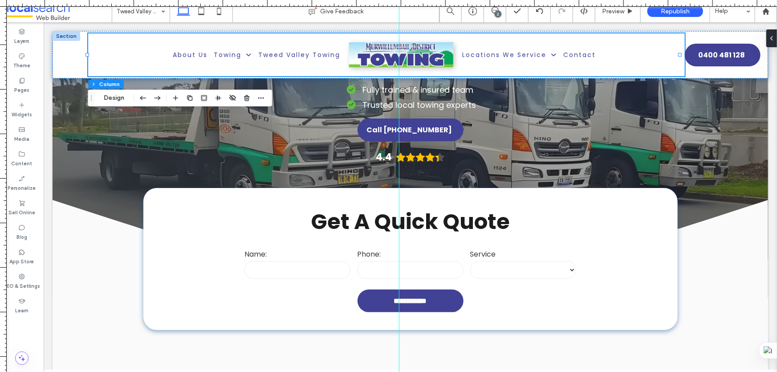
drag, startPoint x: 406, startPoint y: 166, endPoint x: 399, endPoint y: 166, distance: 7.1
click at [399, 166] on div at bounding box center [399, 186] width 0 height 372
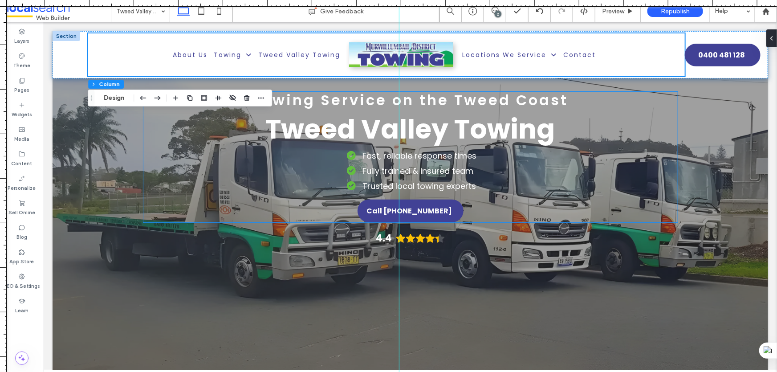
scroll to position [0, 0]
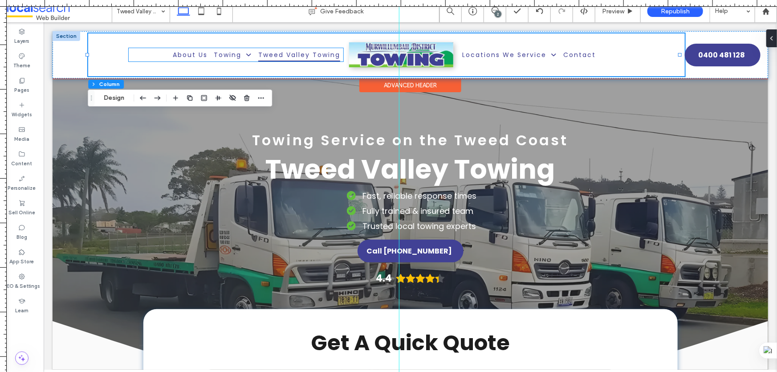
click at [292, 50] on span "Tweed Valley Towing" at bounding box center [299, 55] width 82 height 14
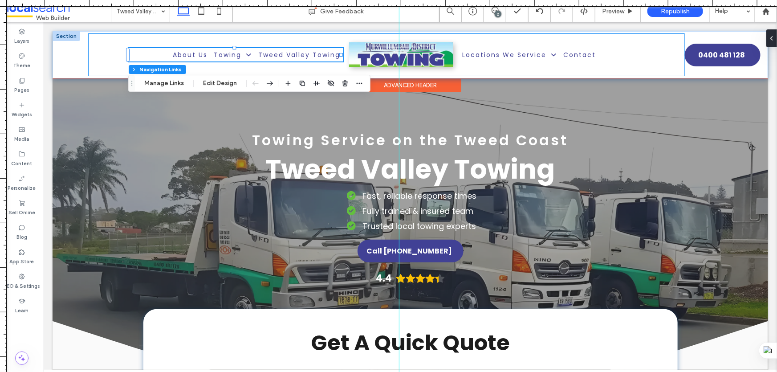
click at [316, 38] on div "About Us Towing Accident & Breakdown Towing Roadside Assistance Tilt Tray Trans…" at bounding box center [386, 54] width 597 height 43
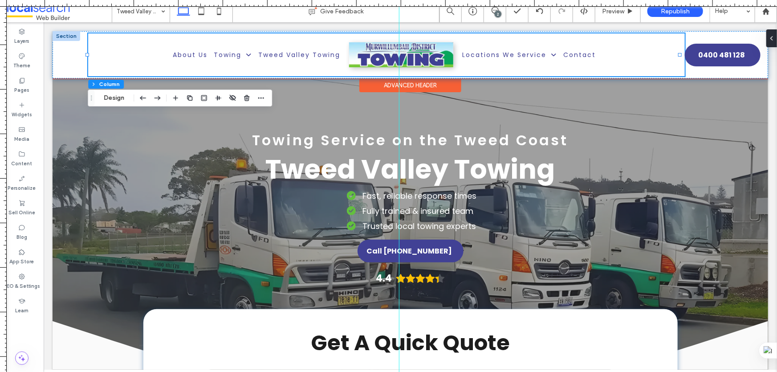
click at [138, 41] on div "About Us Towing Accident & Breakdown Towing Roadside Assistance Tilt Tray Trans…" at bounding box center [386, 54] width 597 height 43
click at [145, 41] on div "About Us Towing Accident & Breakdown Towing Roadside Assistance Tilt Tray Trans…" at bounding box center [386, 54] width 597 height 43
click at [109, 98] on button "Design" at bounding box center [114, 98] width 32 height 11
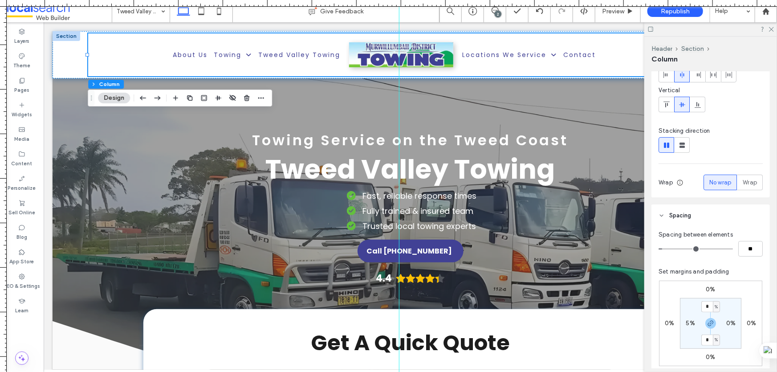
scroll to position [162, 0]
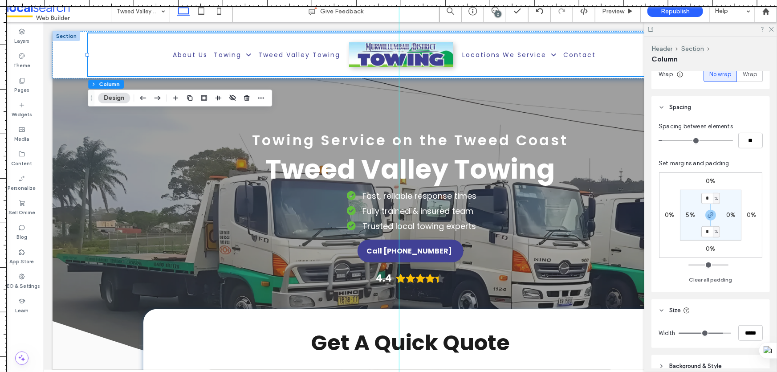
click at [690, 215] on label "5%" at bounding box center [690, 215] width 9 height 8
type input "*"
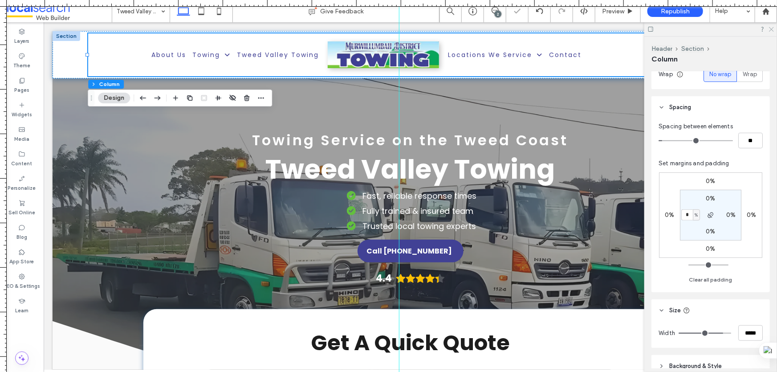
click at [769, 28] on icon at bounding box center [772, 29] width 6 height 6
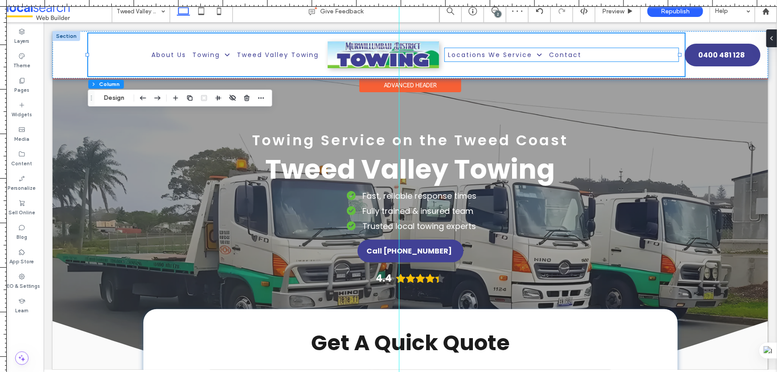
click at [602, 54] on ul "Locations We Service [GEOGRAPHIC_DATA] [GEOGRAPHIC_DATA] Contact" at bounding box center [562, 55] width 234 height 14
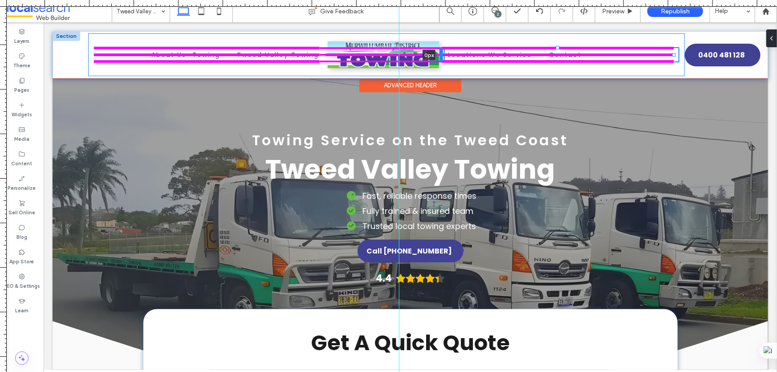
click at [441, 52] on div at bounding box center [441, 54] width 4 height 14
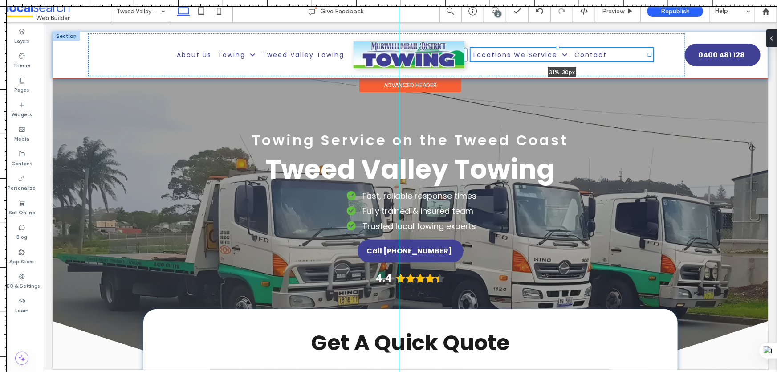
drag, startPoint x: 673, startPoint y: 55, endPoint x: 648, endPoint y: 56, distance: 24.5
click at [648, 56] on div at bounding box center [650, 55] width 4 height 4
type input "***"
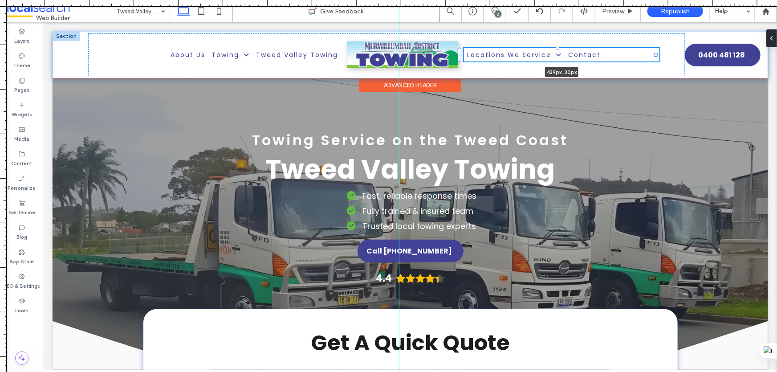
drag, startPoint x: 647, startPoint y: 53, endPoint x: 654, endPoint y: 54, distance: 6.3
click at [654, 54] on div "About Us Towing Accident & Breakdown Towing Roadside Assistance Tilt Tray Trans…" at bounding box center [410, 54] width 716 height 47
type input "***"
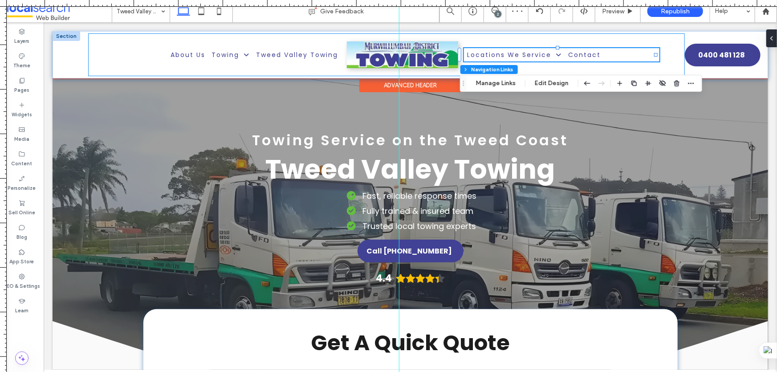
click at [100, 53] on div "About Us Towing Accident & Breakdown Towing Roadside Assistance Tilt Tray Trans…" at bounding box center [386, 54] width 597 height 43
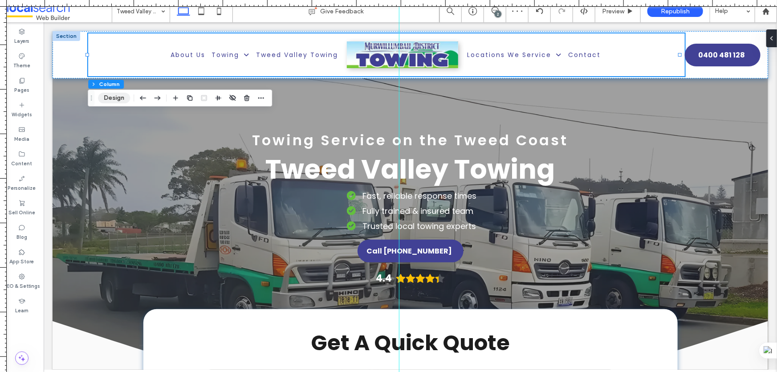
click at [114, 97] on button "Design" at bounding box center [114, 98] width 32 height 11
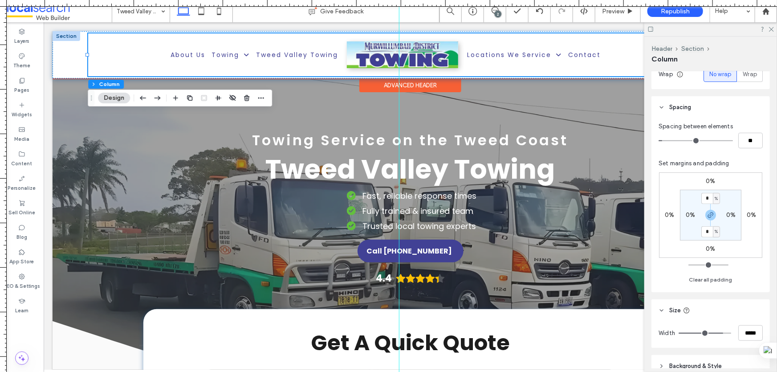
click at [553, 37] on div "About Us Towing Accident & Breakdown Towing Roadside Assistance Tilt Tray Trans…" at bounding box center [386, 54] width 597 height 43
click at [774, 32] on div at bounding box center [711, 29] width 133 height 14
click at [774, 29] on icon at bounding box center [772, 29] width 6 height 6
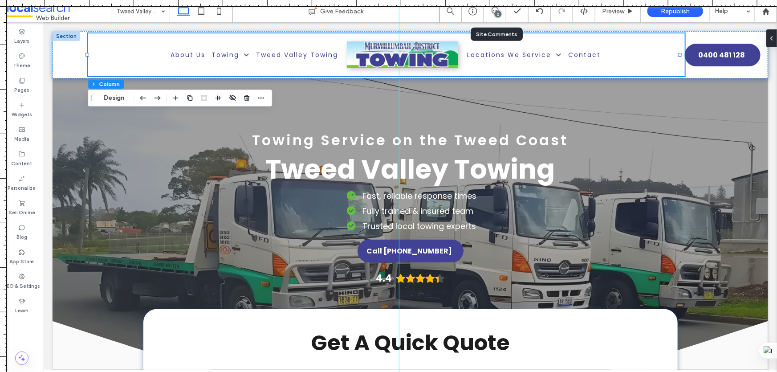
click at [496, 18] on div "2" at bounding box center [495, 11] width 22 height 22
click at [497, 14] on div "2" at bounding box center [498, 14] width 7 height 7
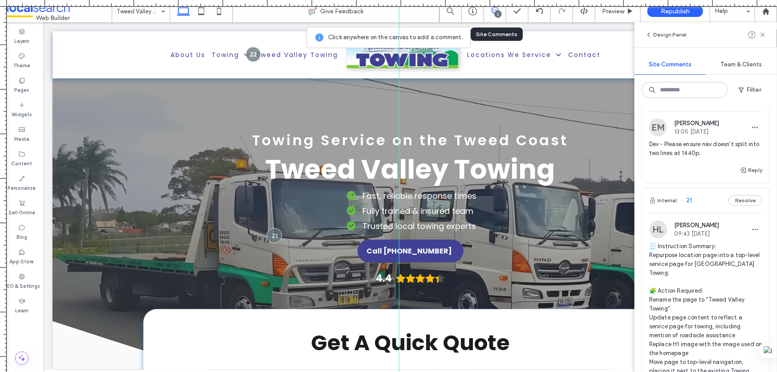
scroll to position [40, 0]
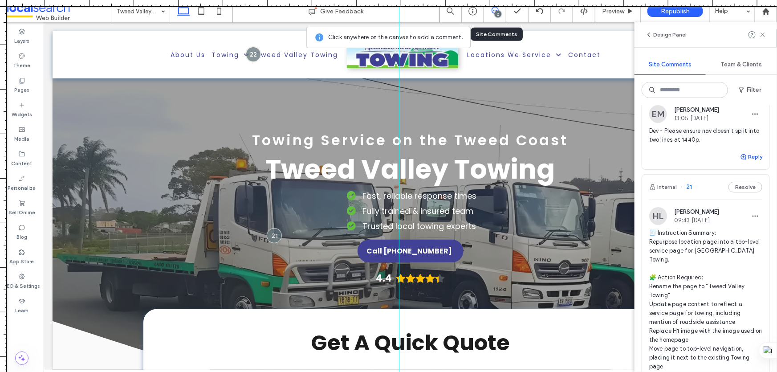
click at [746, 155] on button "Reply" at bounding box center [751, 156] width 22 height 11
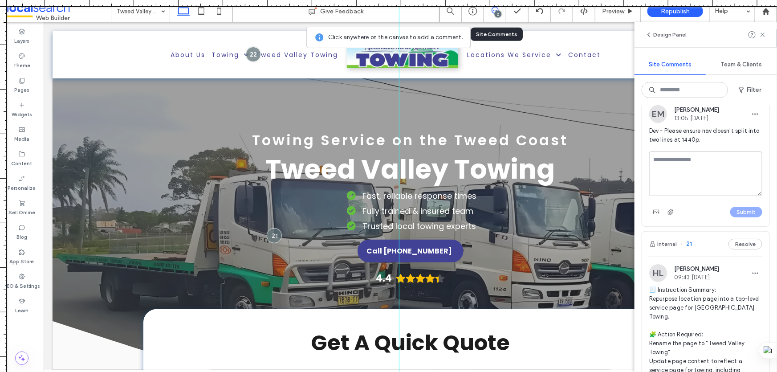
click at [689, 161] on textarea at bounding box center [706, 173] width 113 height 45
type textarea "**********"
click at [740, 215] on button "Submit" at bounding box center [747, 212] width 32 height 11
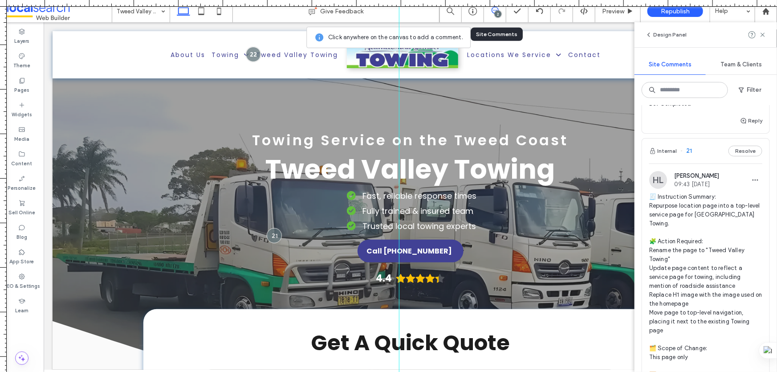
scroll to position [162, 0]
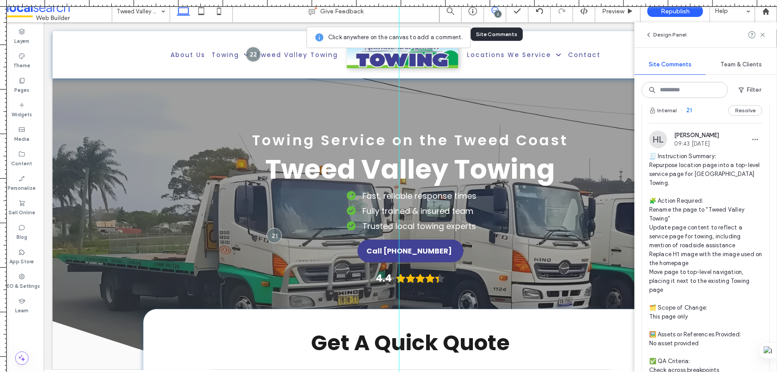
click at [707, 129] on div "HL [PERSON_NAME] 09:43 [DATE] 🧾 Instruction Summary: Repurpose location page in…" at bounding box center [705, 310] width 127 height 375
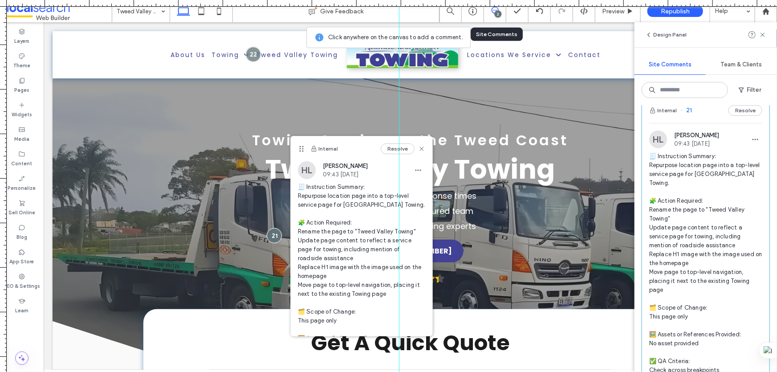
scroll to position [40, 0]
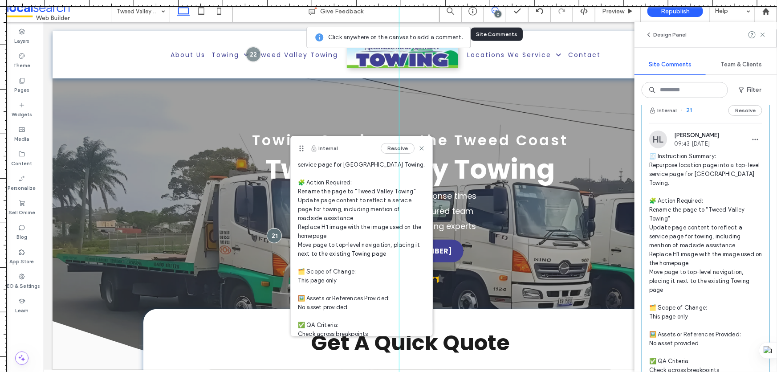
click at [352, 150] on div "Internal Resolve" at bounding box center [362, 148] width 142 height 25
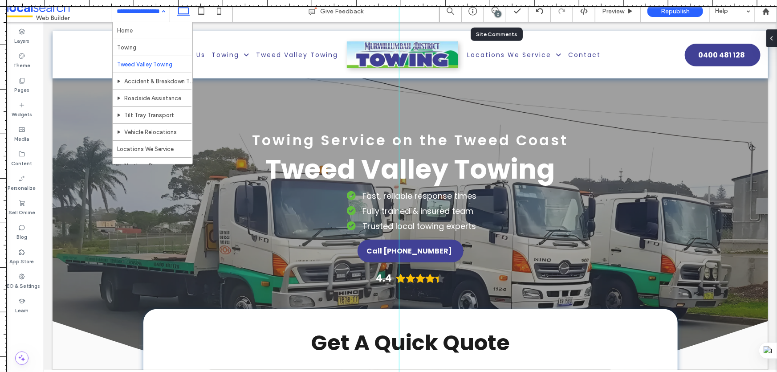
scroll to position [0, 0]
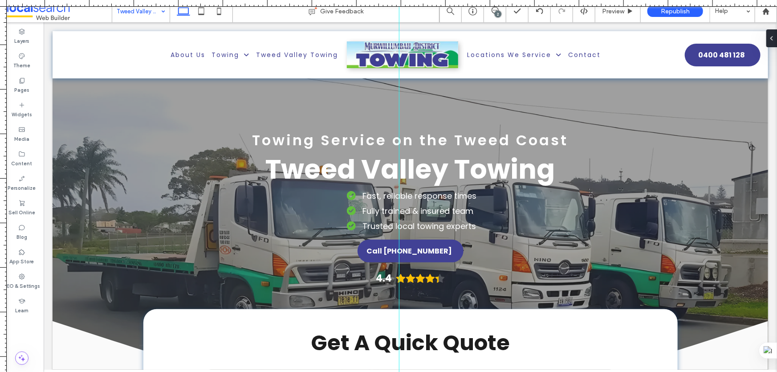
click at [500, 13] on div "2" at bounding box center [498, 14] width 7 height 7
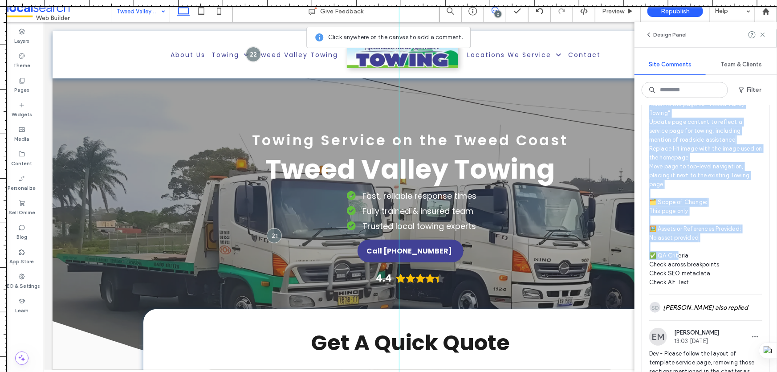
scroll to position [283, 0]
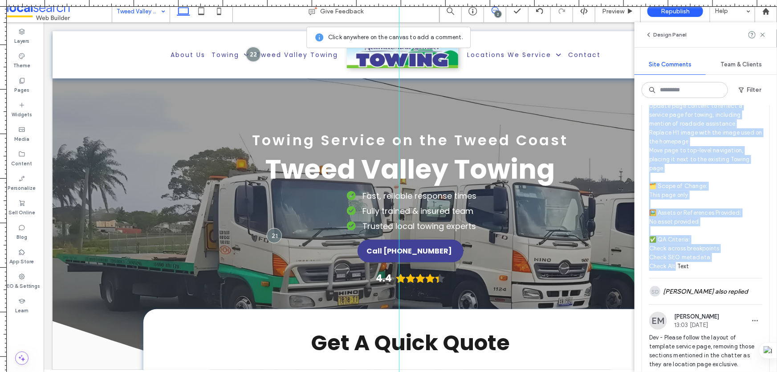
drag, startPoint x: 650, startPoint y: 161, endPoint x: 705, endPoint y: 262, distance: 114.8
click at [705, 262] on span "🧾 Instruction Summary: Repurpose location page into a top-level service page fo…" at bounding box center [706, 150] width 113 height 241
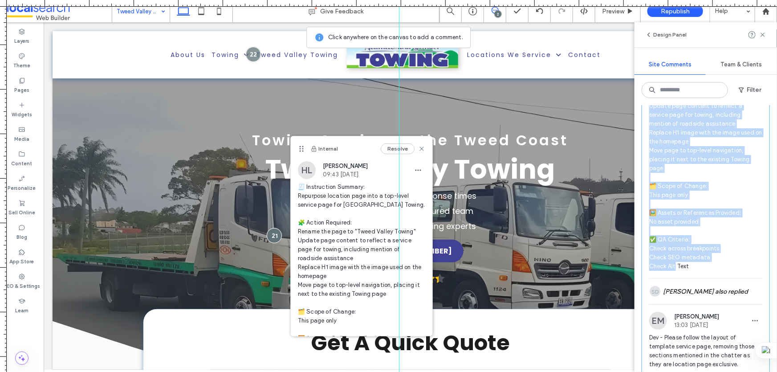
copy span "epurpose location page into a top-level service page for [GEOGRAPHIC_DATA] Towi…"
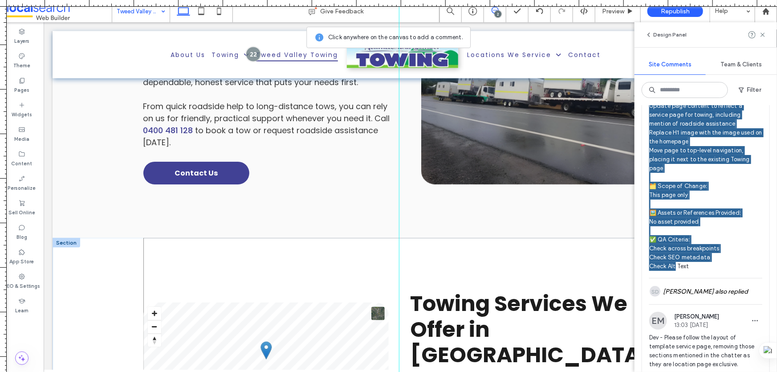
scroll to position [526, 0]
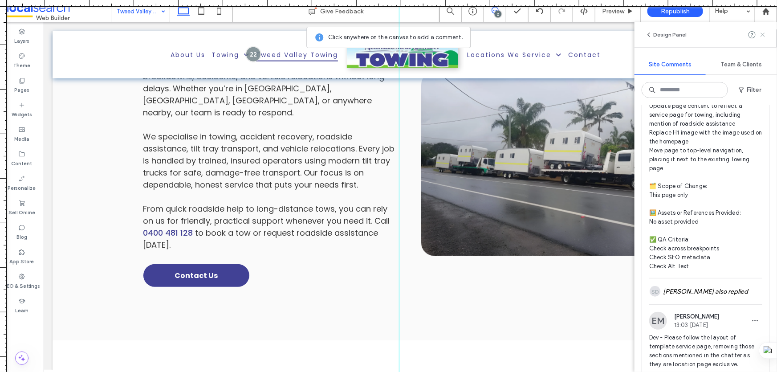
click at [762, 36] on use at bounding box center [763, 35] width 4 height 4
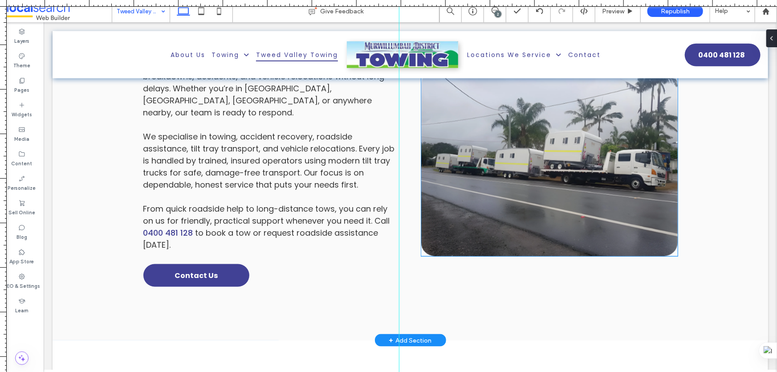
click at [552, 129] on link at bounding box center [549, 163] width 257 height 184
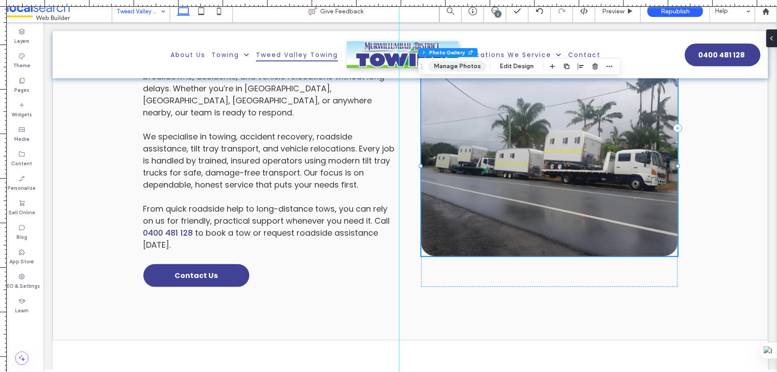
click at [466, 65] on button "Manage Photos" at bounding box center [458, 66] width 58 height 11
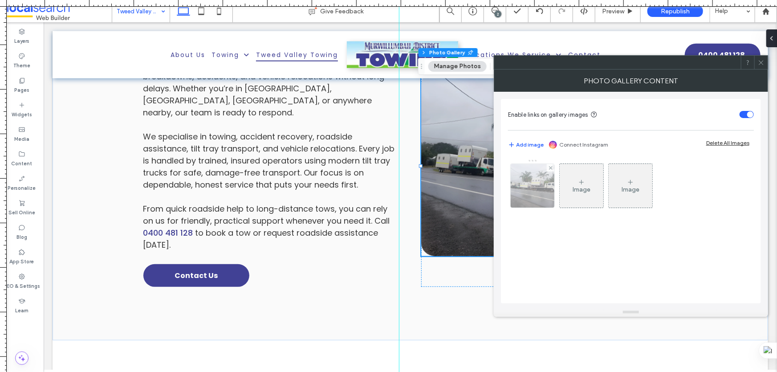
click at [546, 180] on img at bounding box center [533, 186] width 58 height 44
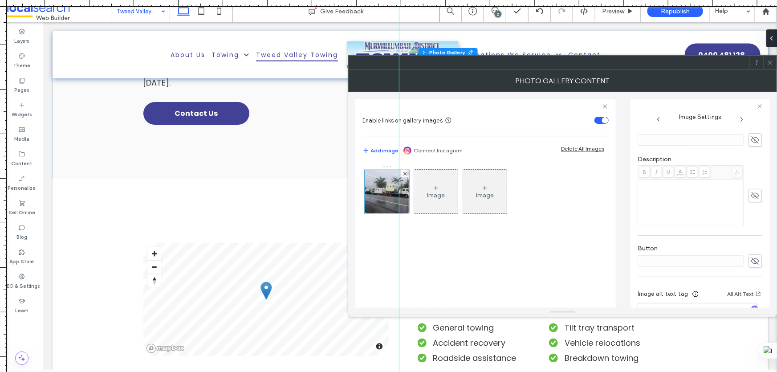
scroll to position [244, 0]
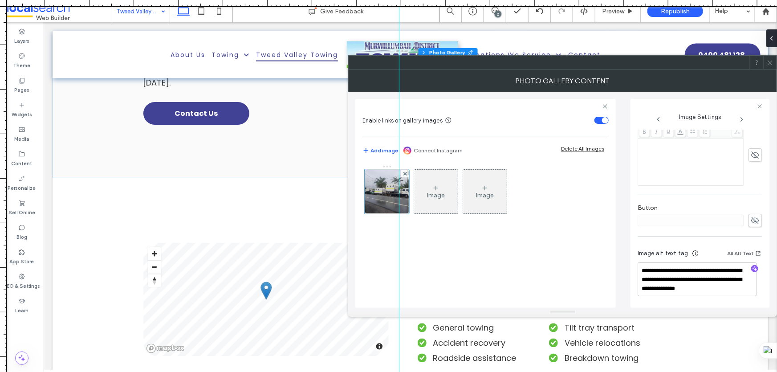
click at [768, 60] on icon at bounding box center [770, 62] width 7 height 7
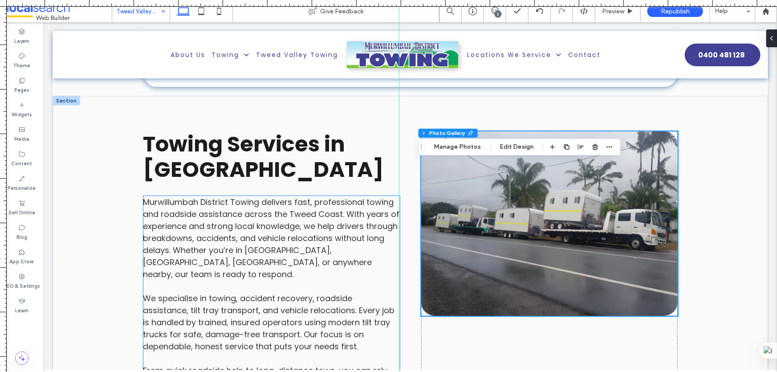
scroll to position [243, 0]
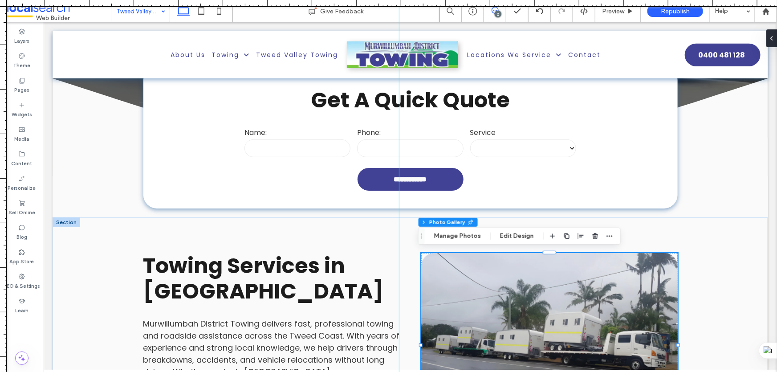
click at [495, 13] on use at bounding box center [495, 10] width 7 height 7
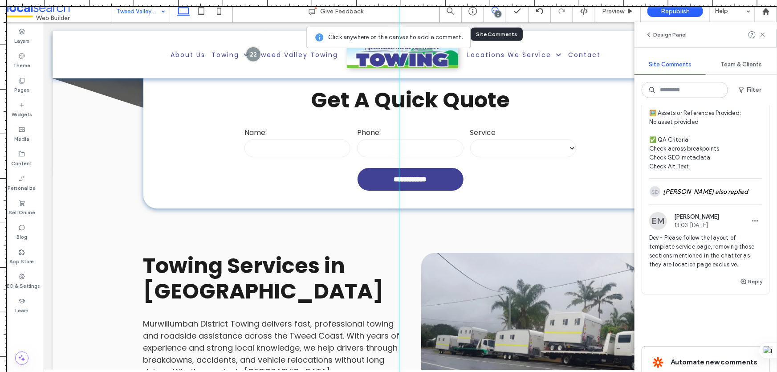
scroll to position [405, 0]
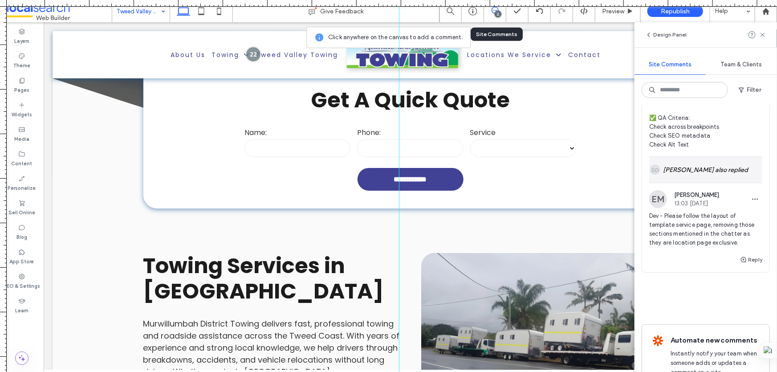
click at [719, 172] on div "SD [PERSON_NAME] also replied" at bounding box center [706, 170] width 113 height 26
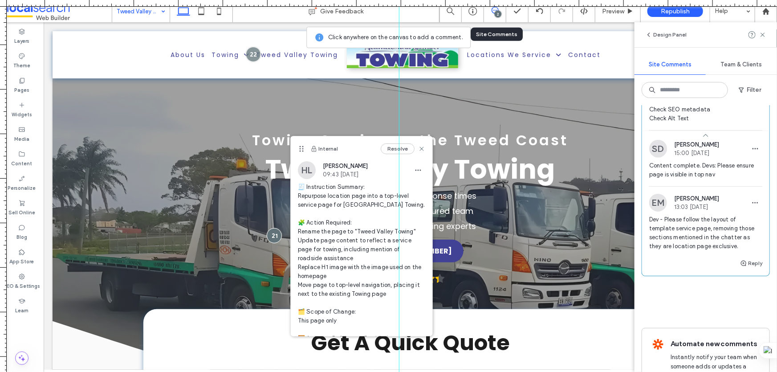
scroll to position [446, 0]
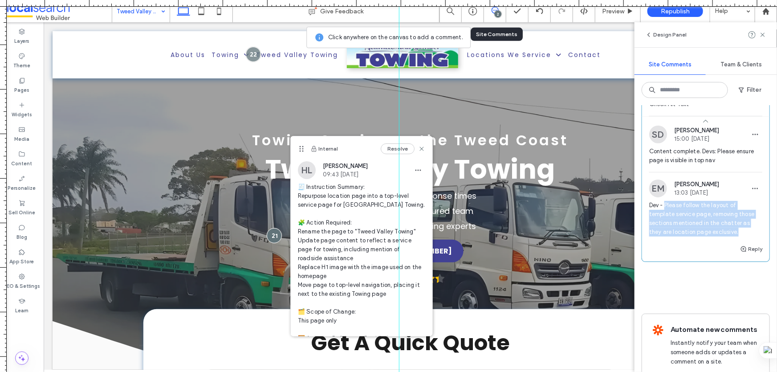
drag, startPoint x: 667, startPoint y: 203, endPoint x: 761, endPoint y: 236, distance: 100.0
click at [761, 236] on div "EM [PERSON_NAME] 13:03 [DATE] Dev - Please follow the layout of template servic…" at bounding box center [705, 212] width 127 height 64
copy span "Please follow the layout of template service page, removing those sections ment…"
click at [418, 150] on icon at bounding box center [421, 148] width 7 height 7
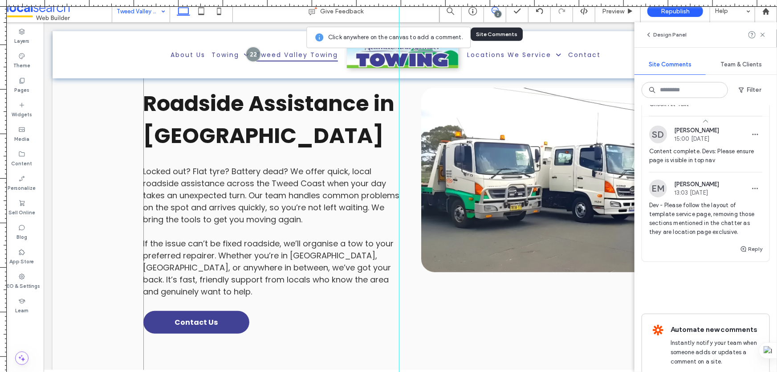
scroll to position [1822, 0]
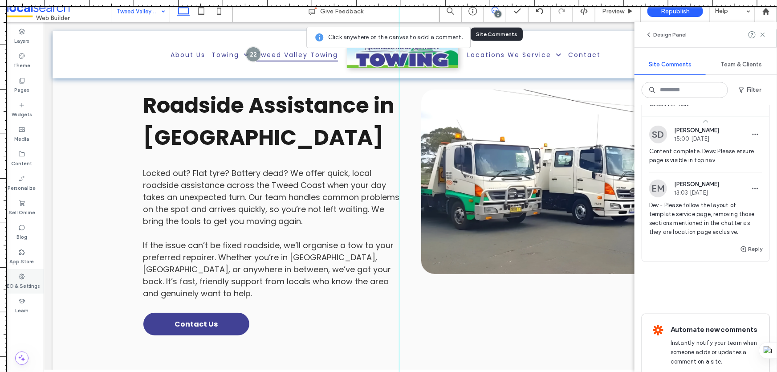
click at [19, 279] on icon at bounding box center [21, 276] width 7 height 7
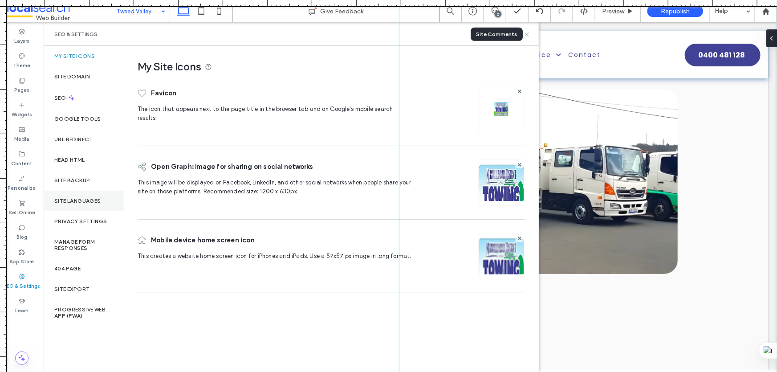
scroll to position [0, 0]
click at [69, 176] on div "Site Backup" at bounding box center [84, 180] width 80 height 20
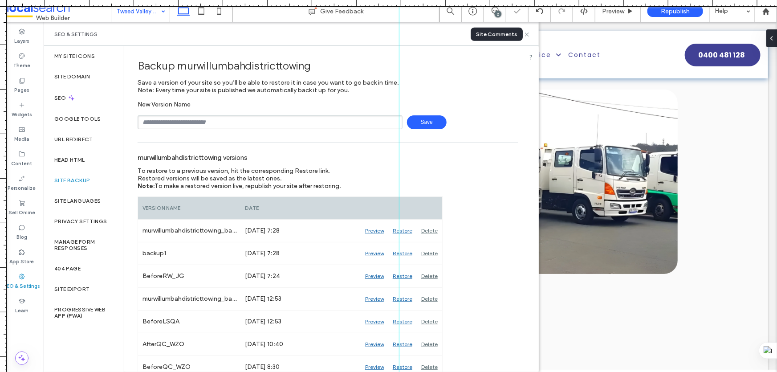
click at [163, 121] on input "text" at bounding box center [270, 122] width 265 height 14
drag, startPoint x: 224, startPoint y: 123, endPoint x: 161, endPoint y: 122, distance: 62.8
click at [161, 122] on input "**********" at bounding box center [270, 122] width 265 height 14
click at [219, 122] on input "**********" at bounding box center [270, 122] width 265 height 14
drag, startPoint x: 225, startPoint y: 120, endPoint x: 139, endPoint y: 121, distance: 85.5
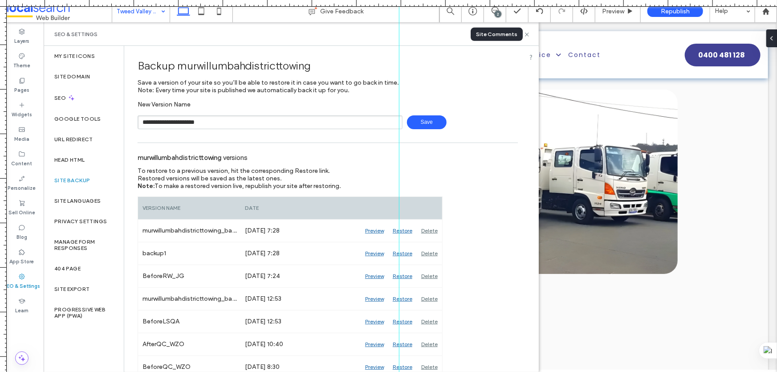
click at [139, 121] on input "**********" at bounding box center [270, 122] width 265 height 14
type input "**********"
click at [427, 123] on span "Save" at bounding box center [427, 122] width 40 height 14
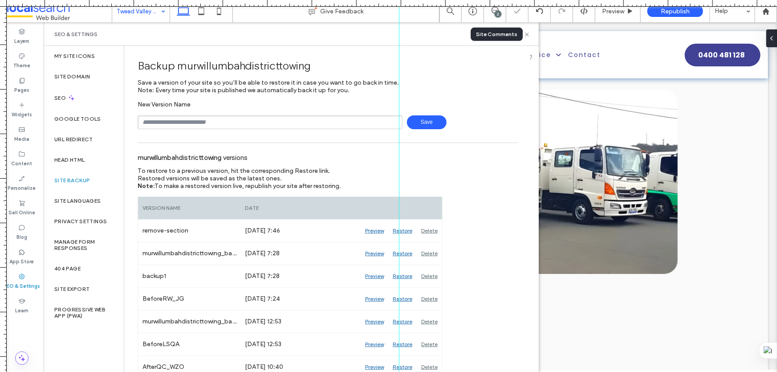
drag, startPoint x: 529, startPoint y: 35, endPoint x: 479, endPoint y: 23, distance: 51.8
click at [529, 35] on icon at bounding box center [527, 34] width 7 height 7
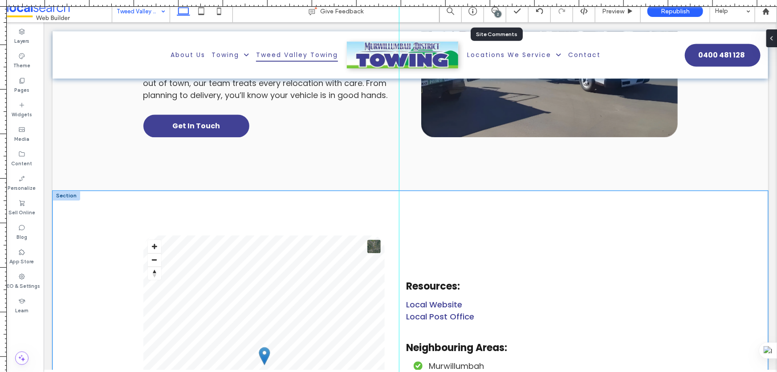
scroll to position [2713, 0]
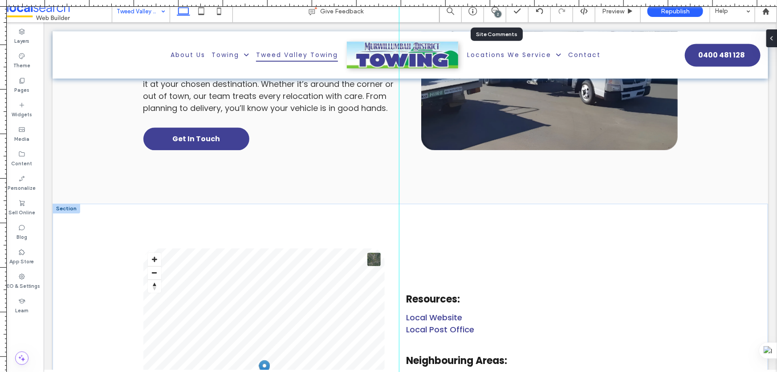
click at [73, 203] on div at bounding box center [66, 208] width 28 height 10
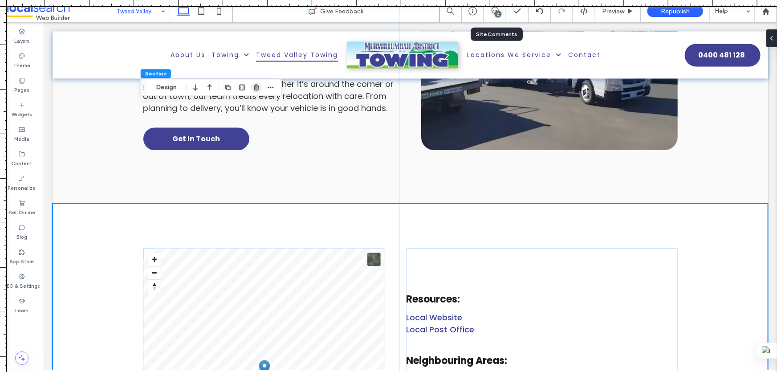
click at [258, 86] on use "button" at bounding box center [256, 88] width 5 height 6
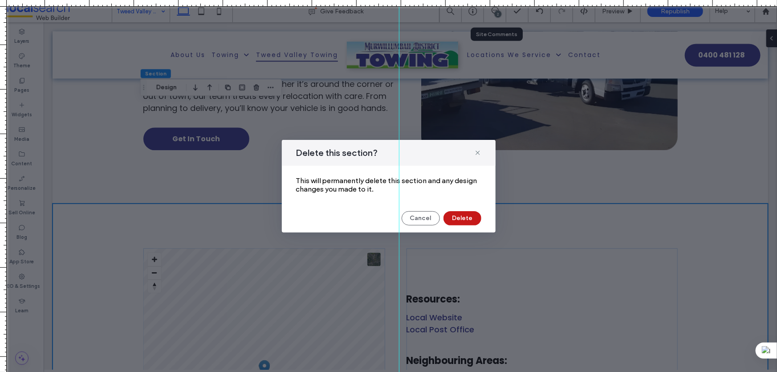
click at [451, 220] on button "Delete" at bounding box center [463, 218] width 38 height 14
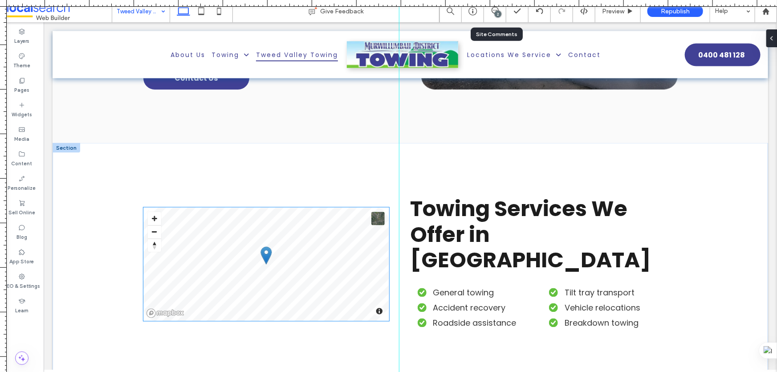
scroll to position [607, 0]
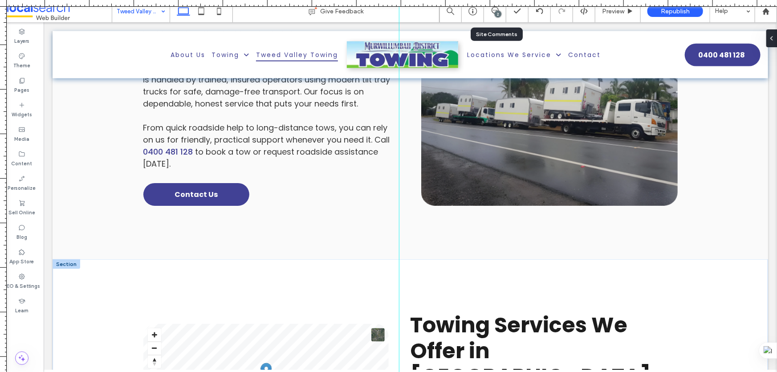
click at [70, 259] on div at bounding box center [66, 264] width 28 height 10
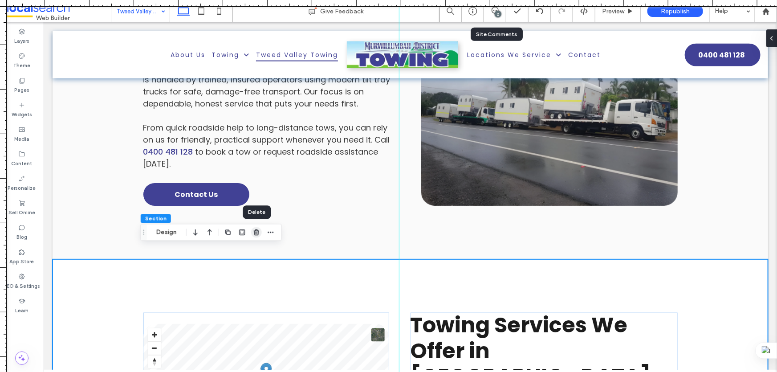
click at [256, 231] on icon "button" at bounding box center [256, 232] width 7 height 7
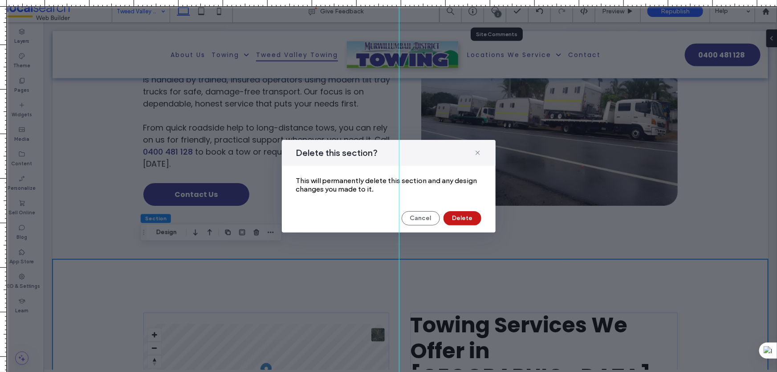
click at [468, 216] on button "Delete" at bounding box center [463, 218] width 38 height 14
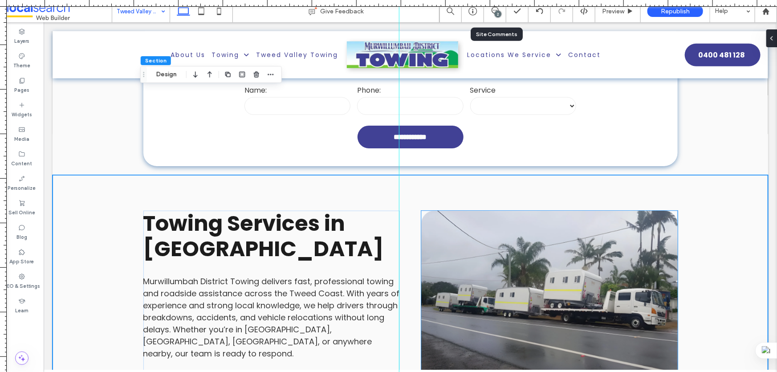
scroll to position [283, 0]
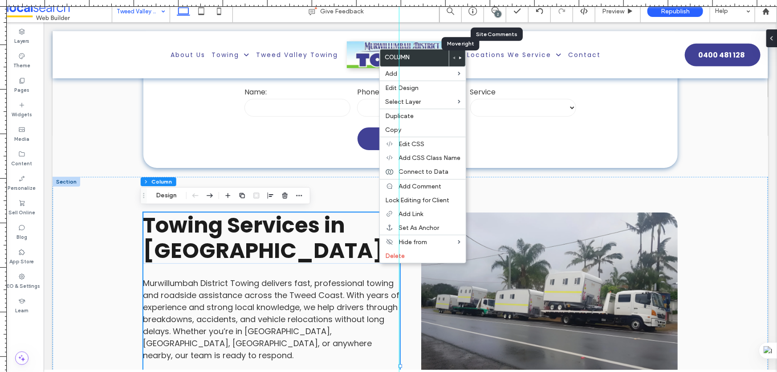
click at [461, 57] on use at bounding box center [461, 58] width 2 height 3
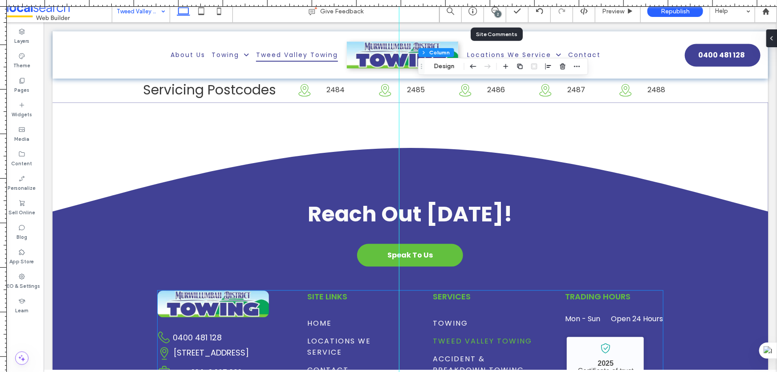
scroll to position [2470, 0]
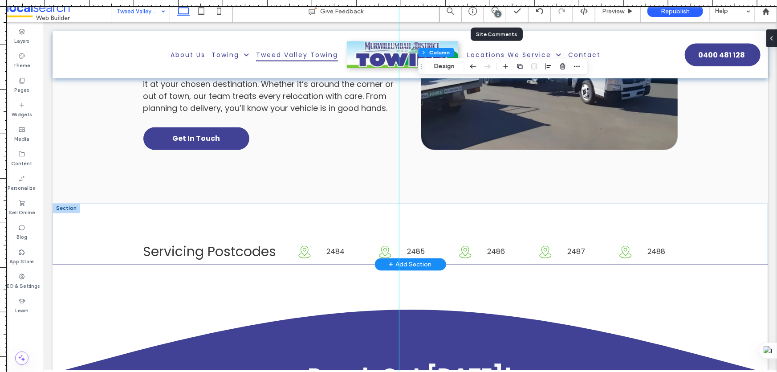
click at [63, 203] on div at bounding box center [66, 208] width 28 height 10
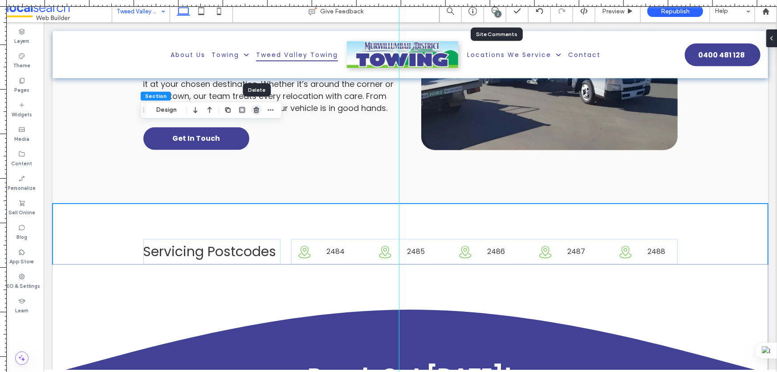
click at [255, 109] on icon "button" at bounding box center [256, 109] width 7 height 7
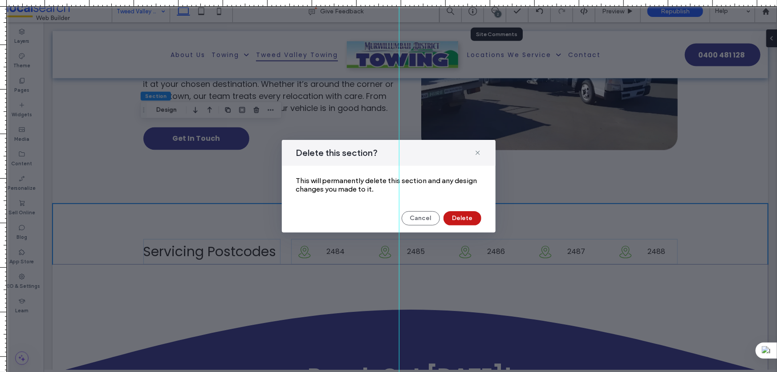
click at [463, 214] on button "Delete" at bounding box center [463, 218] width 38 height 14
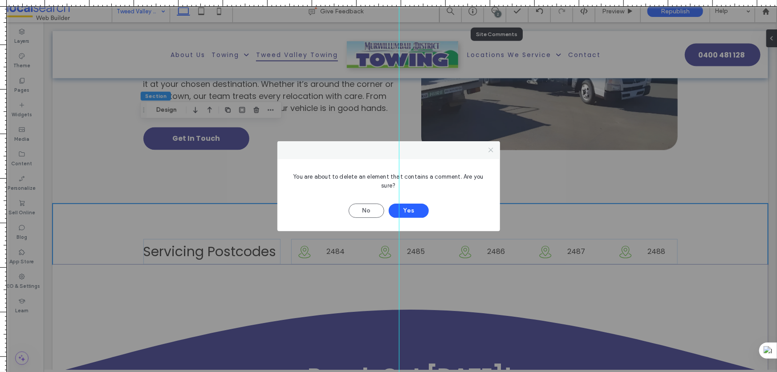
click at [491, 148] on icon at bounding box center [491, 150] width 7 height 7
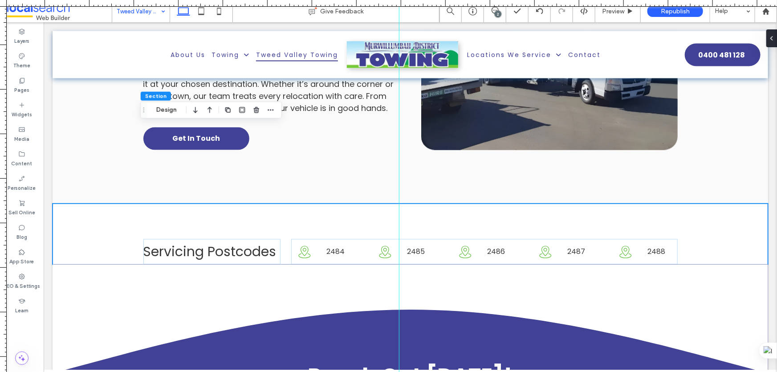
click at [500, 12] on div "2" at bounding box center [498, 14] width 7 height 7
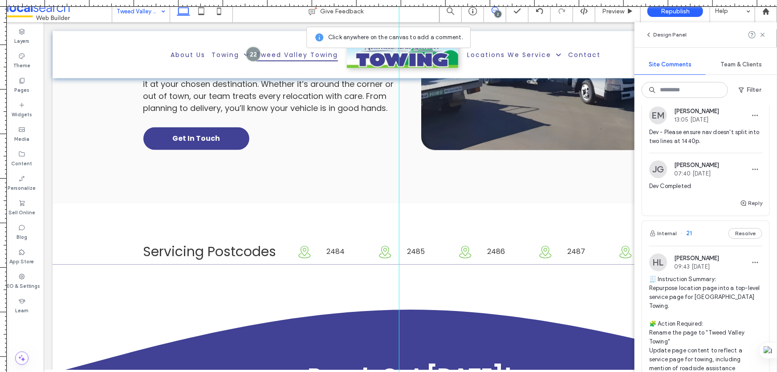
scroll to position [81, 0]
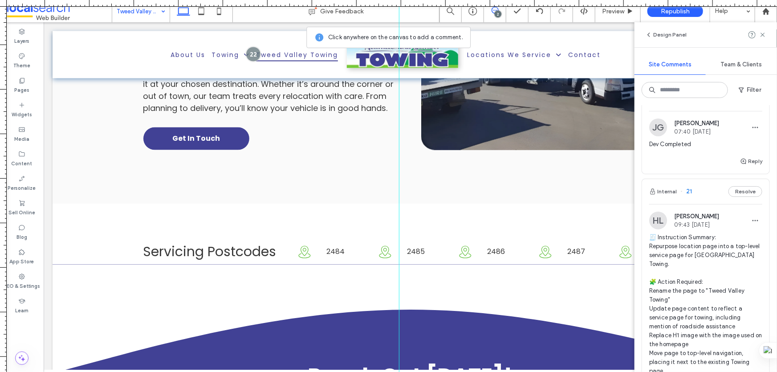
click at [709, 183] on div "Internal 21 Resolve" at bounding box center [705, 191] width 127 height 25
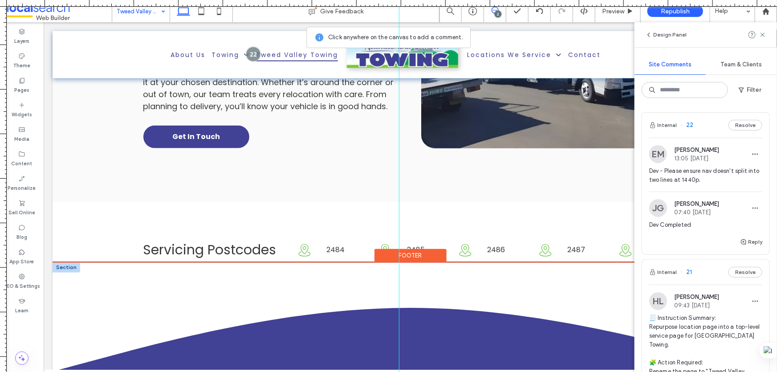
scroll to position [2470, 0]
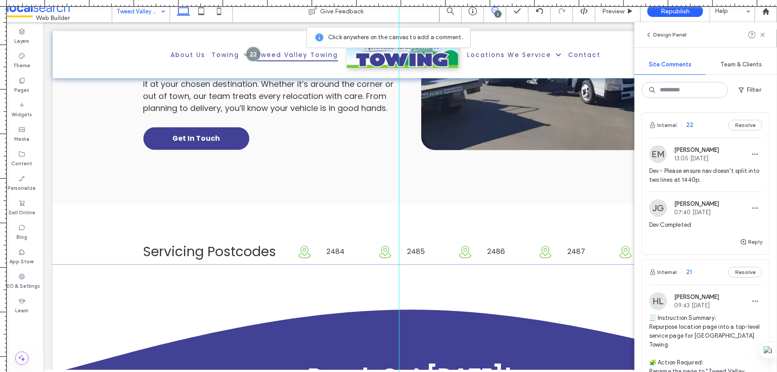
click at [495, 13] on div "2" at bounding box center [498, 14] width 7 height 7
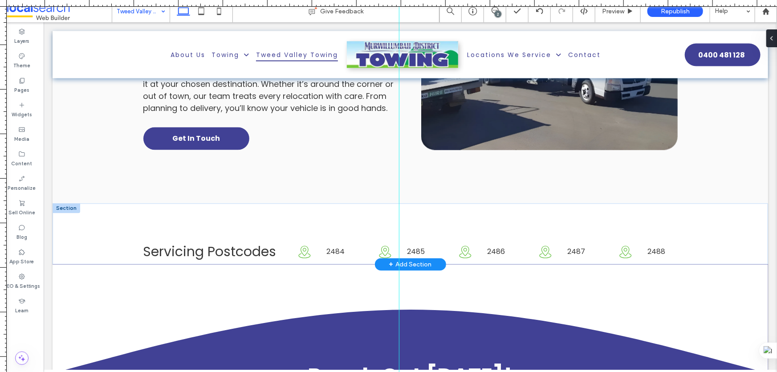
click at [69, 203] on div at bounding box center [66, 208] width 28 height 10
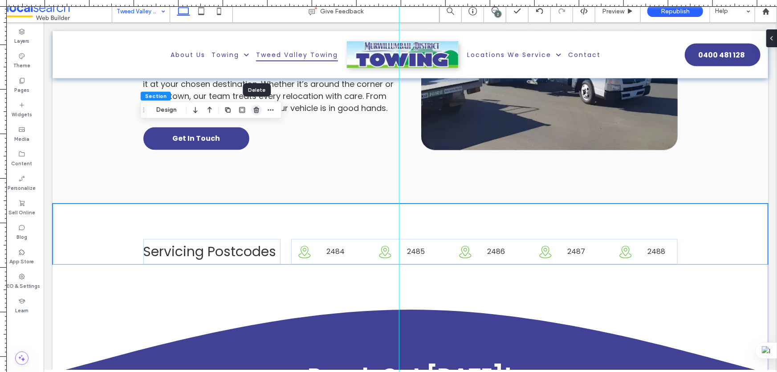
click at [258, 108] on use "button" at bounding box center [256, 110] width 5 height 6
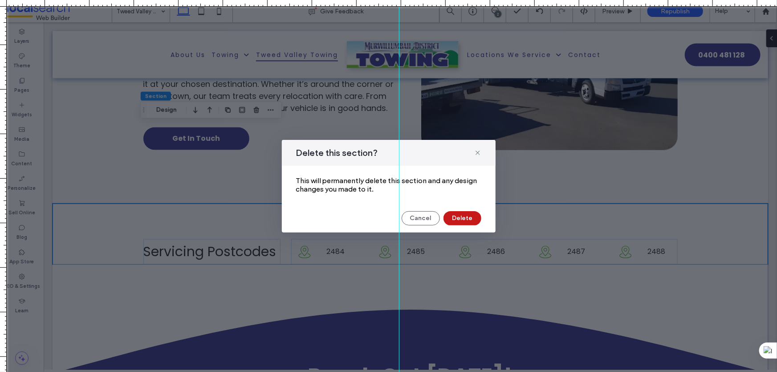
click at [459, 218] on button "Delete" at bounding box center [463, 218] width 38 height 14
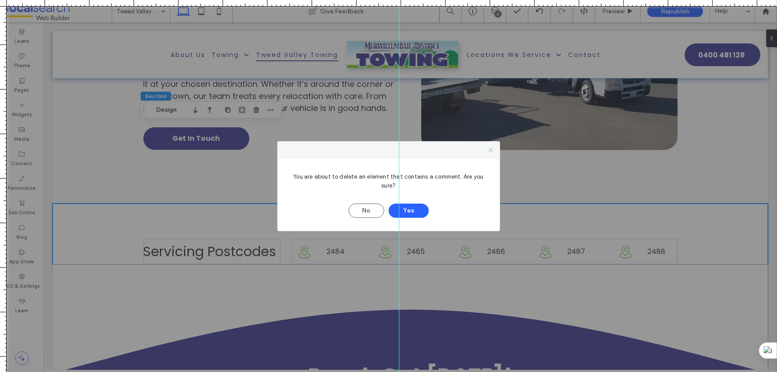
click at [490, 147] on icon at bounding box center [491, 150] width 7 height 7
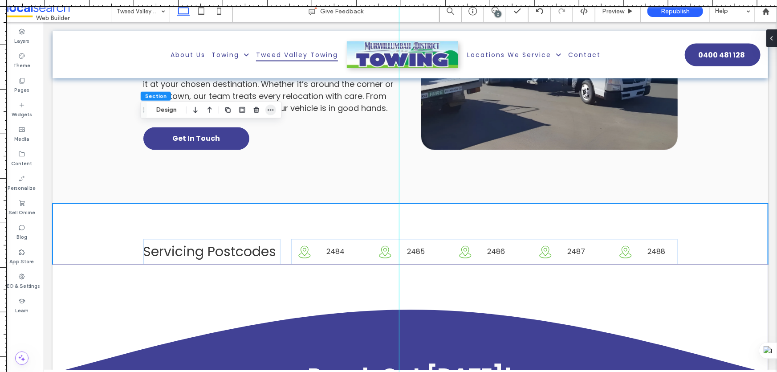
click at [267, 109] on icon "button" at bounding box center [270, 109] width 7 height 7
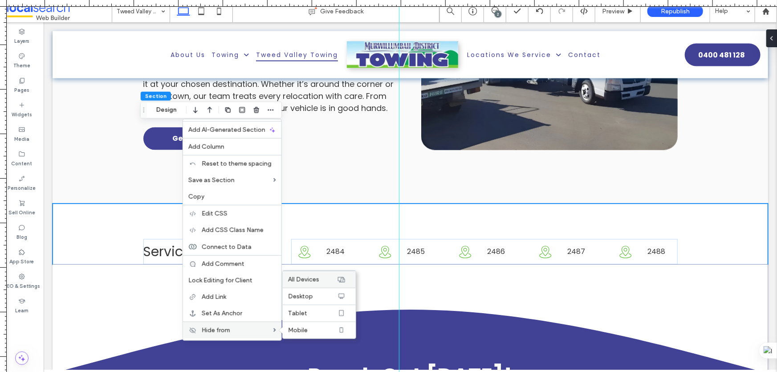
click at [343, 281] on icon at bounding box center [341, 279] width 7 height 7
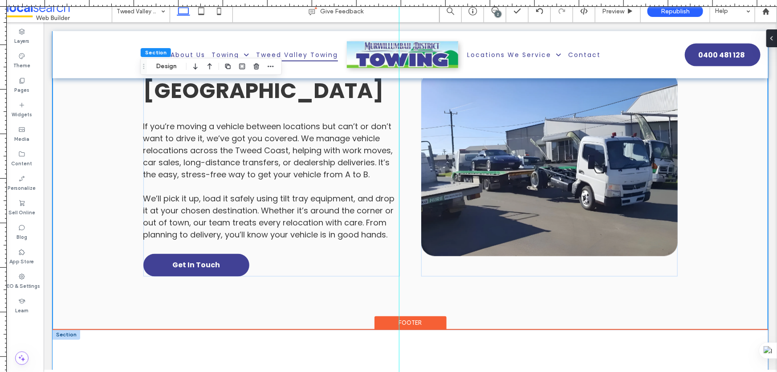
scroll to position [2308, 0]
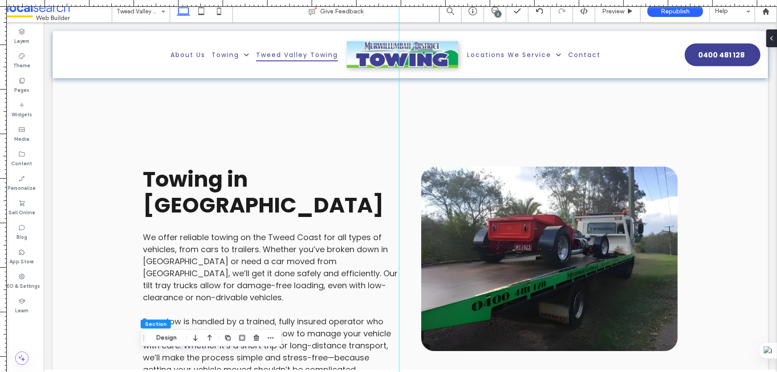
drag, startPoint x: 775, startPoint y: 296, endPoint x: 820, endPoint y: 145, distance: 158.1
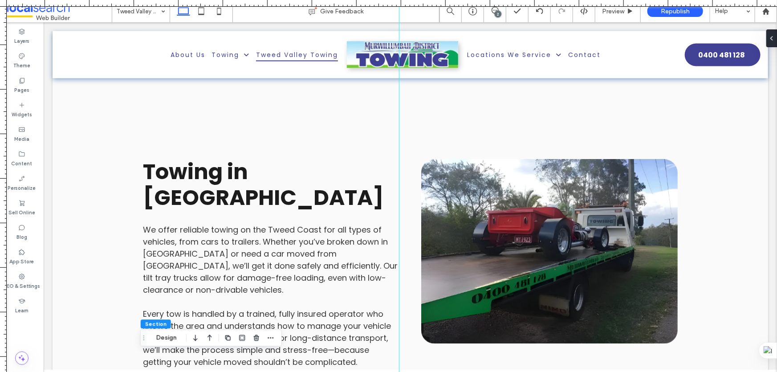
drag, startPoint x: 777, startPoint y: 123, endPoint x: 777, endPoint y: 103, distance: 19.6
click at [777, 103] on div at bounding box center [777, 186] width 0 height 372
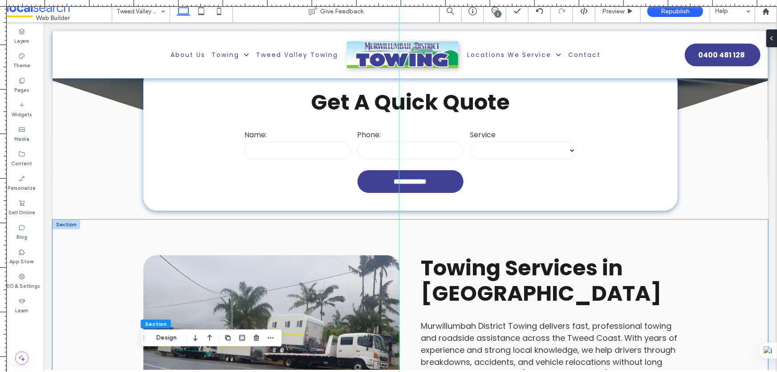
scroll to position [234, 0]
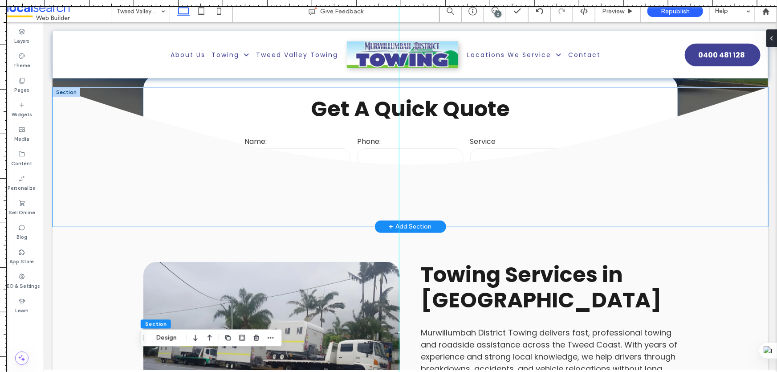
click at [102, 133] on icon at bounding box center [410, 156] width 716 height 139
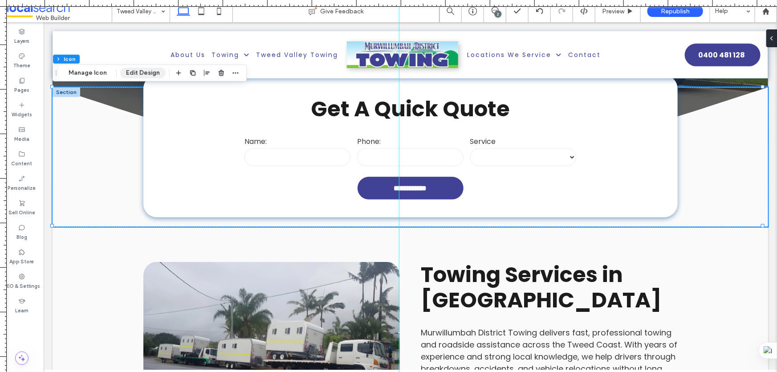
click at [125, 71] on button "Edit Design" at bounding box center [142, 73] width 45 height 11
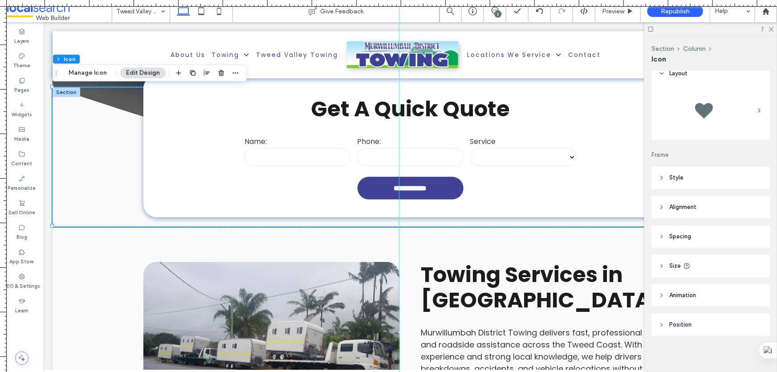
scroll to position [12, 0]
click at [675, 233] on span "Spacing" at bounding box center [681, 233] width 22 height 9
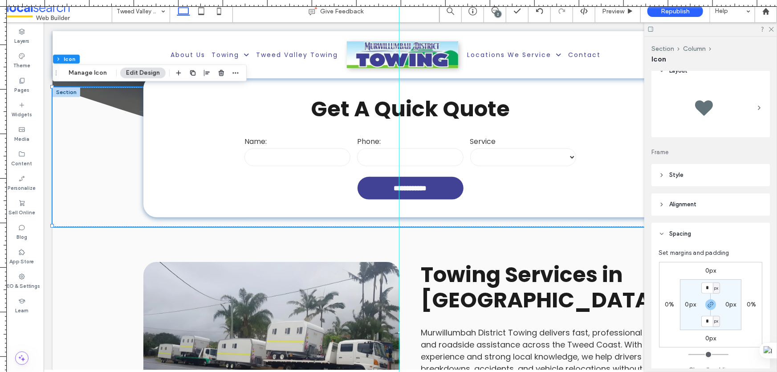
click at [675, 232] on span "Spacing" at bounding box center [681, 233] width 22 height 9
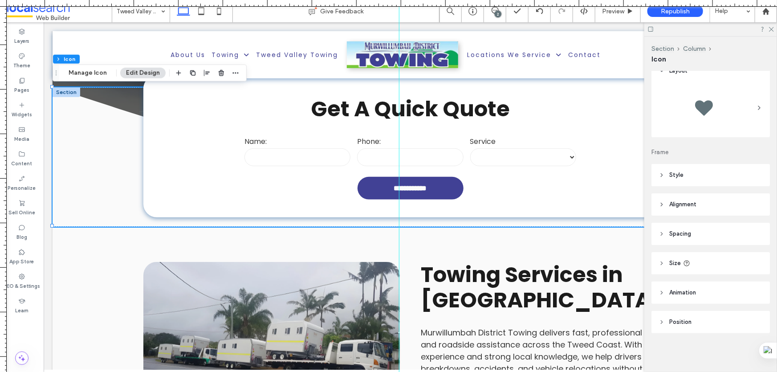
click at [676, 177] on span "Style" at bounding box center [677, 175] width 14 height 9
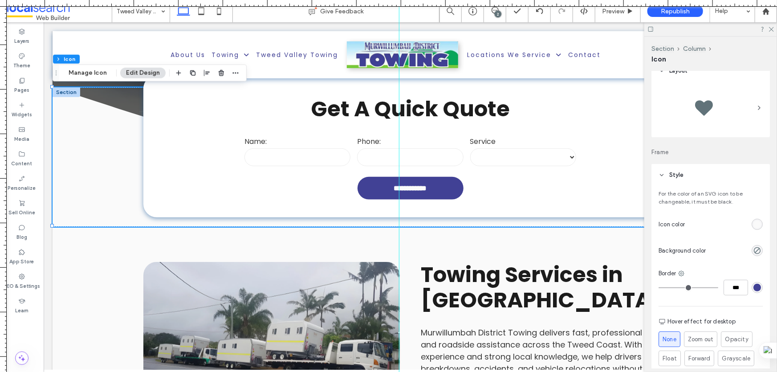
click at [676, 177] on span "Style" at bounding box center [677, 175] width 14 height 9
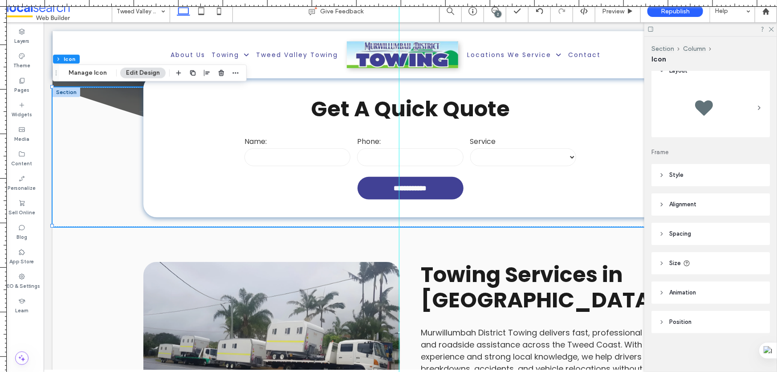
click at [676, 177] on span "Style" at bounding box center [677, 175] width 14 height 9
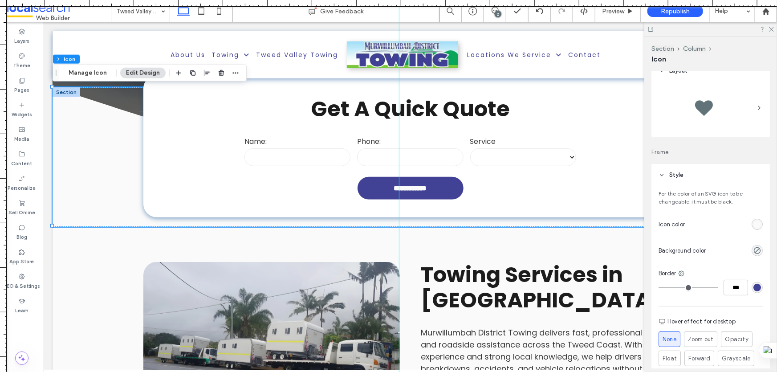
click at [754, 225] on div "rgb(250, 250, 250)" at bounding box center [758, 225] width 8 height 8
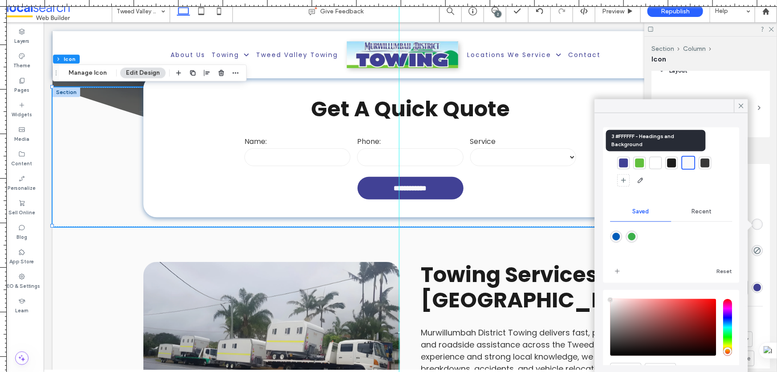
click at [652, 161] on div at bounding box center [656, 162] width 9 height 9
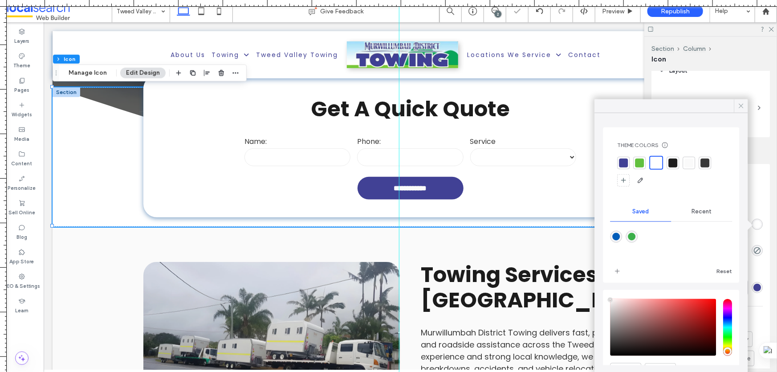
click at [742, 103] on icon at bounding box center [742, 106] width 8 height 8
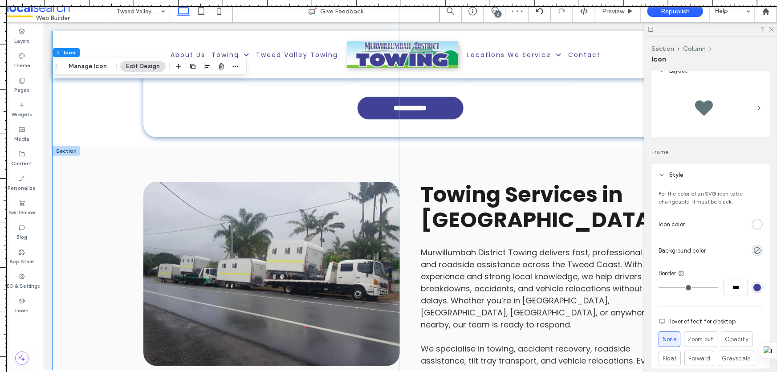
scroll to position [315, 0]
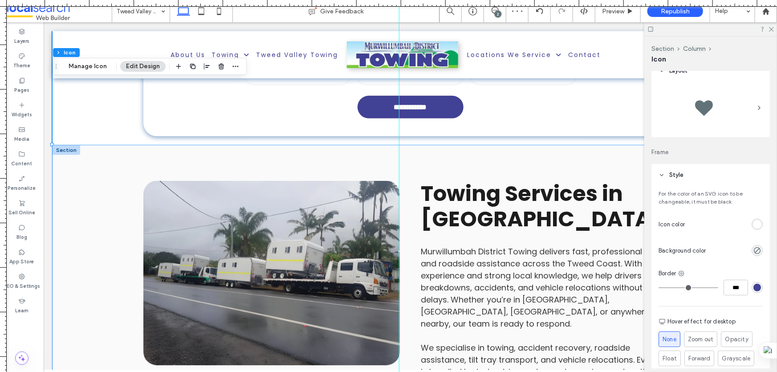
click at [98, 181] on div "Towing Services in Tweed Valley Murwillumbah District Towing delivers fast, pro…" at bounding box center [410, 348] width 716 height 406
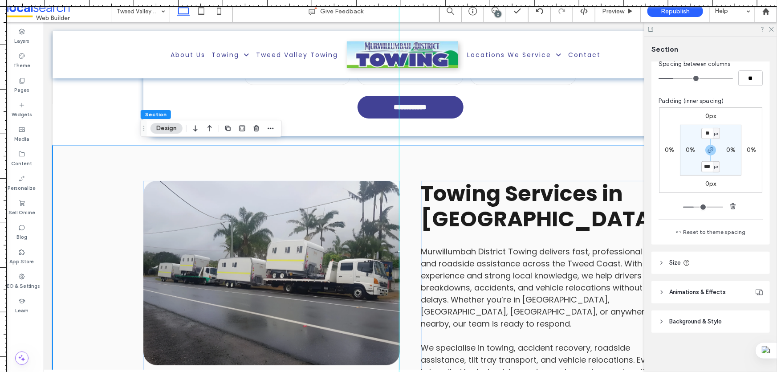
click at [695, 323] on span "Background & Style" at bounding box center [696, 321] width 53 height 9
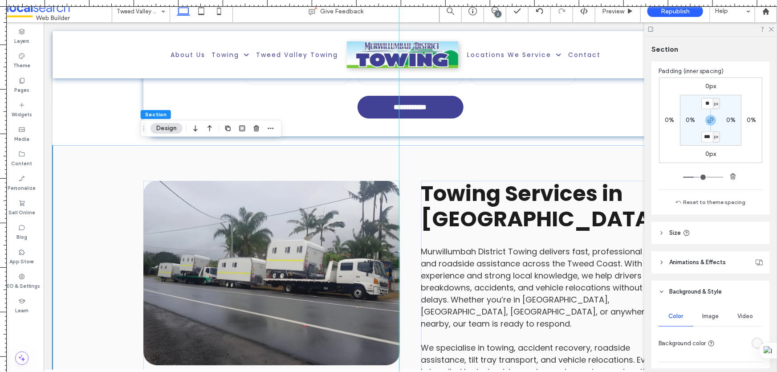
scroll to position [247, 0]
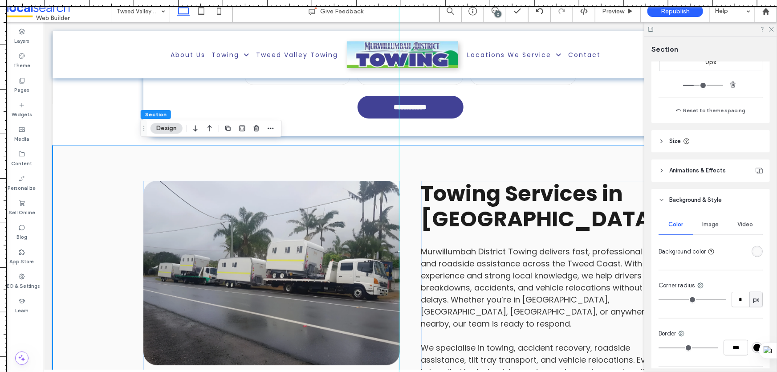
click at [754, 249] on div "rgba(250, 250, 250, 1)" at bounding box center [758, 252] width 8 height 8
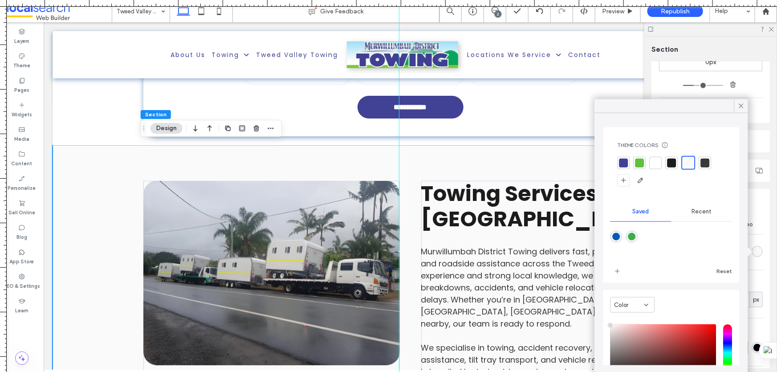
click at [658, 159] on div at bounding box center [656, 162] width 9 height 9
click at [738, 106] on icon at bounding box center [742, 106] width 8 height 8
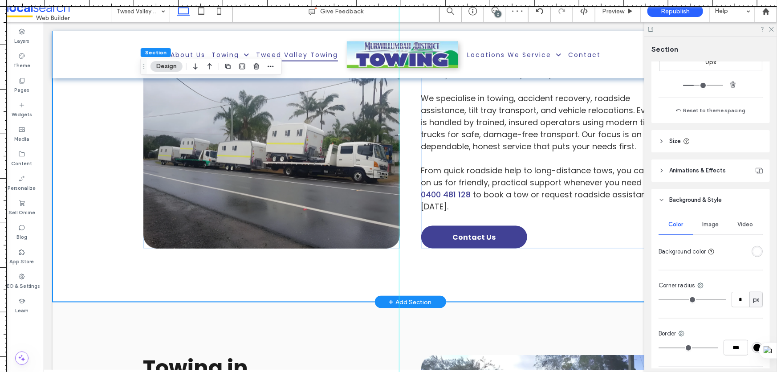
scroll to position [639, 0]
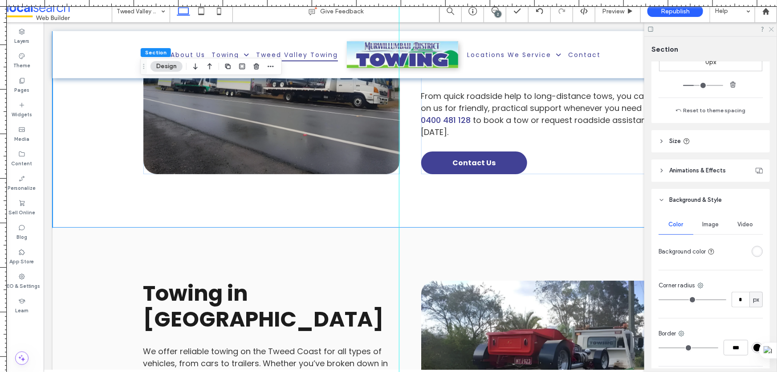
click at [770, 28] on icon at bounding box center [772, 29] width 6 height 6
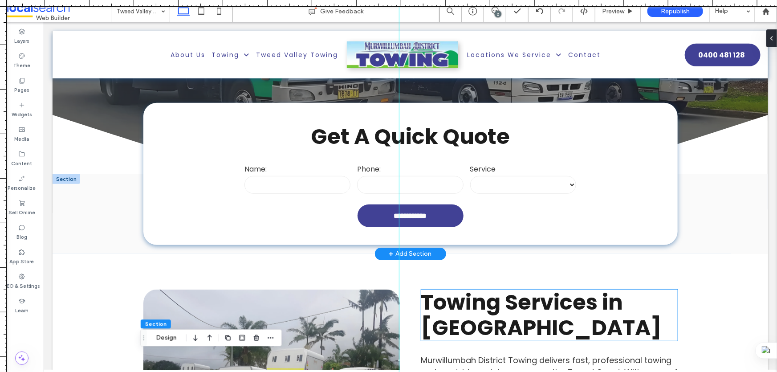
scroll to position [112, 0]
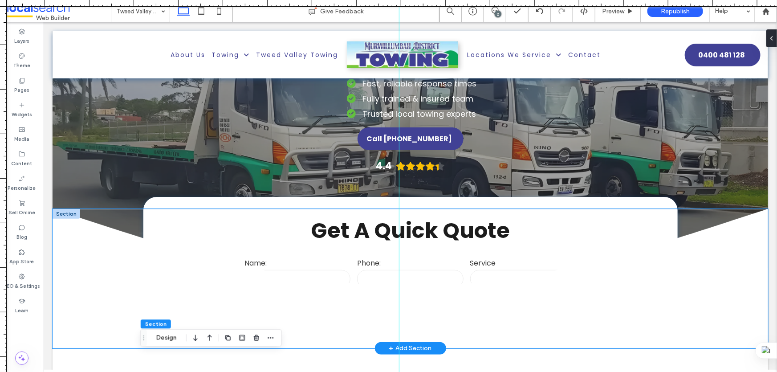
click at [654, 223] on icon "Divider Icon .st0-1546118842-1546118842 { fill-rule: evenodd; }" at bounding box center [410, 278] width 716 height 139
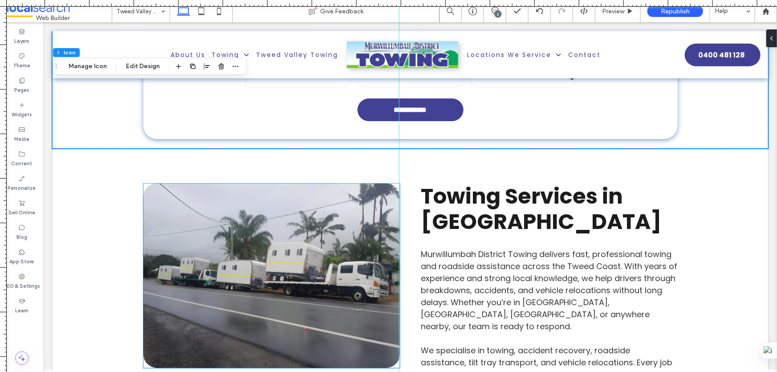
scroll to position [234, 0]
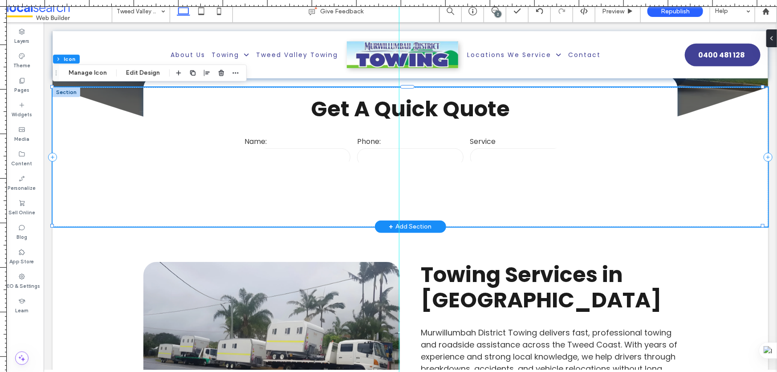
click at [74, 130] on icon at bounding box center [410, 156] width 716 height 139
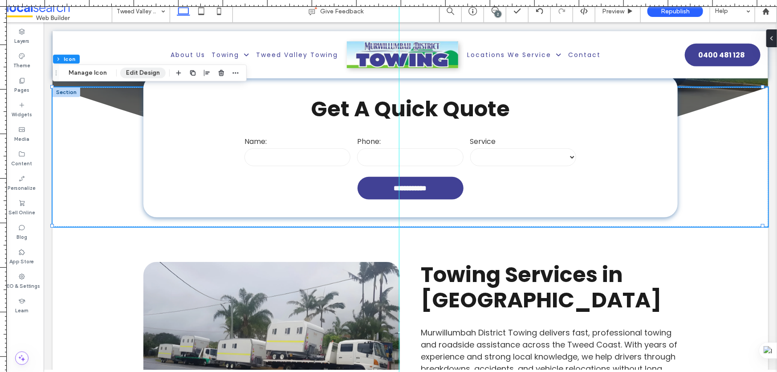
click at [143, 70] on button "Edit Design" at bounding box center [142, 73] width 45 height 11
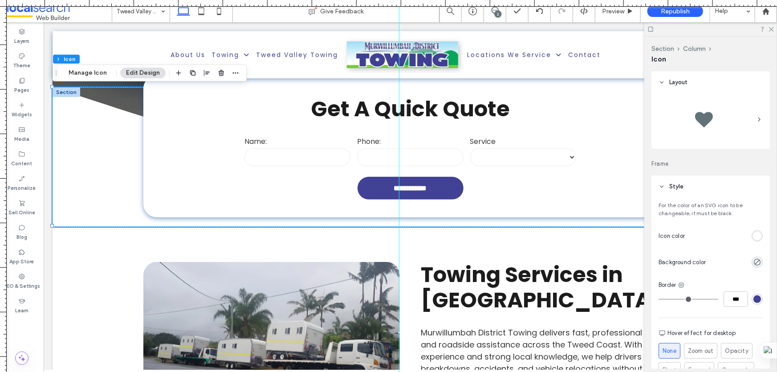
click at [755, 233] on div "rgb(255, 255, 255)" at bounding box center [758, 236] width 8 height 8
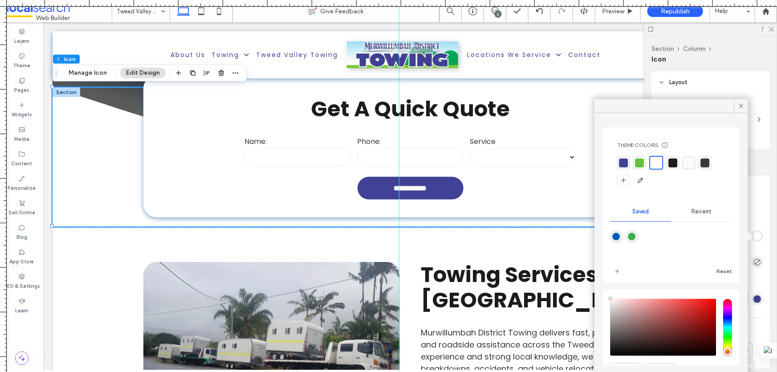
click at [689, 161] on div at bounding box center [689, 162] width 9 height 9
click at [738, 104] on icon at bounding box center [742, 106] width 8 height 8
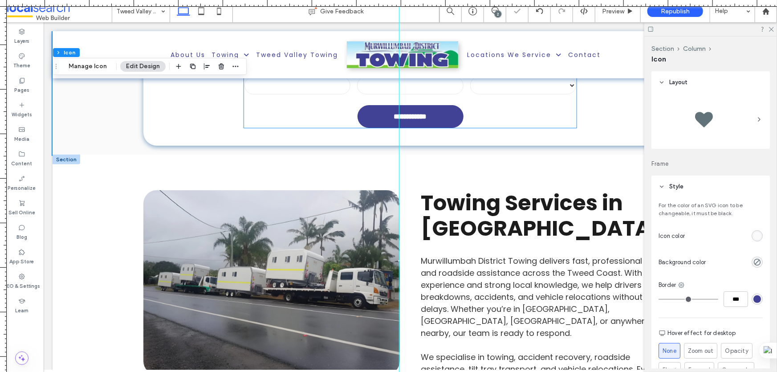
scroll to position [315, 0]
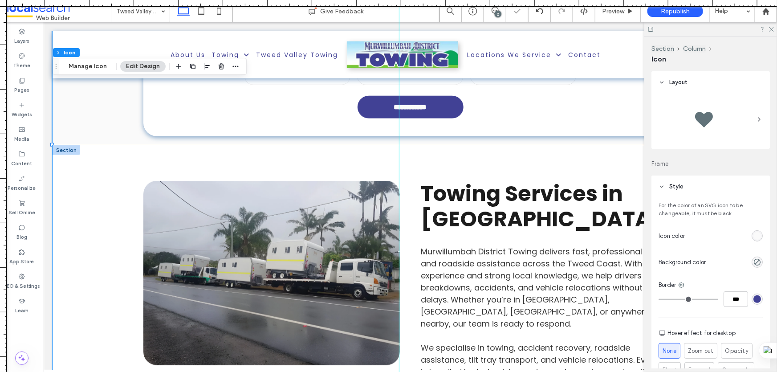
click at [82, 176] on div "Towing Services in Tweed Valley Murwillumbah District Towing delivers fast, pro…" at bounding box center [410, 348] width 716 height 406
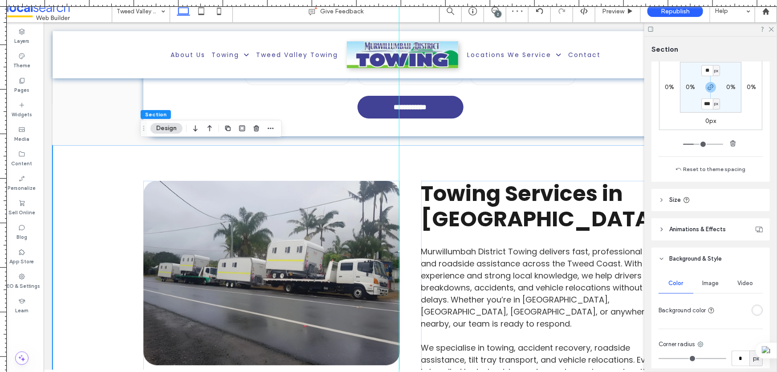
scroll to position [243, 0]
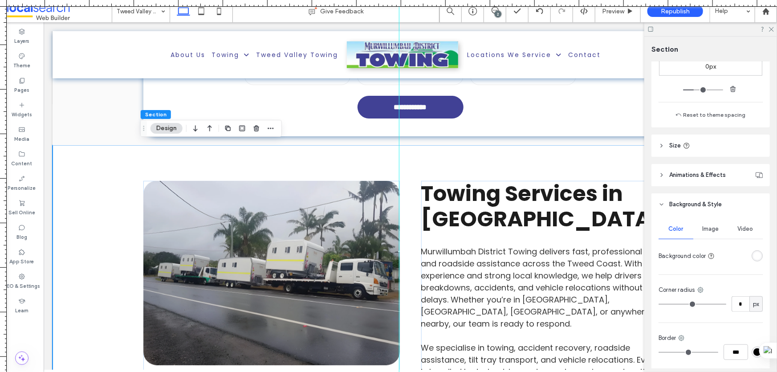
click at [756, 254] on div "rgba(255, 255, 255, 1)" at bounding box center [758, 256] width 8 height 8
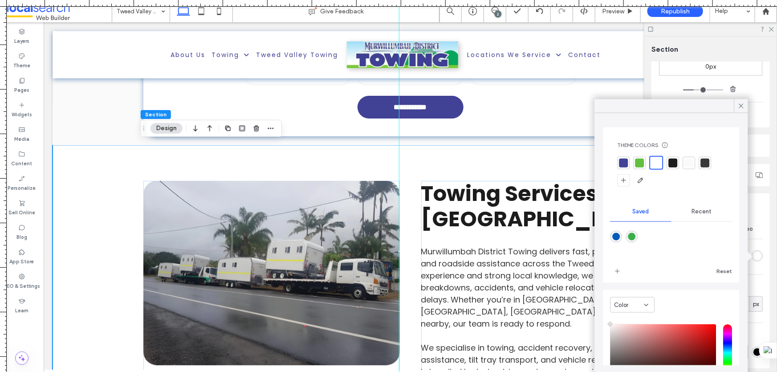
click at [683, 160] on div at bounding box center [689, 162] width 12 height 12
click at [741, 104] on icon at bounding box center [742, 106] width 8 height 8
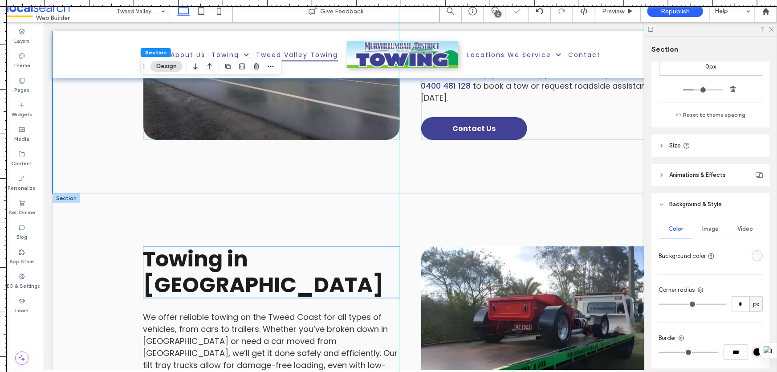
scroll to position [720, 0]
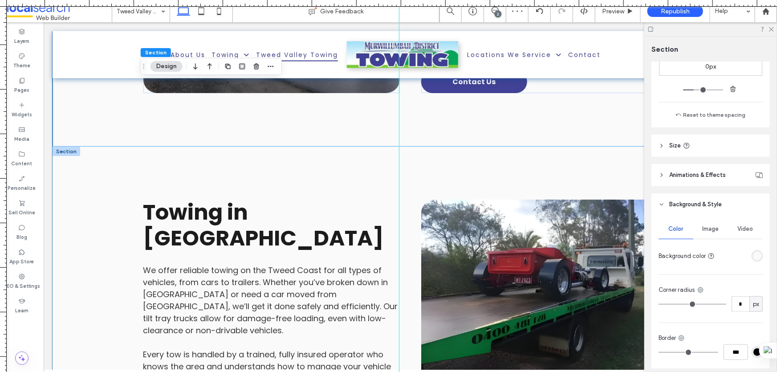
click at [98, 152] on div "Towing in Tweed Valley We offer reliable towing on the Tweed Coast for all type…" at bounding box center [410, 322] width 716 height 352
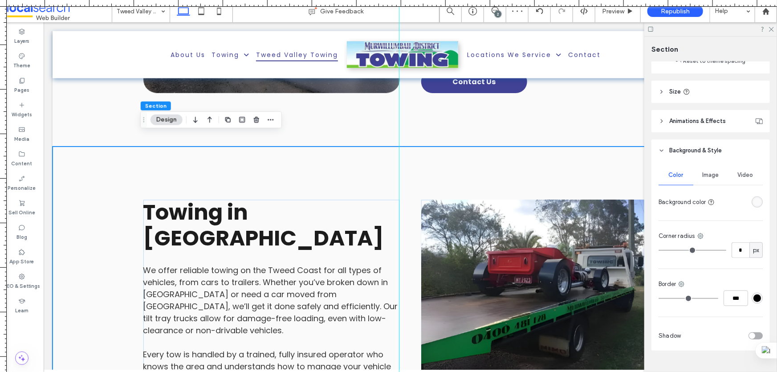
scroll to position [315, 0]
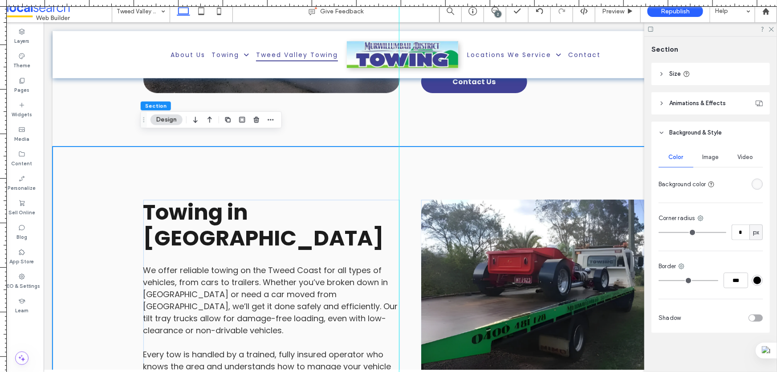
click at [757, 183] on div "rgba(250, 250, 250, 1)" at bounding box center [758, 184] width 8 height 8
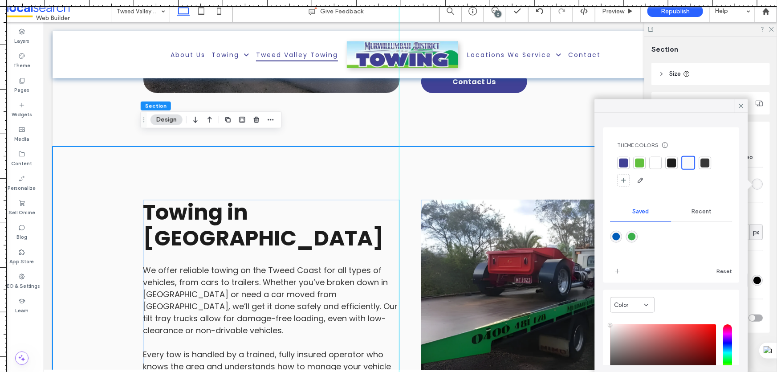
click at [653, 158] on div at bounding box center [656, 162] width 9 height 9
click at [741, 104] on icon at bounding box center [742, 106] width 8 height 8
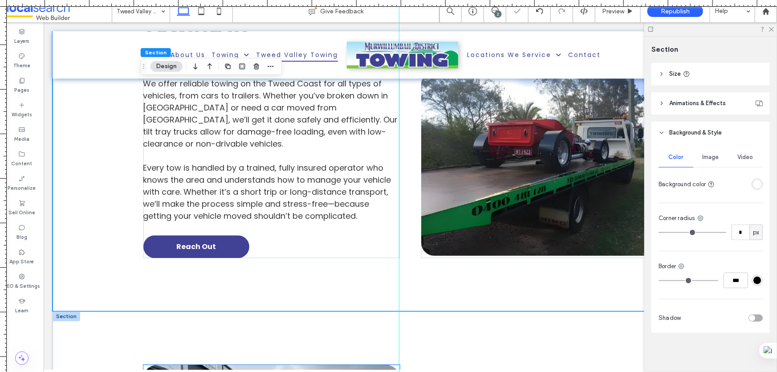
scroll to position [963, 0]
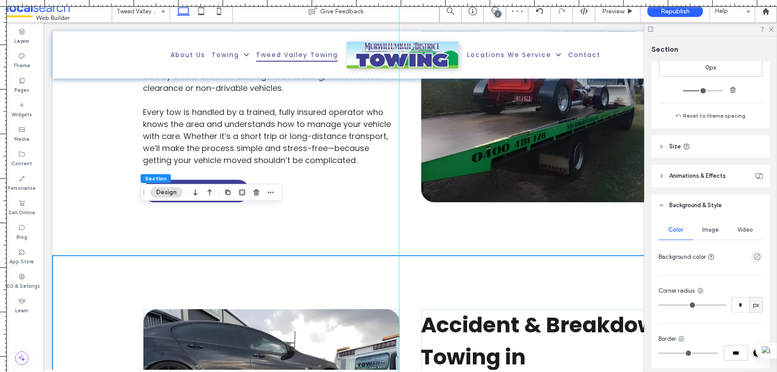
scroll to position [243, 0]
click at [755, 254] on use "empty color" at bounding box center [757, 256] width 7 height 7
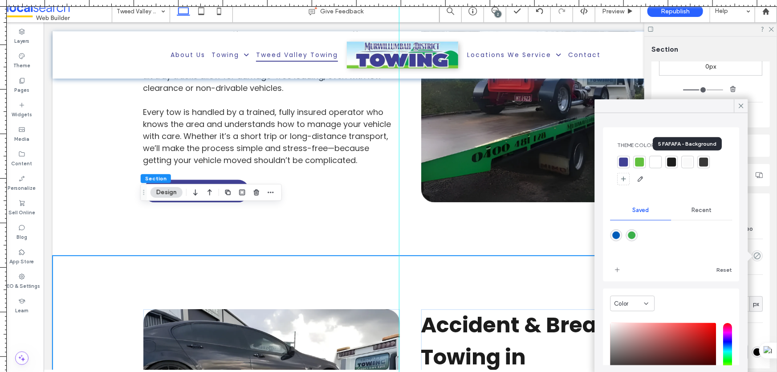
click at [688, 162] on div at bounding box center [688, 162] width 9 height 9
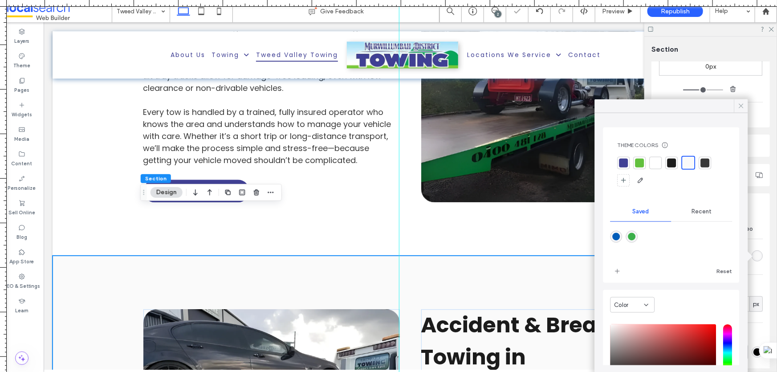
click at [741, 102] on icon at bounding box center [742, 106] width 8 height 8
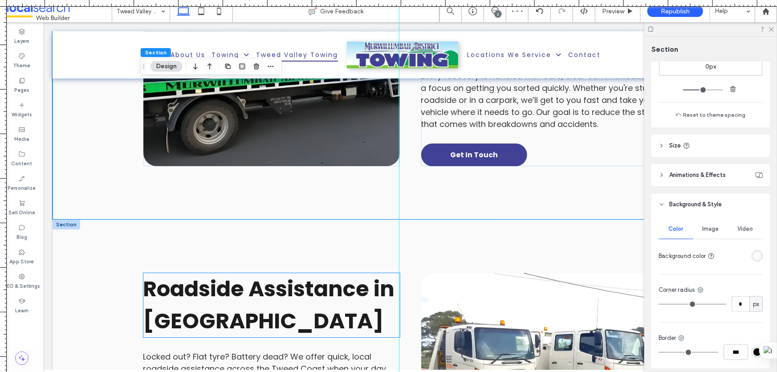
scroll to position [1408, 0]
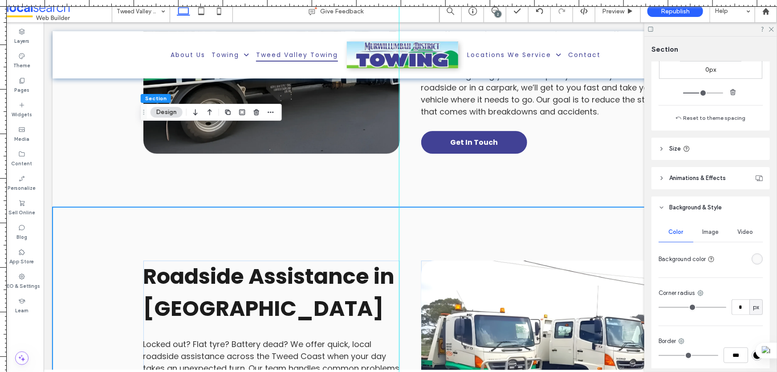
scroll to position [243, 0]
click at [754, 256] on div "rgba(250, 250, 250, 1)" at bounding box center [758, 256] width 8 height 8
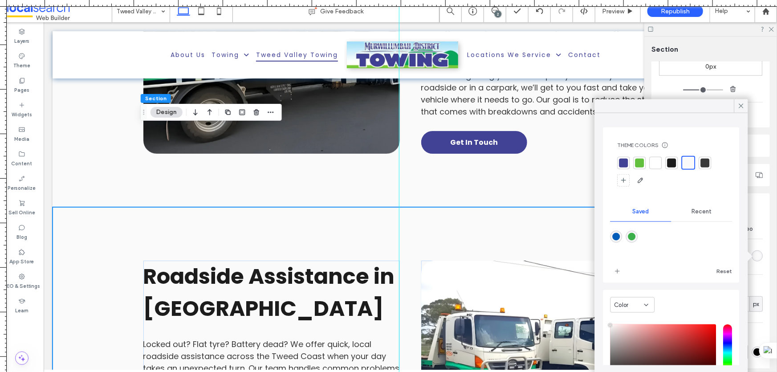
click at [654, 161] on div at bounding box center [656, 162] width 9 height 9
click at [740, 105] on icon at bounding box center [742, 106] width 8 height 8
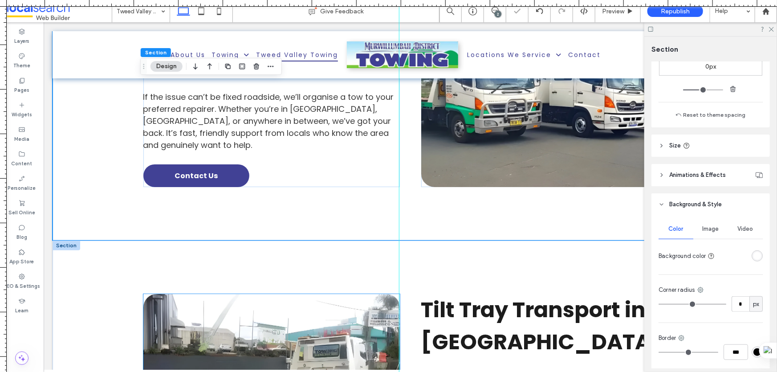
scroll to position [1773, 0]
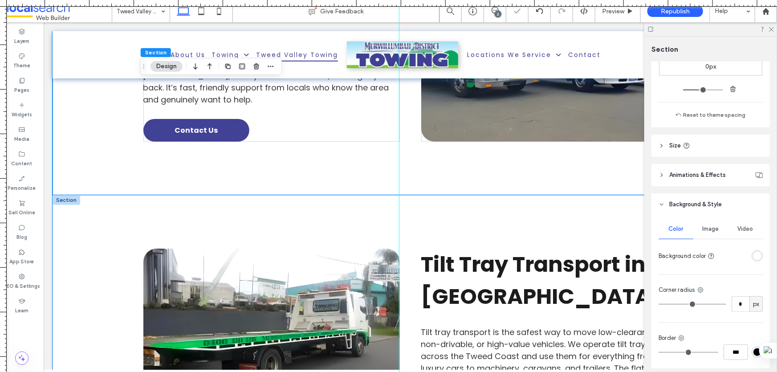
click at [128, 195] on div "Tilt Tray Transport in Tweed Valley Tilt tray transport is the safest way to mo…" at bounding box center [410, 377] width 716 height 365
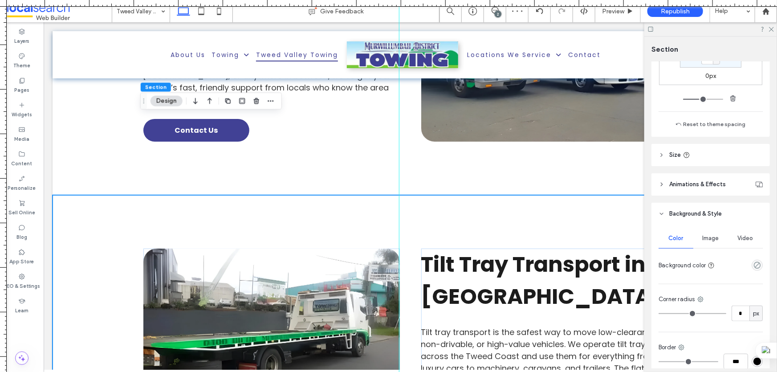
scroll to position [243, 0]
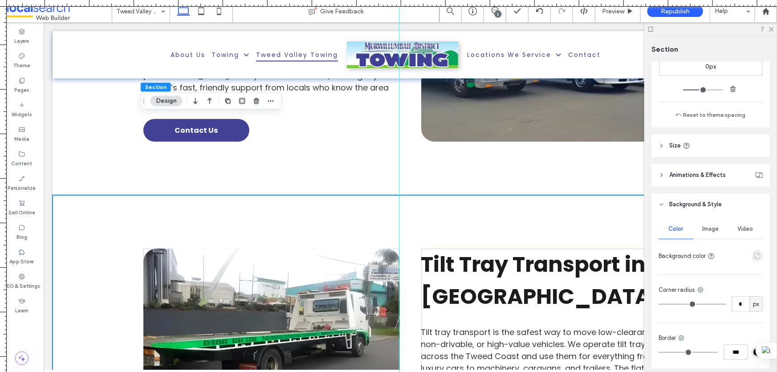
click at [754, 258] on use "empty color" at bounding box center [757, 256] width 7 height 7
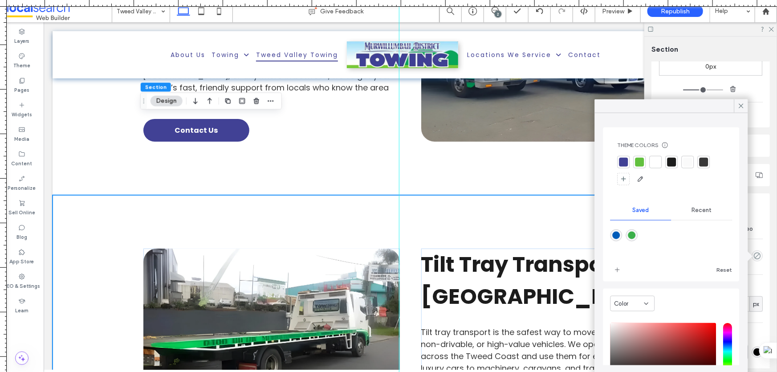
click at [692, 160] on div at bounding box center [688, 162] width 9 height 9
click at [744, 101] on span at bounding box center [742, 105] width 8 height 13
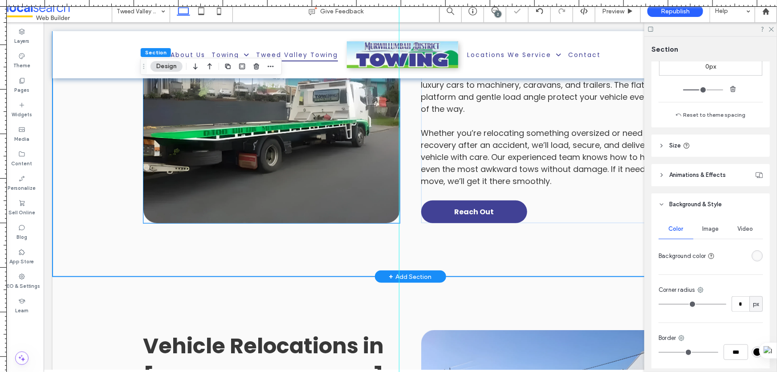
scroll to position [2138, 0]
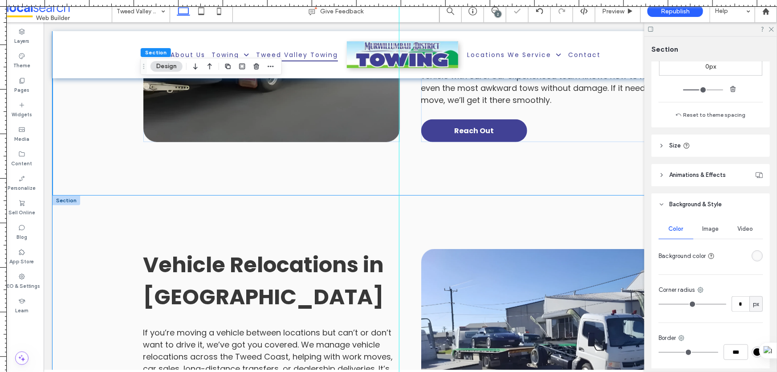
click at [121, 195] on div "Vehicle Relocations in Tweed Valley If you’re moving a vehicle between location…" at bounding box center [410, 365] width 716 height 341
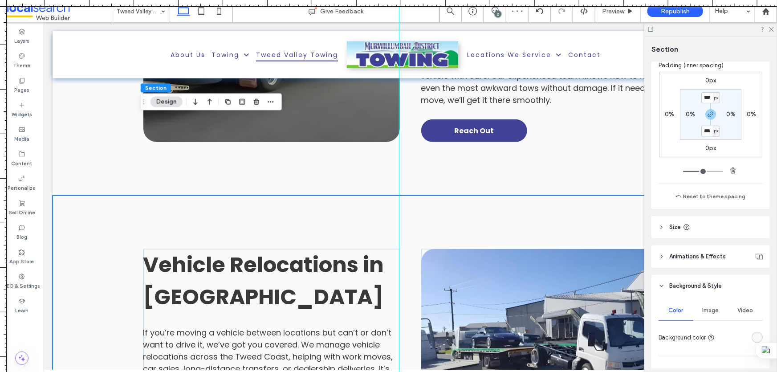
scroll to position [162, 0]
click at [754, 335] on div "rgba(250, 250, 250, 1)" at bounding box center [758, 337] width 8 height 8
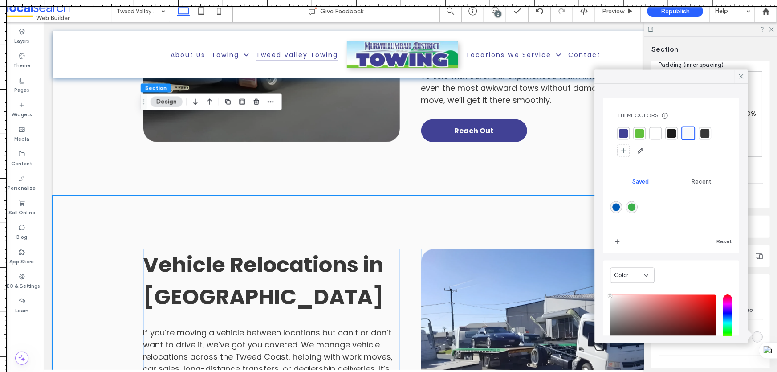
click at [659, 129] on div at bounding box center [656, 133] width 9 height 9
click at [740, 75] on use at bounding box center [741, 76] width 4 height 4
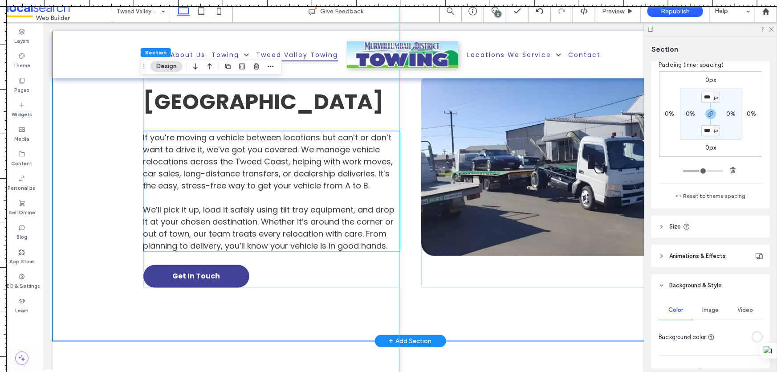
scroll to position [2380, 0]
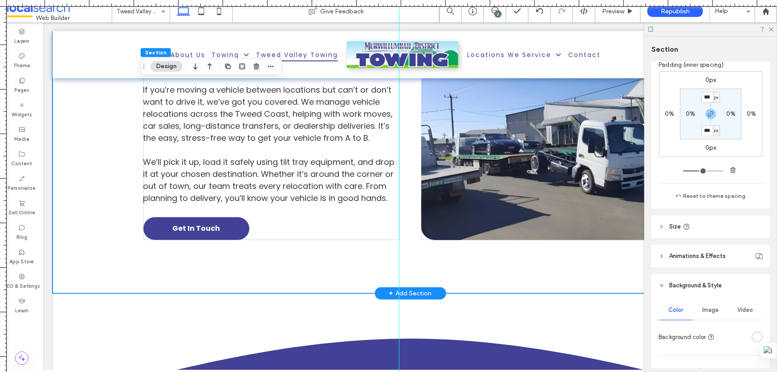
click at [186, 189] on div "Vehicle Relocations in Tweed Valley If you’re moving a vehicle between location…" at bounding box center [410, 122] width 535 height 341
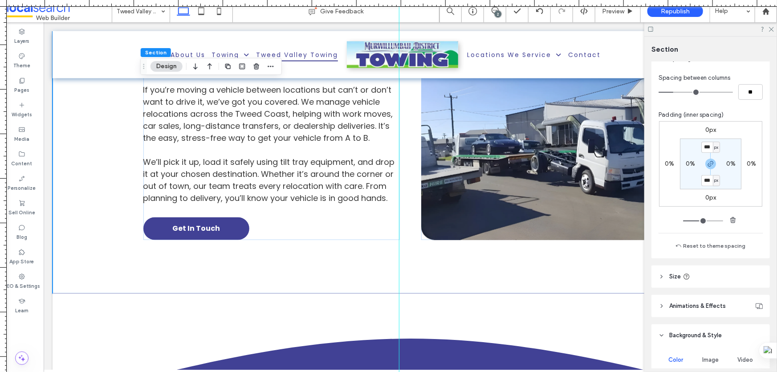
scroll to position [71, 0]
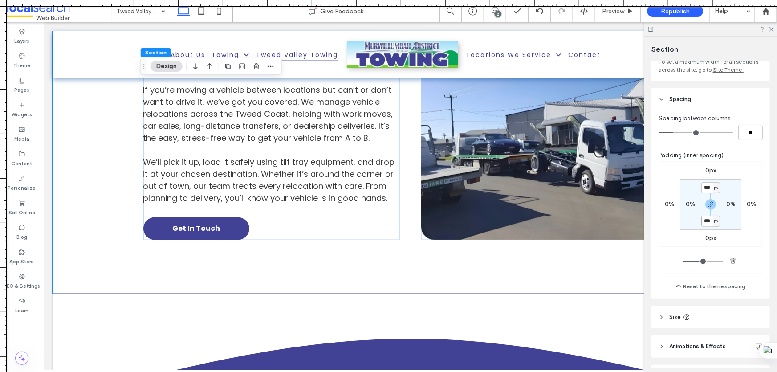
click at [709, 223] on input "***" at bounding box center [708, 221] width 12 height 11
type input "*"
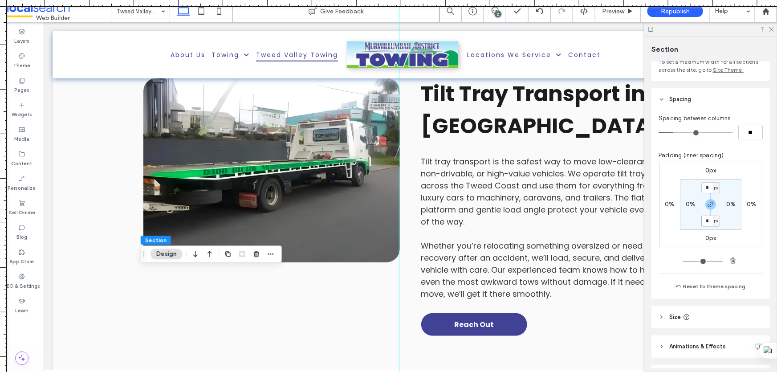
scroll to position [1935, 0]
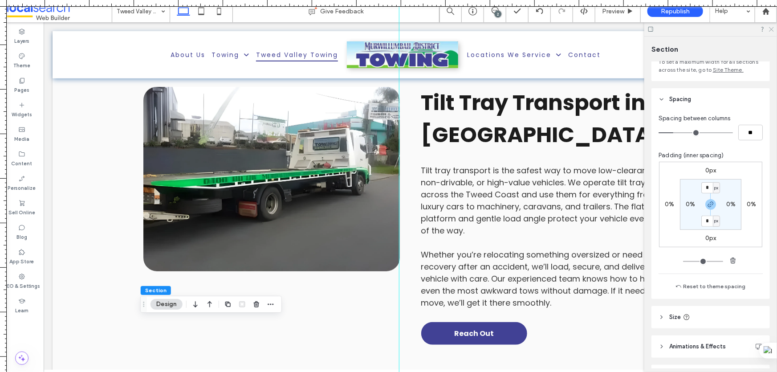
click at [772, 31] on icon at bounding box center [772, 29] width 6 height 6
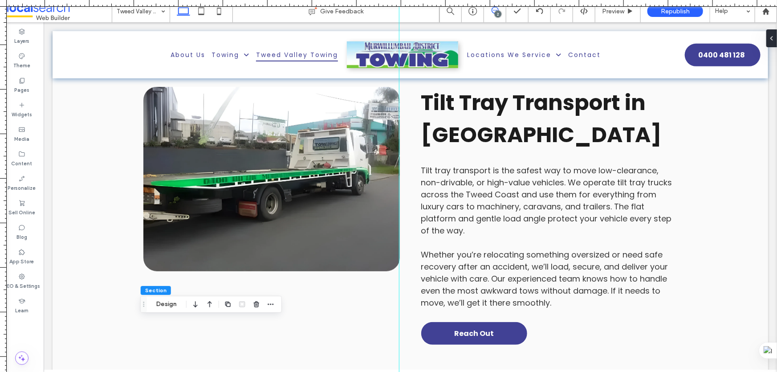
click at [499, 9] on use at bounding box center [495, 10] width 7 height 7
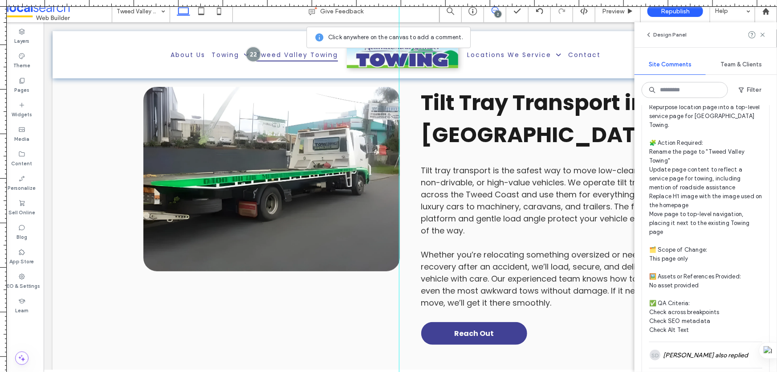
scroll to position [364, 0]
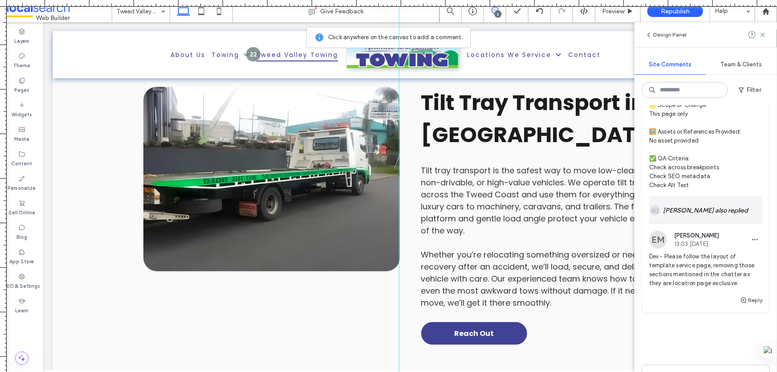
click at [708, 207] on div "SD [PERSON_NAME] also replied" at bounding box center [706, 210] width 113 height 26
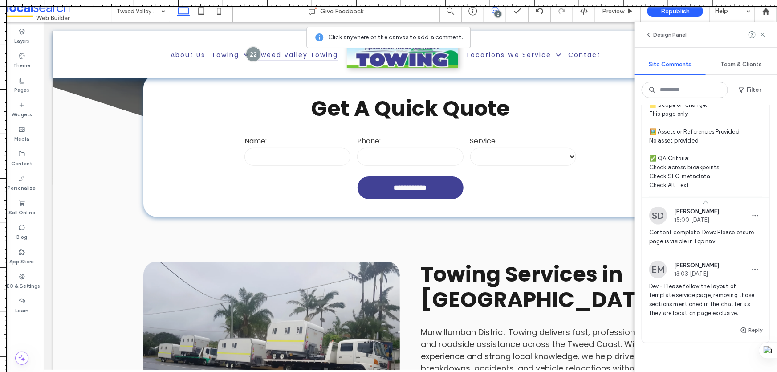
scroll to position [0, 0]
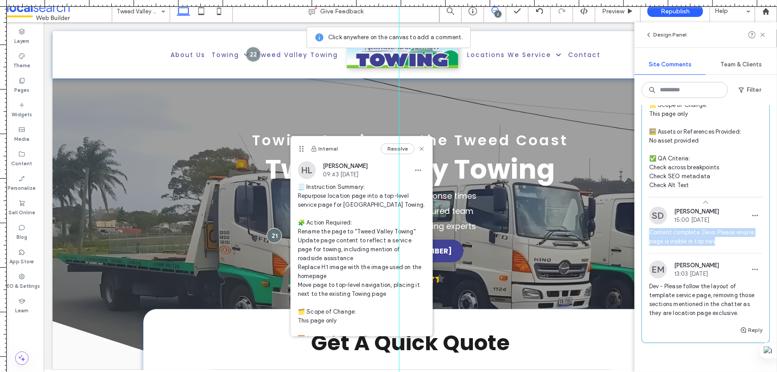
drag, startPoint x: 729, startPoint y: 241, endPoint x: 646, endPoint y: 235, distance: 83.5
click at [646, 235] on div "SD Samantha Donaldson 15:00 Aug 15 2025 Content complete. Devs: Please ensure p…" at bounding box center [705, 230] width 127 height 46
copy span "Content complete. Devs: Please ensure page is visible in top nav"
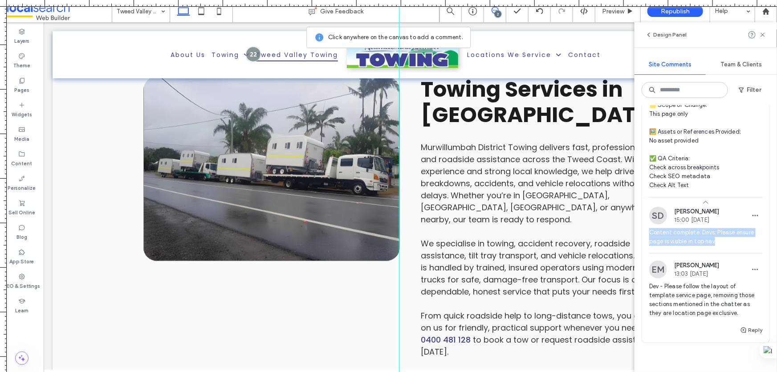
scroll to position [405, 0]
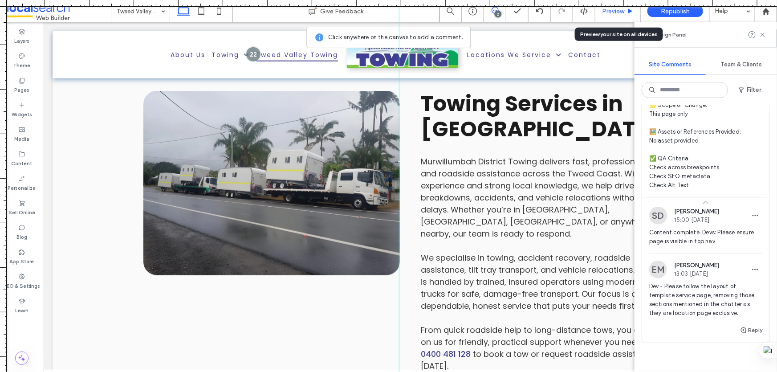
drag, startPoint x: 612, startPoint y: 14, endPoint x: 561, endPoint y: 2, distance: 52.1
click at [612, 14] on span "Preview" at bounding box center [613, 12] width 22 height 8
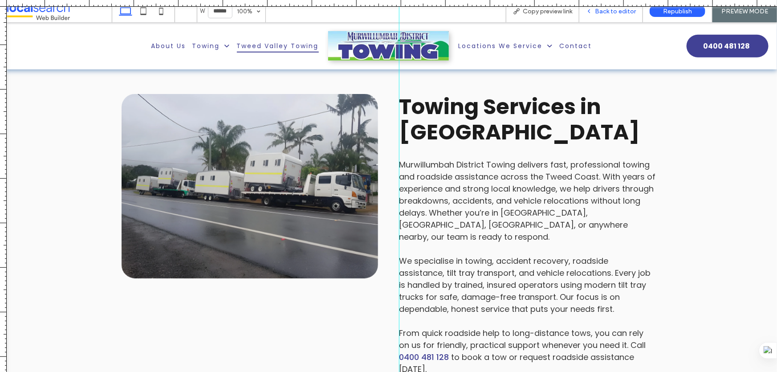
click at [608, 11] on span "Back to editor" at bounding box center [615, 12] width 41 height 8
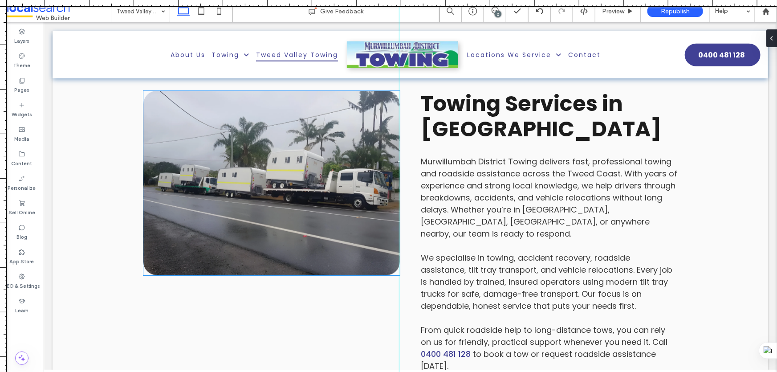
click at [273, 153] on link at bounding box center [271, 182] width 257 height 184
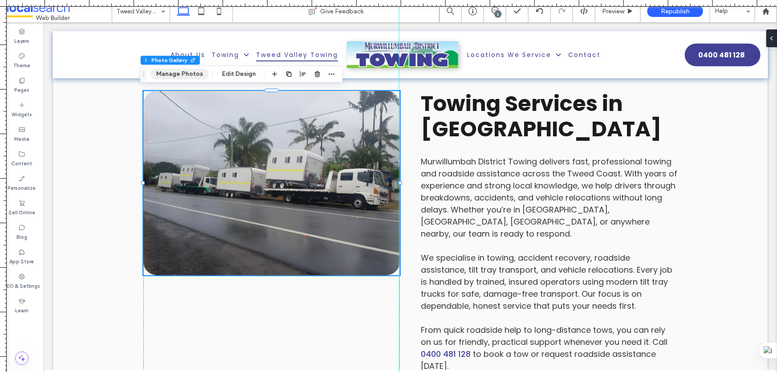
click at [186, 70] on button "Manage Photos" at bounding box center [180, 74] width 58 height 11
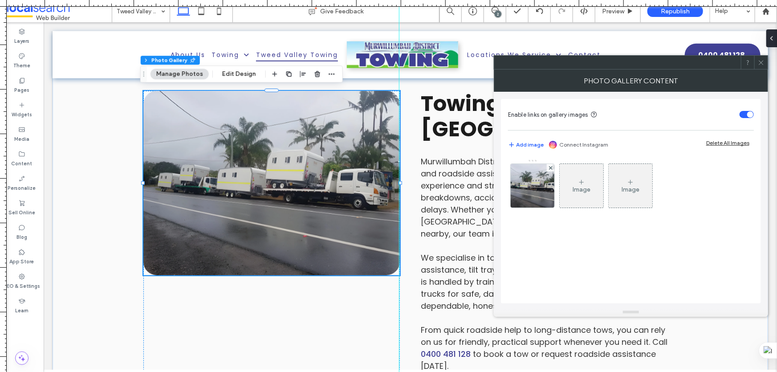
click at [508, 180] on div "Image Image" at bounding box center [630, 188] width 245 height 58
click at [529, 180] on img at bounding box center [533, 186] width 58 height 44
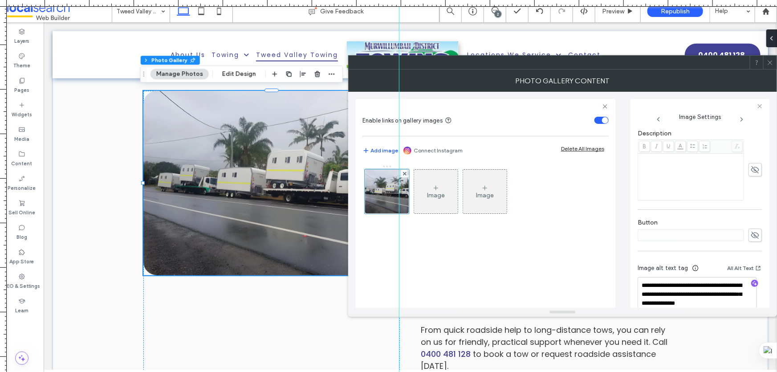
scroll to position [244, 0]
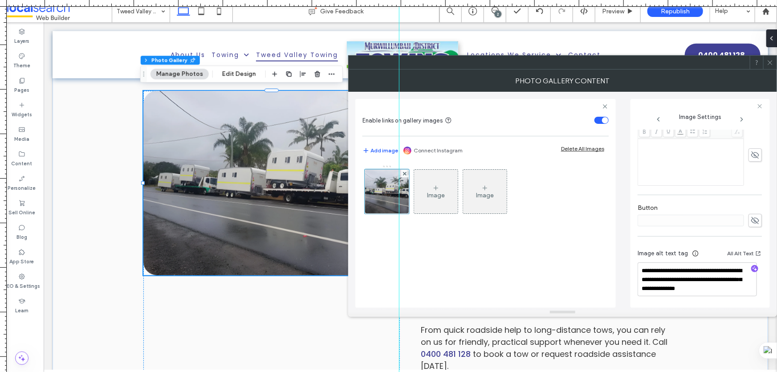
click at [769, 66] on span at bounding box center [770, 62] width 7 height 13
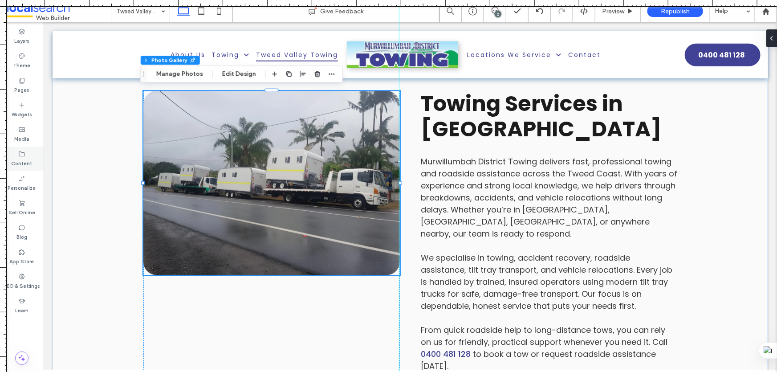
click at [27, 168] on div "Content" at bounding box center [22, 159] width 44 height 25
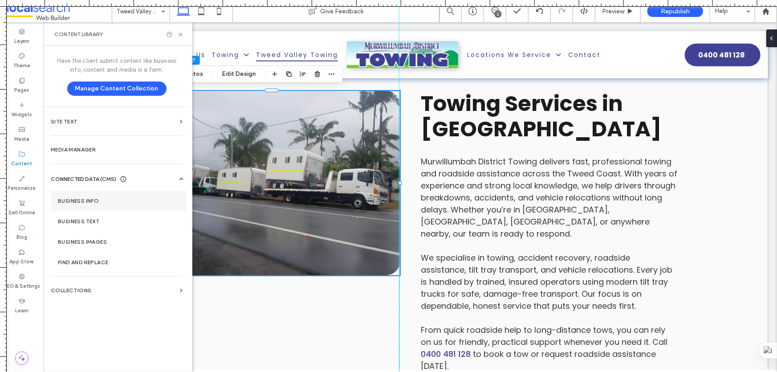
click at [98, 201] on label "Business Info" at bounding box center [118, 201] width 121 height 6
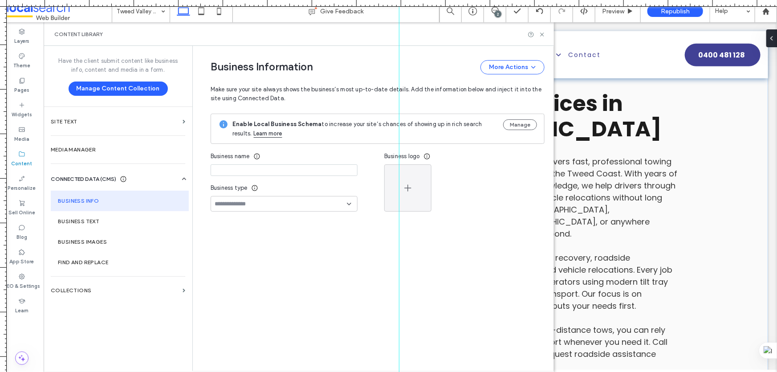
type input "**********"
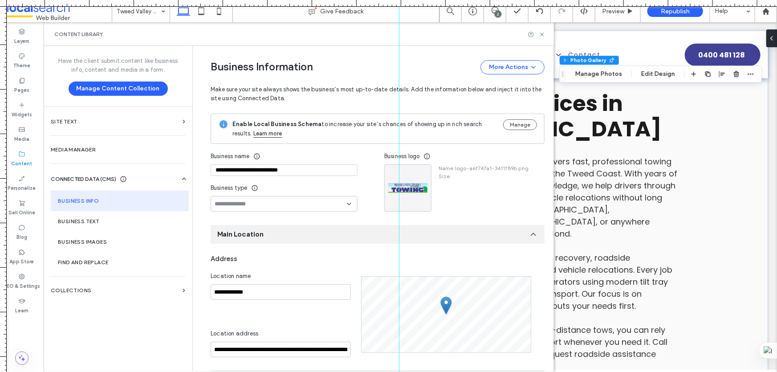
scroll to position [147, 0]
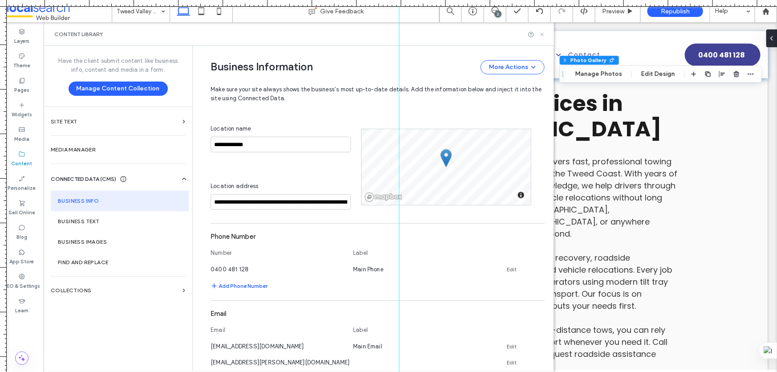
click at [540, 36] on icon at bounding box center [542, 34] width 7 height 7
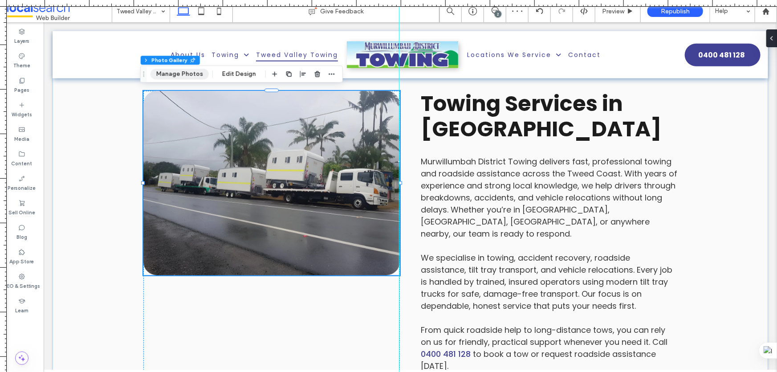
click at [184, 71] on button "Manage Photos" at bounding box center [180, 74] width 58 height 11
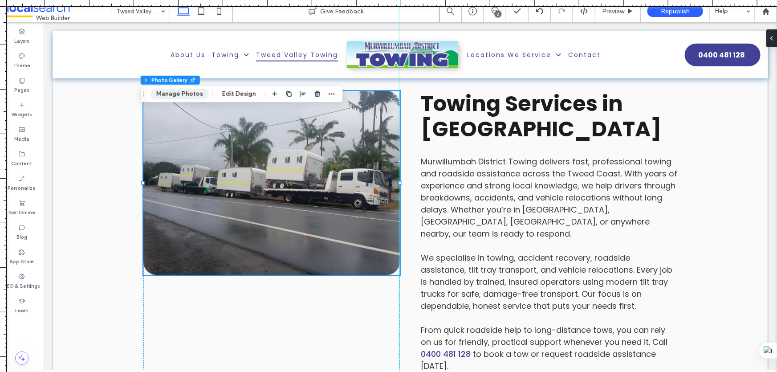
click at [185, 93] on button "Manage Photos" at bounding box center [180, 94] width 58 height 11
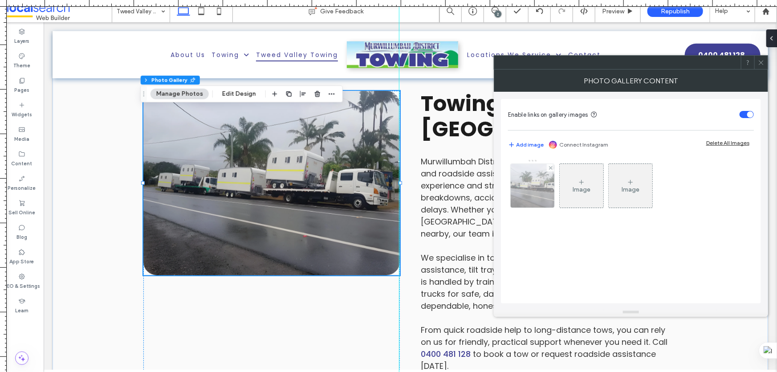
click at [546, 188] on img at bounding box center [533, 186] width 58 height 44
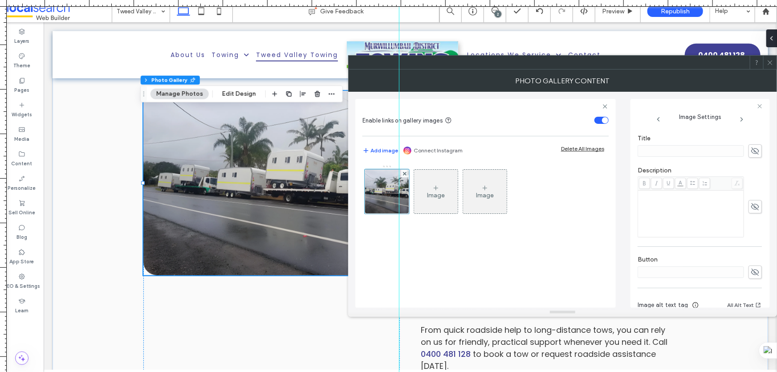
scroll to position [244, 0]
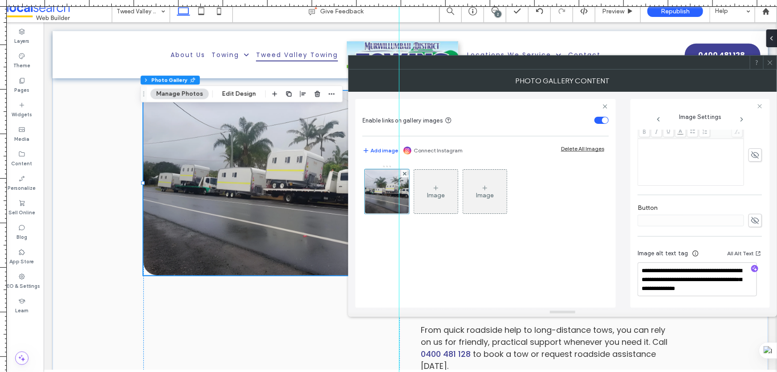
click at [767, 63] on icon at bounding box center [770, 62] width 7 height 7
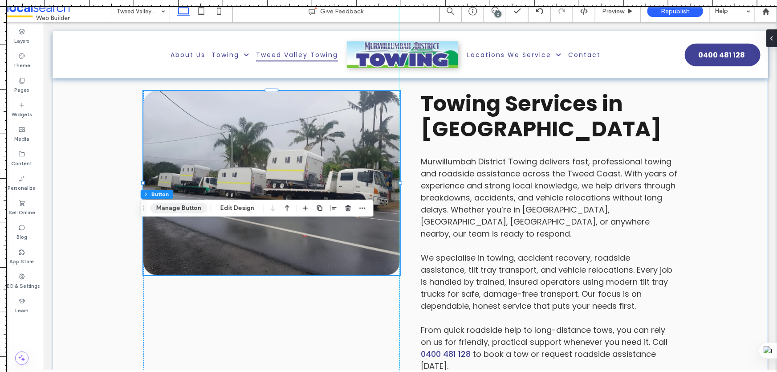
click at [163, 204] on button "Manage Button" at bounding box center [179, 208] width 57 height 11
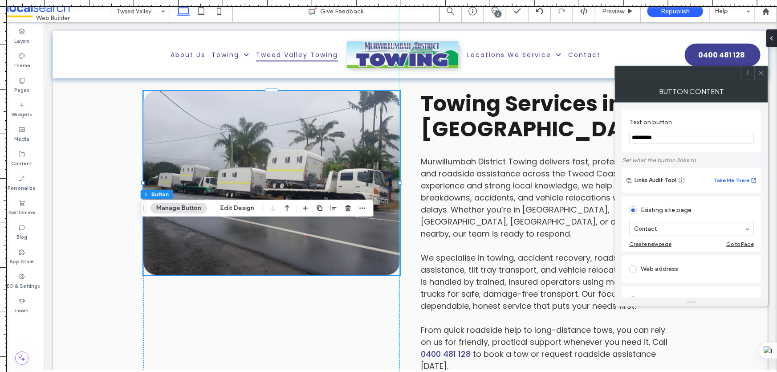
click at [765, 72] on icon at bounding box center [761, 73] width 7 height 7
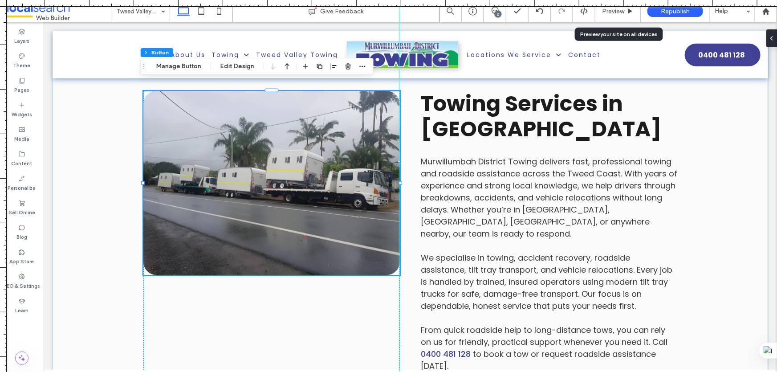
click at [614, 4] on div at bounding box center [388, 3] width 777 height 7
click at [615, 8] on span "Preview" at bounding box center [613, 12] width 22 height 8
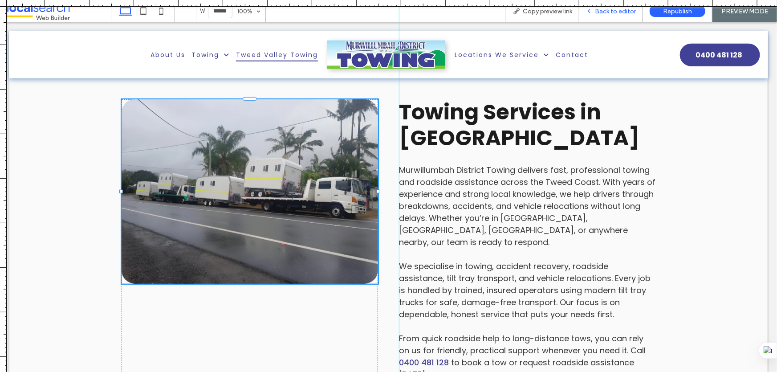
click at [602, 11] on span "Back to editor" at bounding box center [615, 12] width 41 height 8
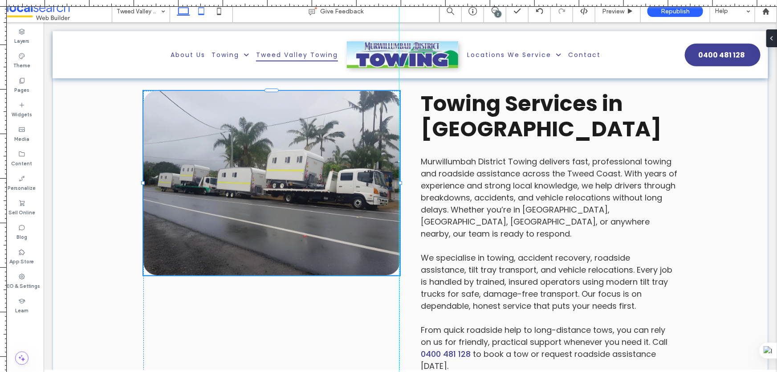
click at [200, 11] on icon at bounding box center [201, 11] width 18 height 18
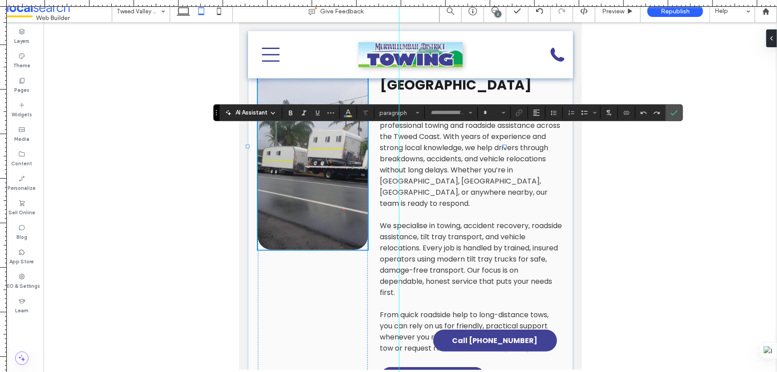
type input "*******"
type input "**"
click at [673, 116] on icon "Confirm" at bounding box center [674, 112] width 7 height 7
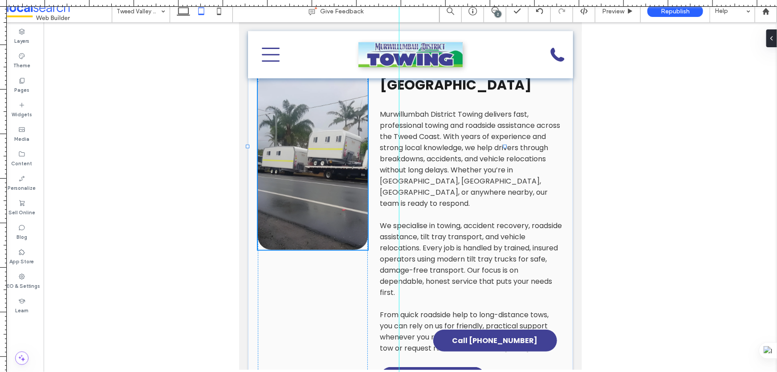
type input "*******"
type input "**"
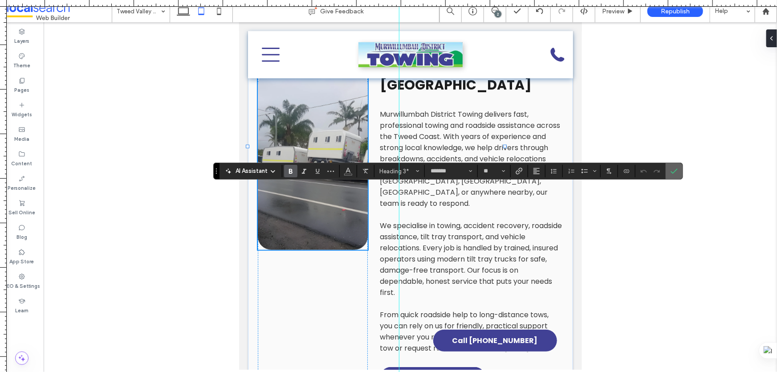
click at [679, 172] on label "Confirm" at bounding box center [674, 171] width 13 height 16
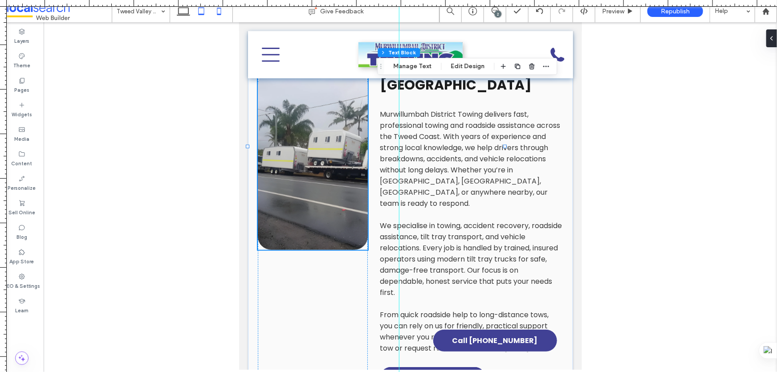
click at [217, 13] on icon at bounding box center [219, 11] width 18 height 18
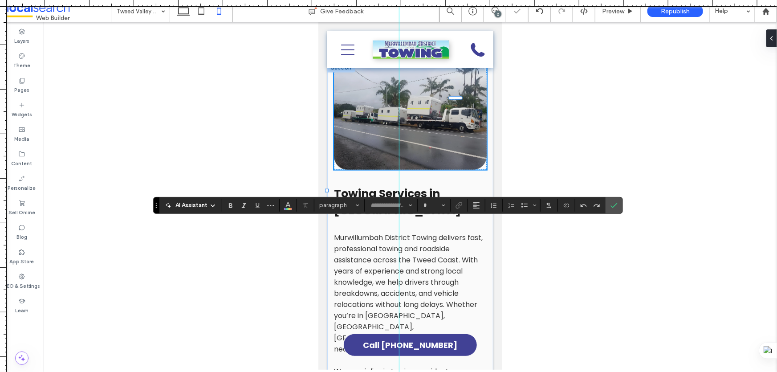
type input "*******"
type input "**"
click at [619, 204] on label "Confirm" at bounding box center [614, 205] width 13 height 16
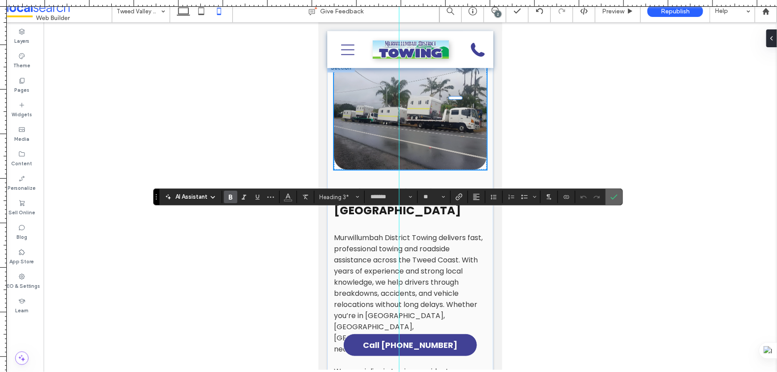
click at [611, 198] on use "Confirm" at bounding box center [614, 196] width 7 height 5
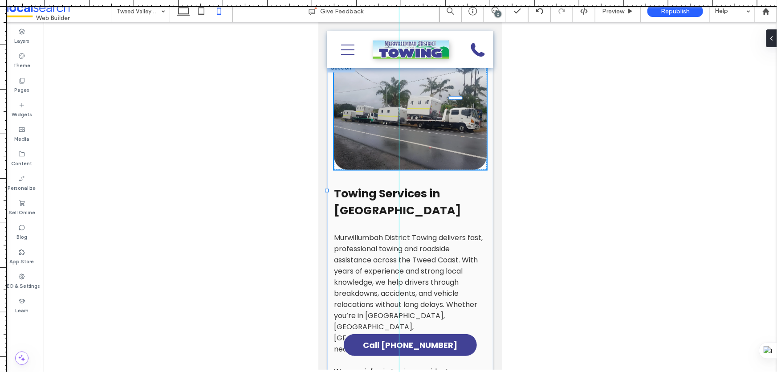
type input "*******"
type input "**"
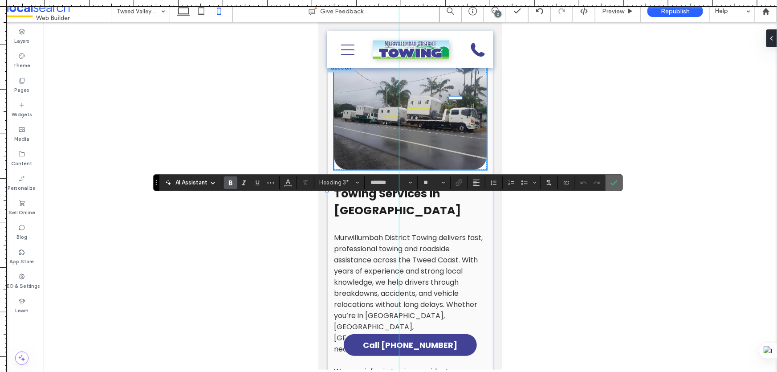
click at [613, 181] on icon "Confirm" at bounding box center [614, 182] width 7 height 7
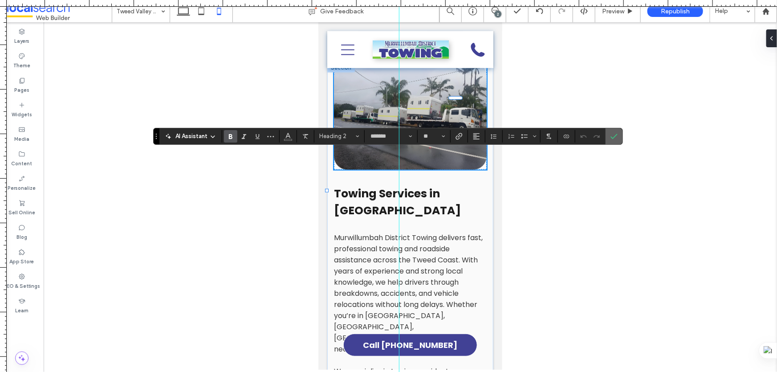
click at [608, 136] on label "Confirm" at bounding box center [614, 136] width 13 height 16
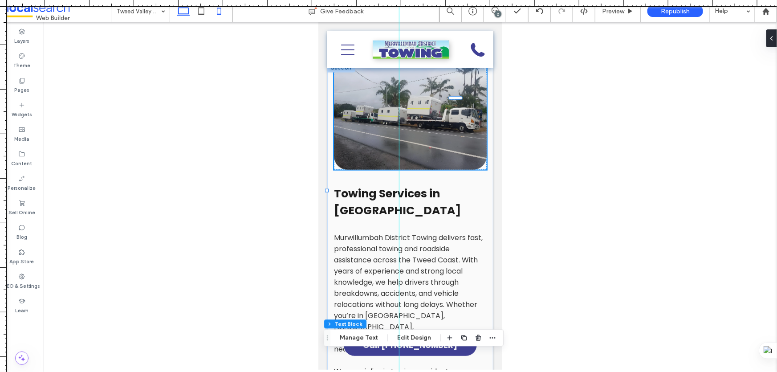
click at [182, 15] on use at bounding box center [183, 9] width 13 height 12
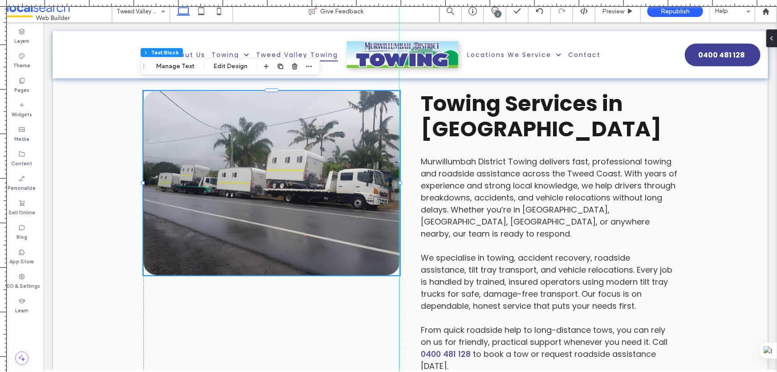
click at [499, 11] on div "2" at bounding box center [498, 14] width 7 height 7
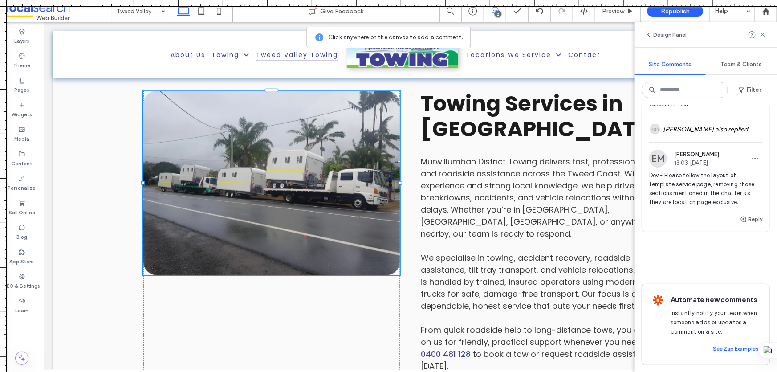
scroll to position [458, 0]
click at [745, 213] on button "Reply" at bounding box center [751, 218] width 22 height 11
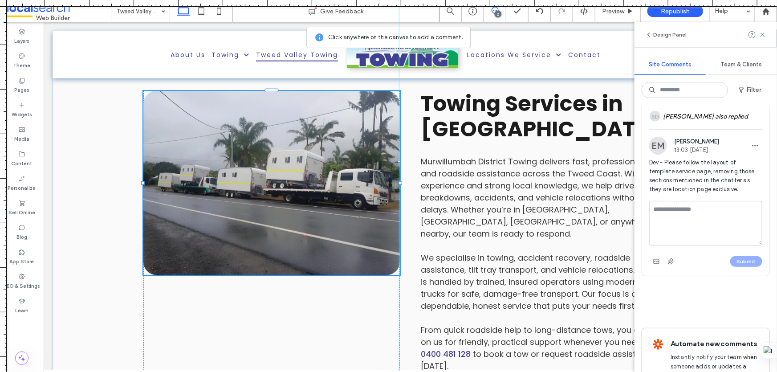
click at [673, 219] on textarea at bounding box center [706, 223] width 113 height 45
type textarea "**********"
click at [745, 267] on button "Submit" at bounding box center [747, 261] width 32 height 11
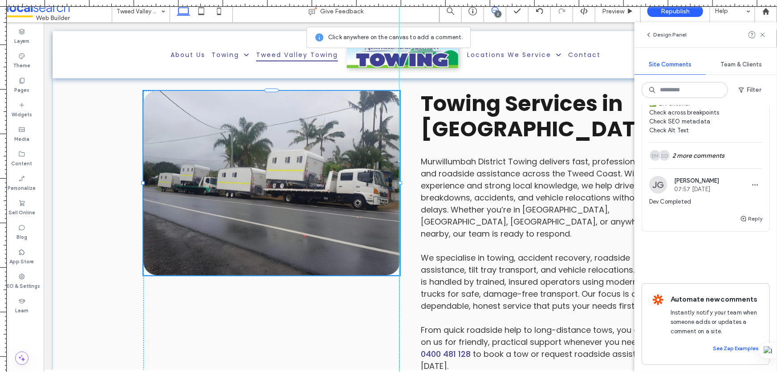
scroll to position [428, 0]
click at [617, 11] on span "Preview" at bounding box center [613, 12] width 22 height 8
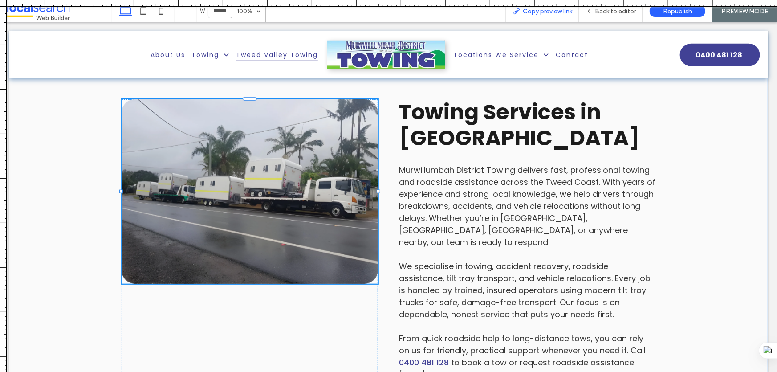
click at [535, 14] on span "Copy preview link" at bounding box center [547, 12] width 49 height 8
click at [622, 13] on span "Back to editor" at bounding box center [615, 12] width 41 height 8
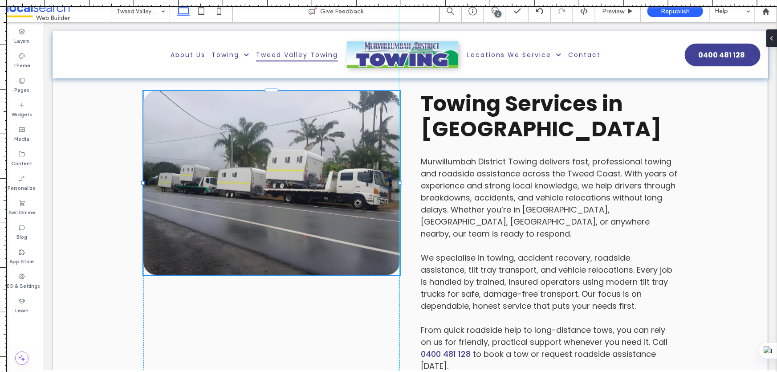
click at [501, 12] on div "2" at bounding box center [498, 14] width 7 height 7
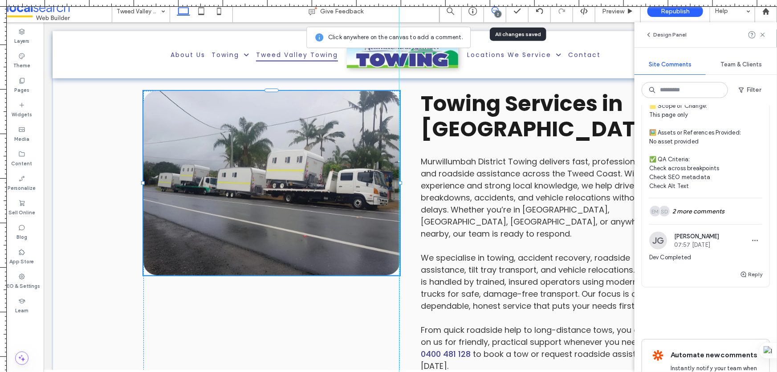
scroll to position [364, 0]
click at [706, 211] on div "SD EM 2 more comments" at bounding box center [706, 210] width 113 height 26
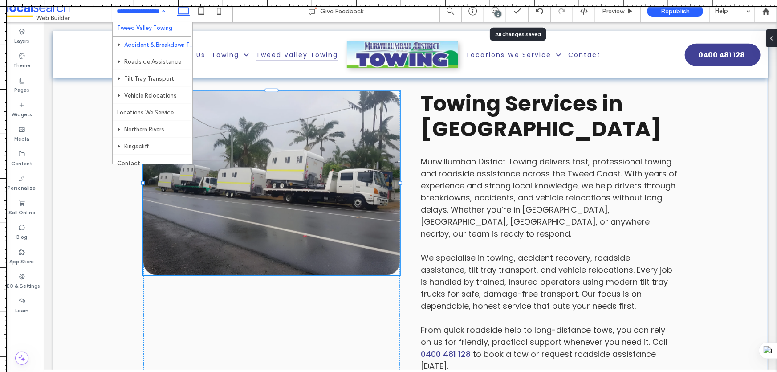
scroll to position [49, 0]
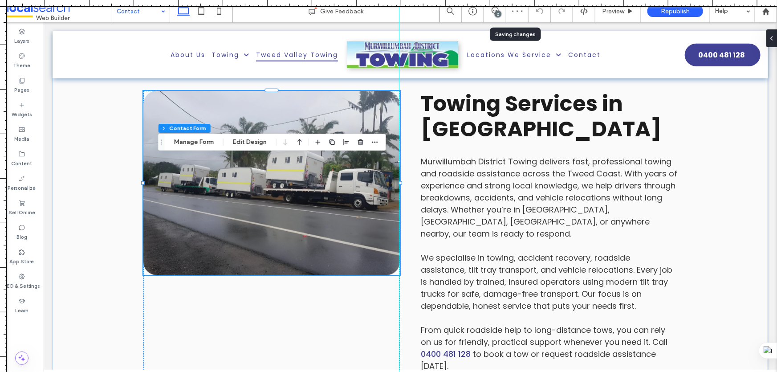
type input "*"
type input "***"
type input "**"
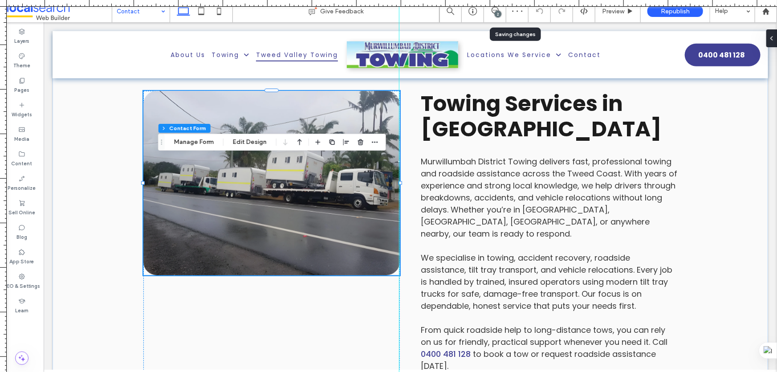
type input "**"
click at [208, 143] on button "Manage Form" at bounding box center [193, 142] width 51 height 11
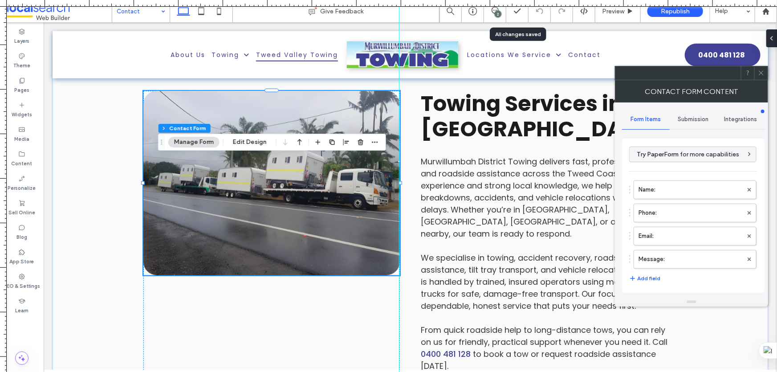
click at [691, 120] on span "Submission" at bounding box center [694, 119] width 31 height 7
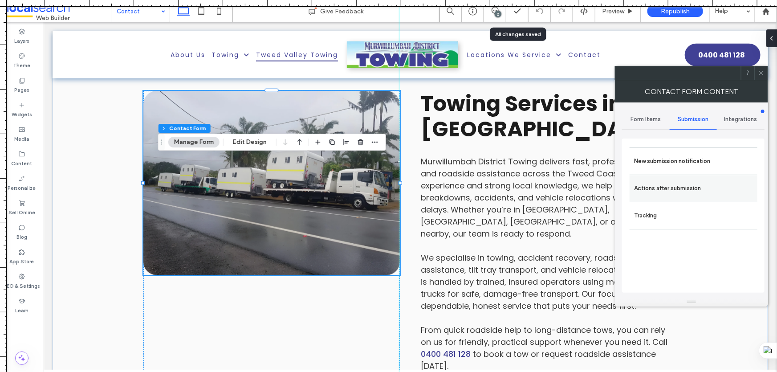
click at [688, 188] on label "Actions after submission" at bounding box center [693, 189] width 119 height 18
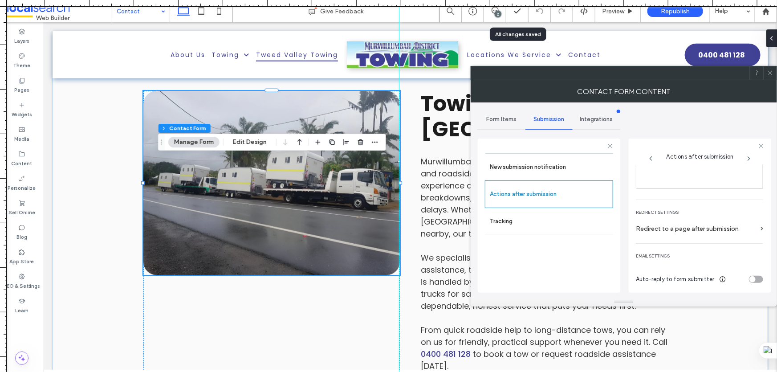
scroll to position [154, 0]
click at [521, 164] on label "New submission notification" at bounding box center [549, 167] width 119 height 18
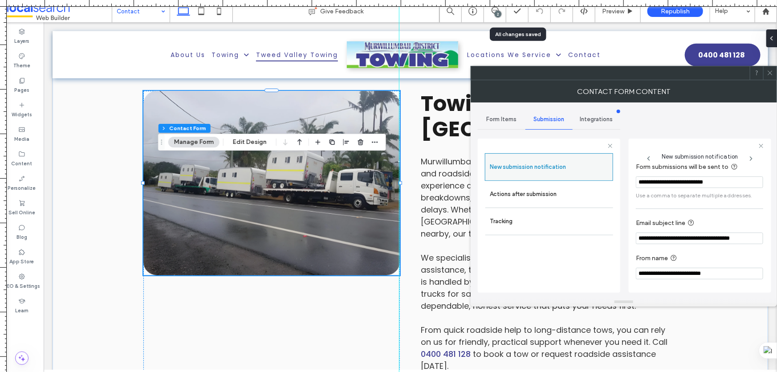
scroll to position [47, 0]
click at [500, 119] on span "Form Items" at bounding box center [502, 119] width 30 height 7
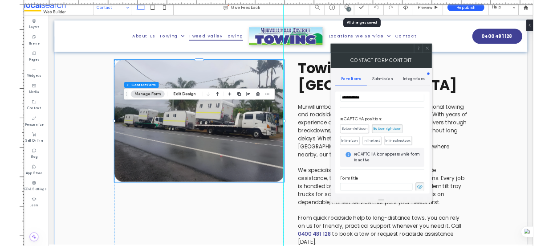
scroll to position [180, 0]
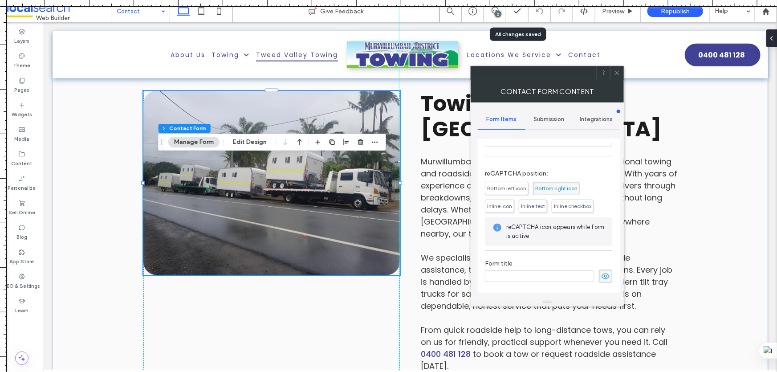
click at [616, 70] on icon at bounding box center [617, 73] width 7 height 7
